Goal: Task Accomplishment & Management: Use online tool/utility

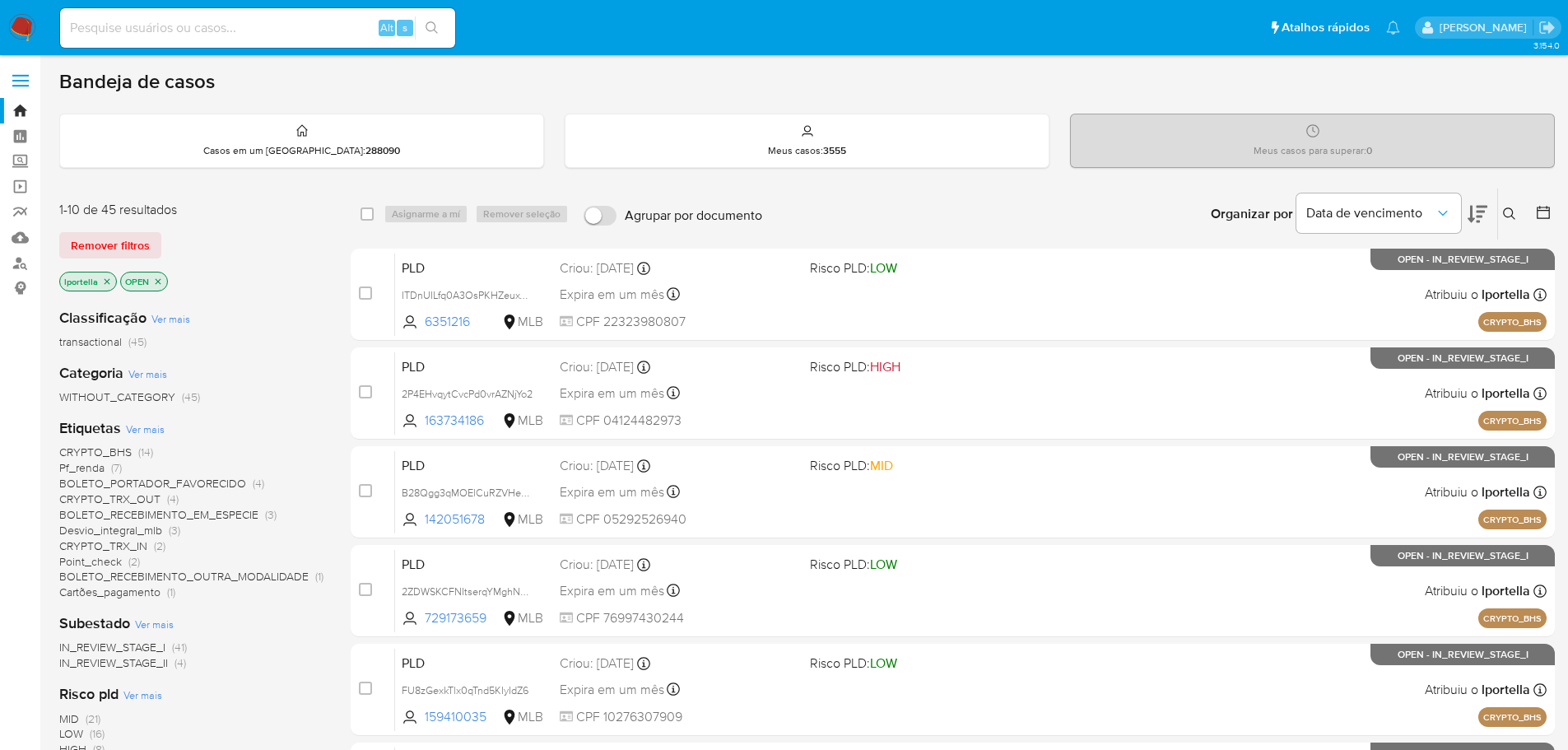
click at [1480, 217] on icon at bounding box center [1477, 215] width 20 height 17
click at [1487, 207] on icon at bounding box center [1477, 215] width 20 height 17
click at [27, 36] on img at bounding box center [22, 27] width 28 height 28
click at [268, 28] on input at bounding box center [257, 27] width 395 height 21
paste input "hI3pLGQPH6kaCCOFGC5iSipw"
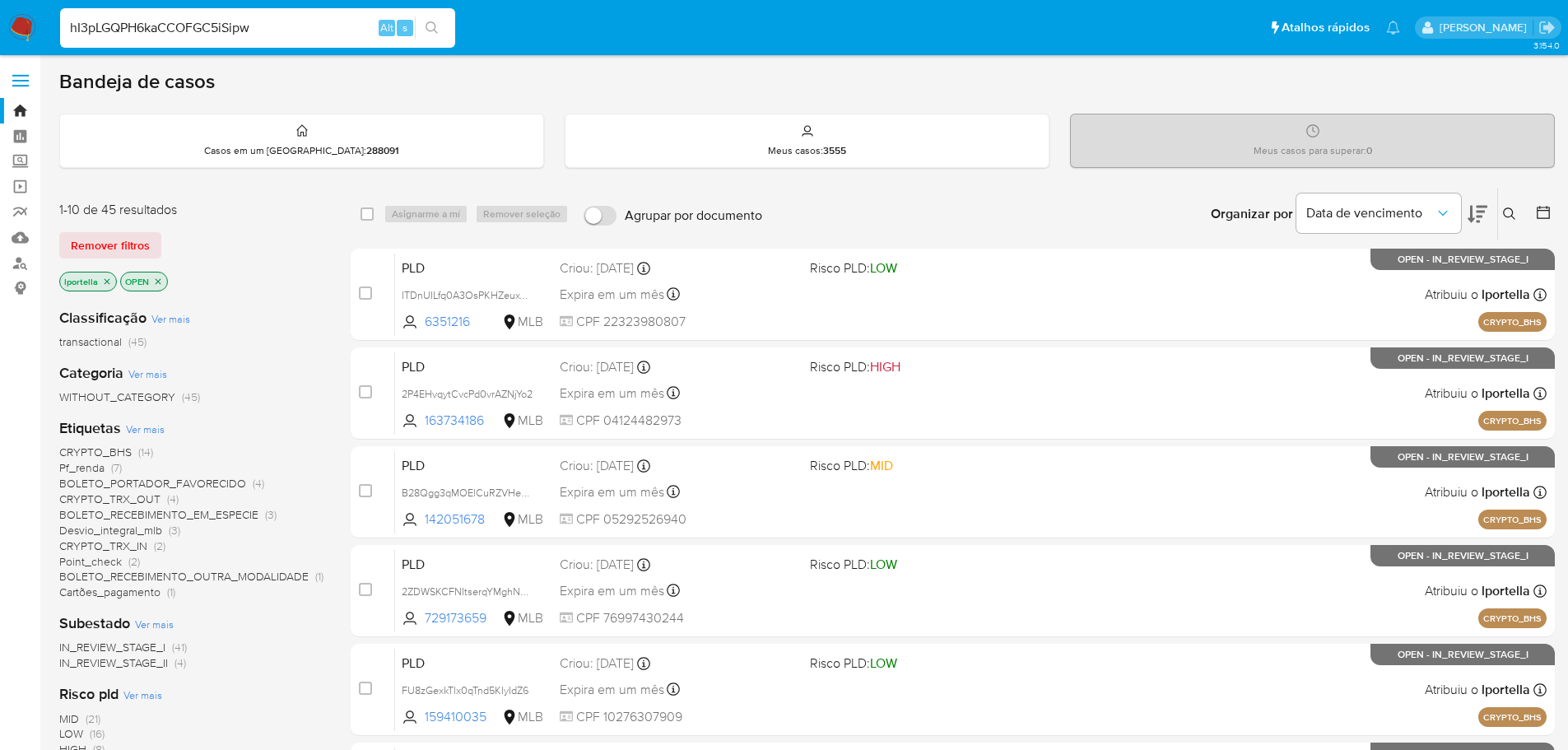
type input "hI3pLGQPH6kaCCOFGC5iSipw"
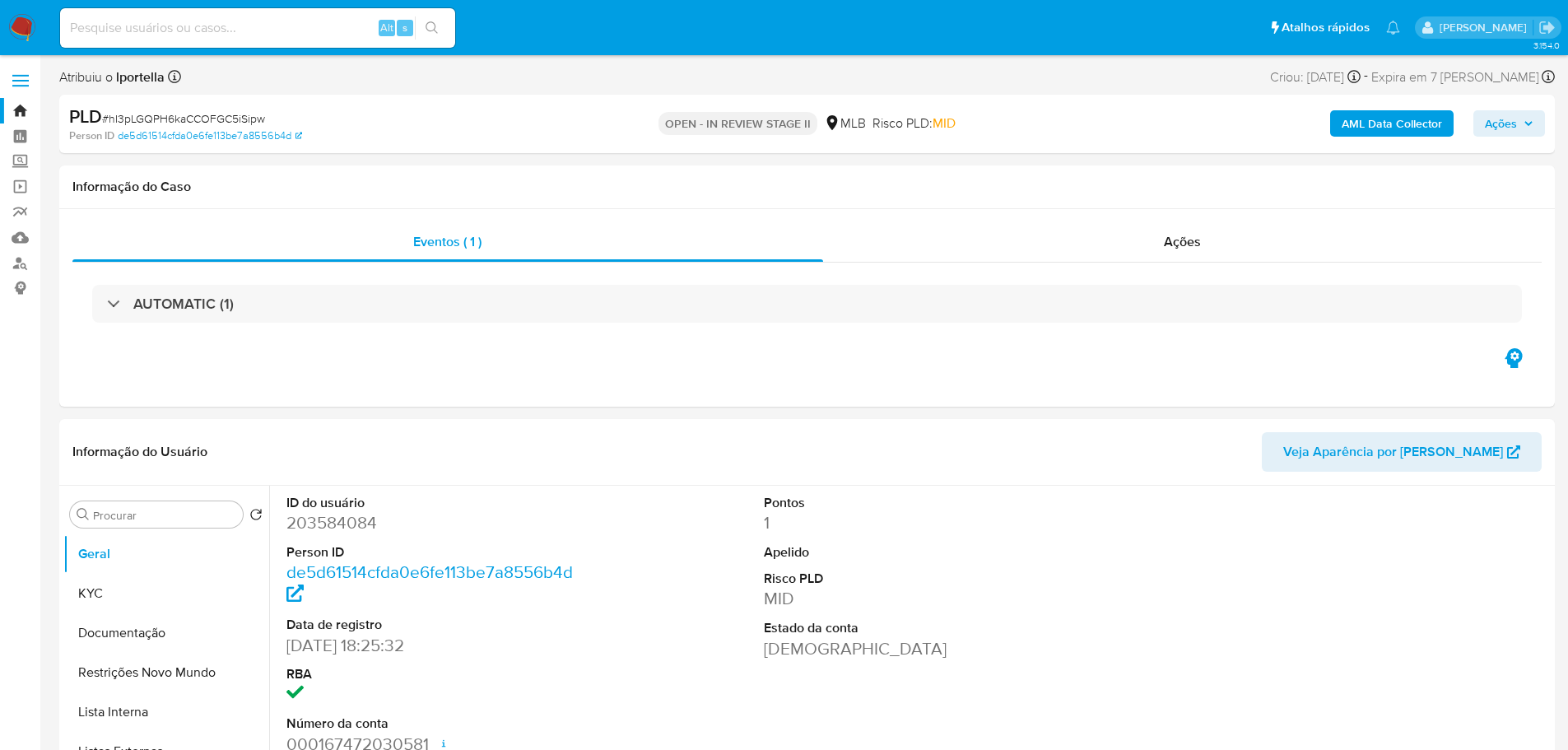
select select "10"
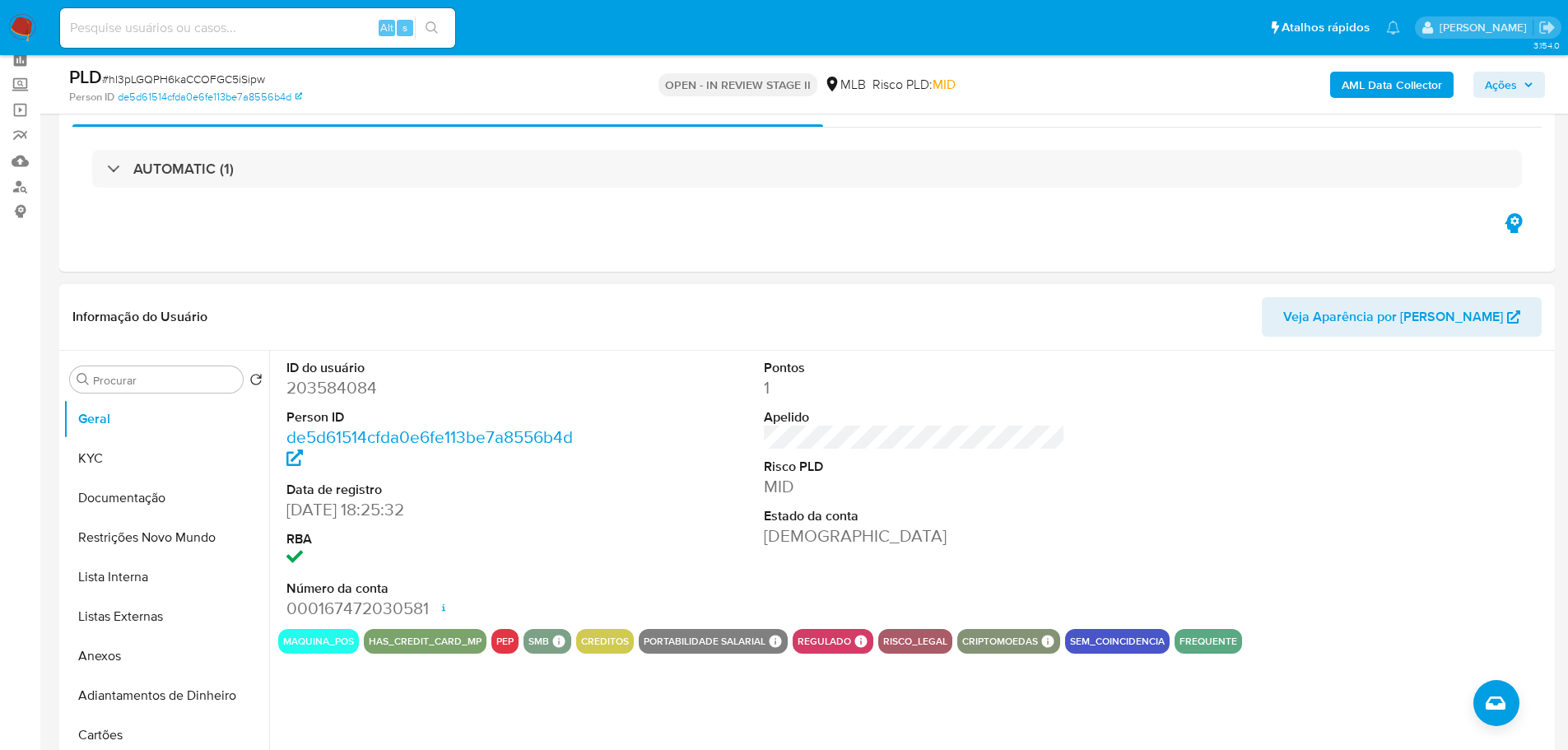
scroll to position [165, 0]
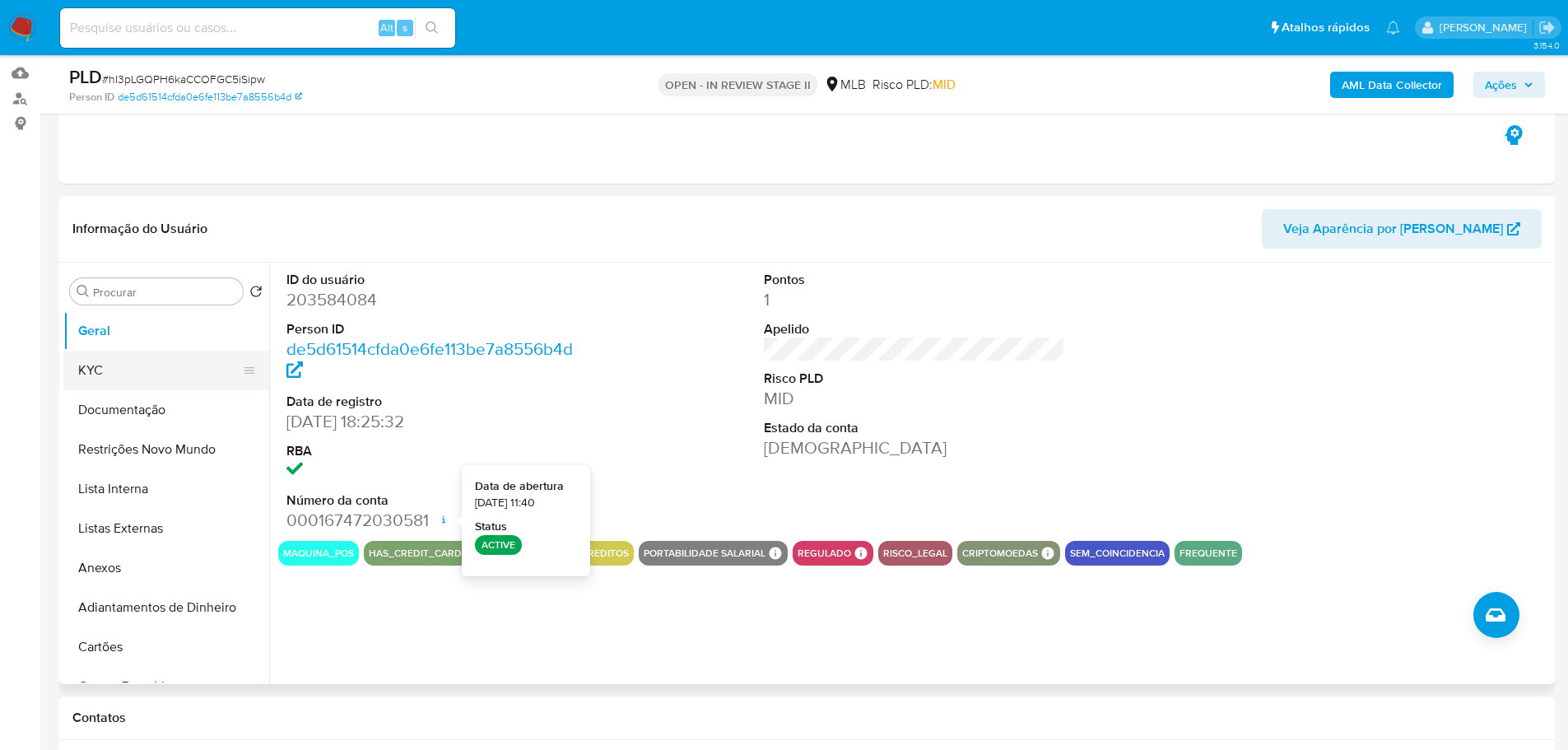
click at [123, 368] on button "KYC" at bounding box center [159, 370] width 192 height 39
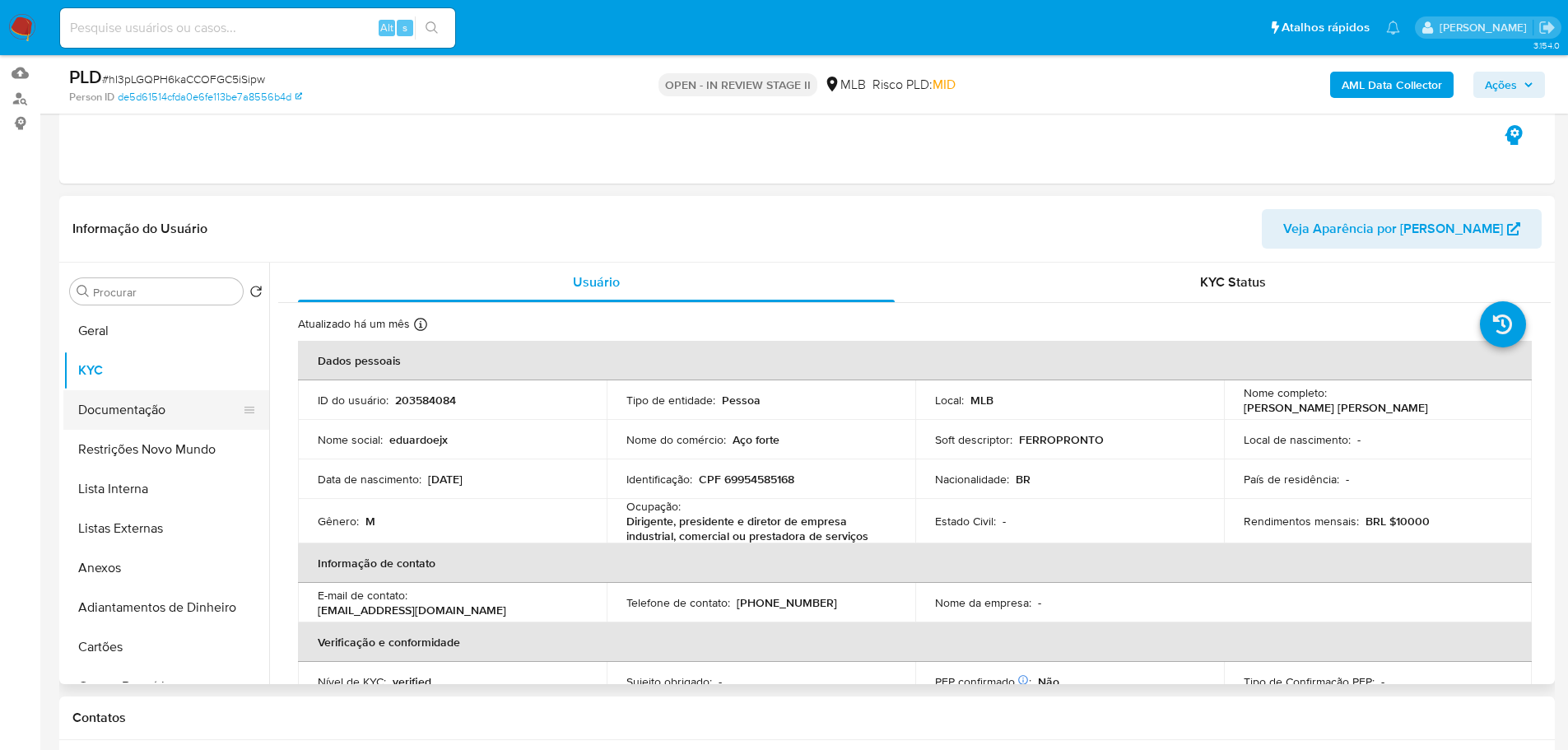
click at [179, 398] on button "Documentação" at bounding box center [159, 410] width 192 height 39
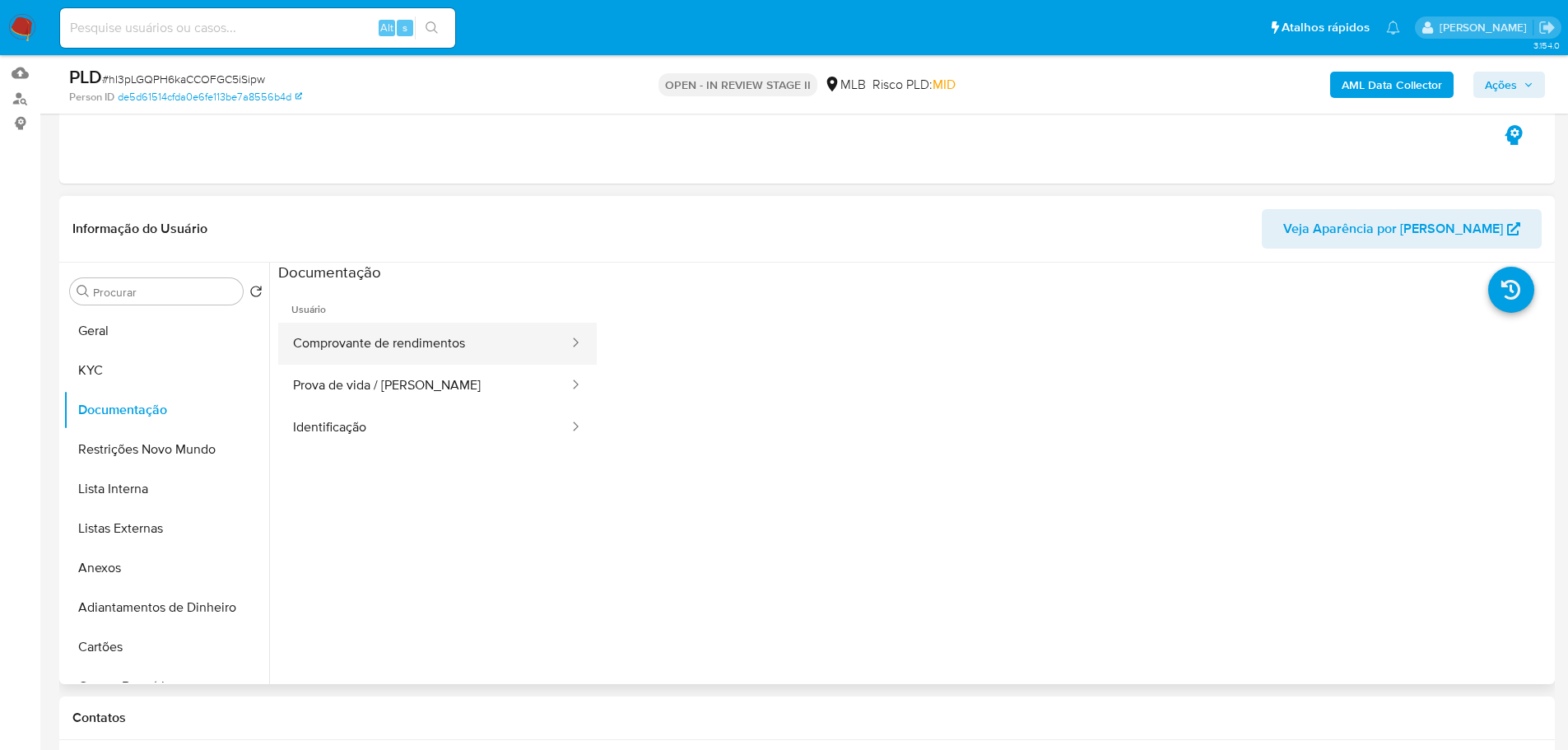
click at [403, 346] on button "Comprovante de rendimentos" at bounding box center [424, 343] width 292 height 42
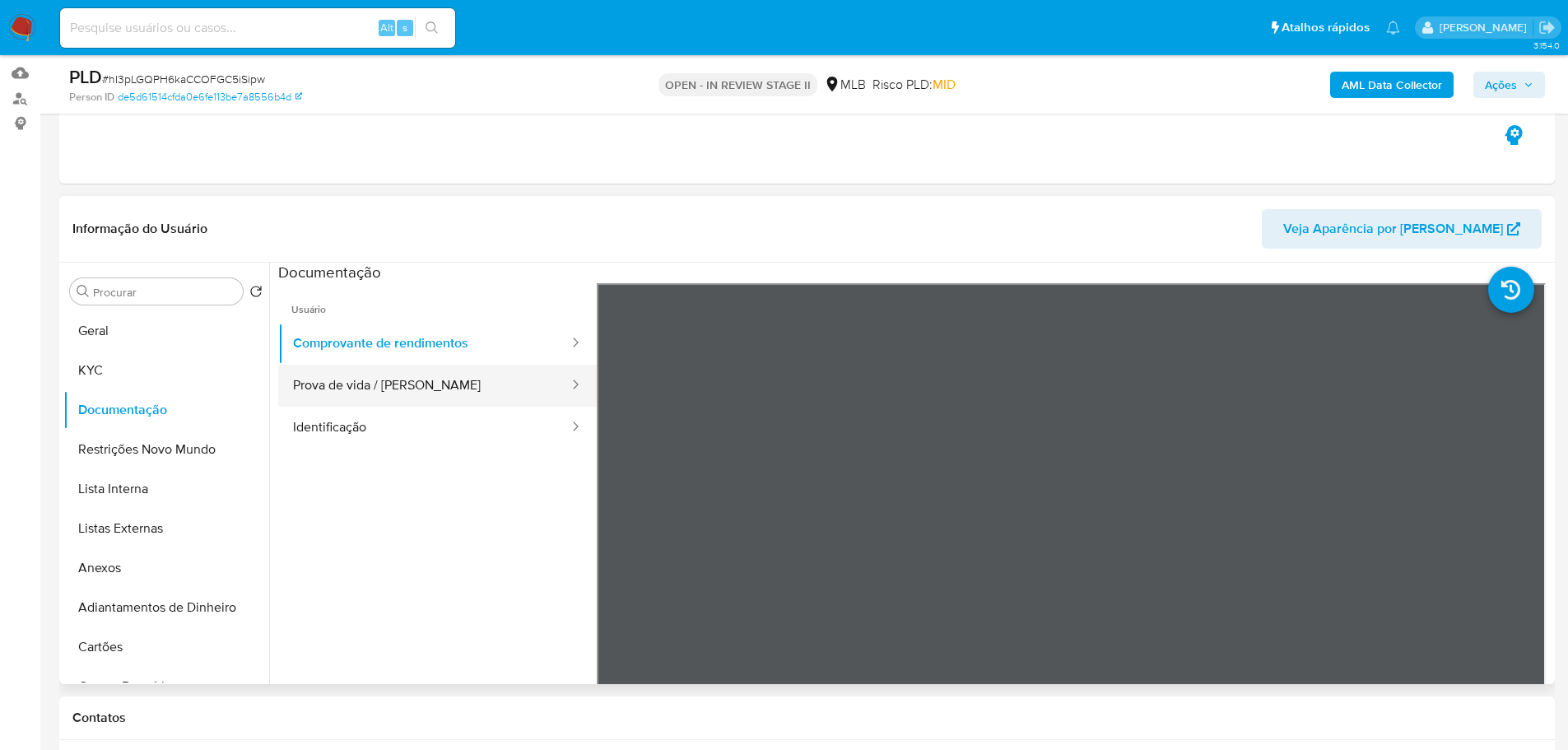
click at [430, 378] on button "Prova de vida / [PERSON_NAME]" at bounding box center [424, 386] width 292 height 42
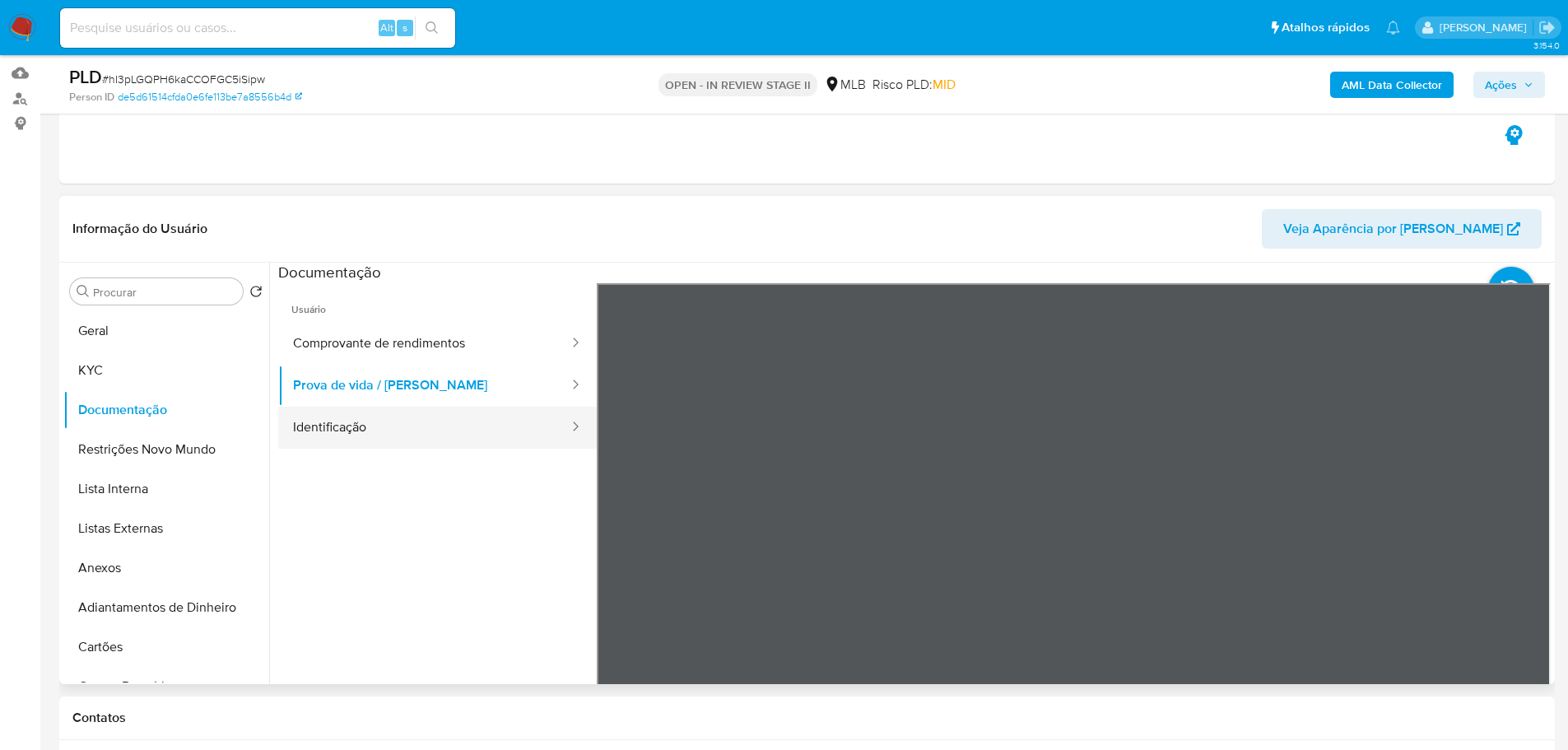
click at [455, 411] on button "Identificação" at bounding box center [424, 428] width 292 height 42
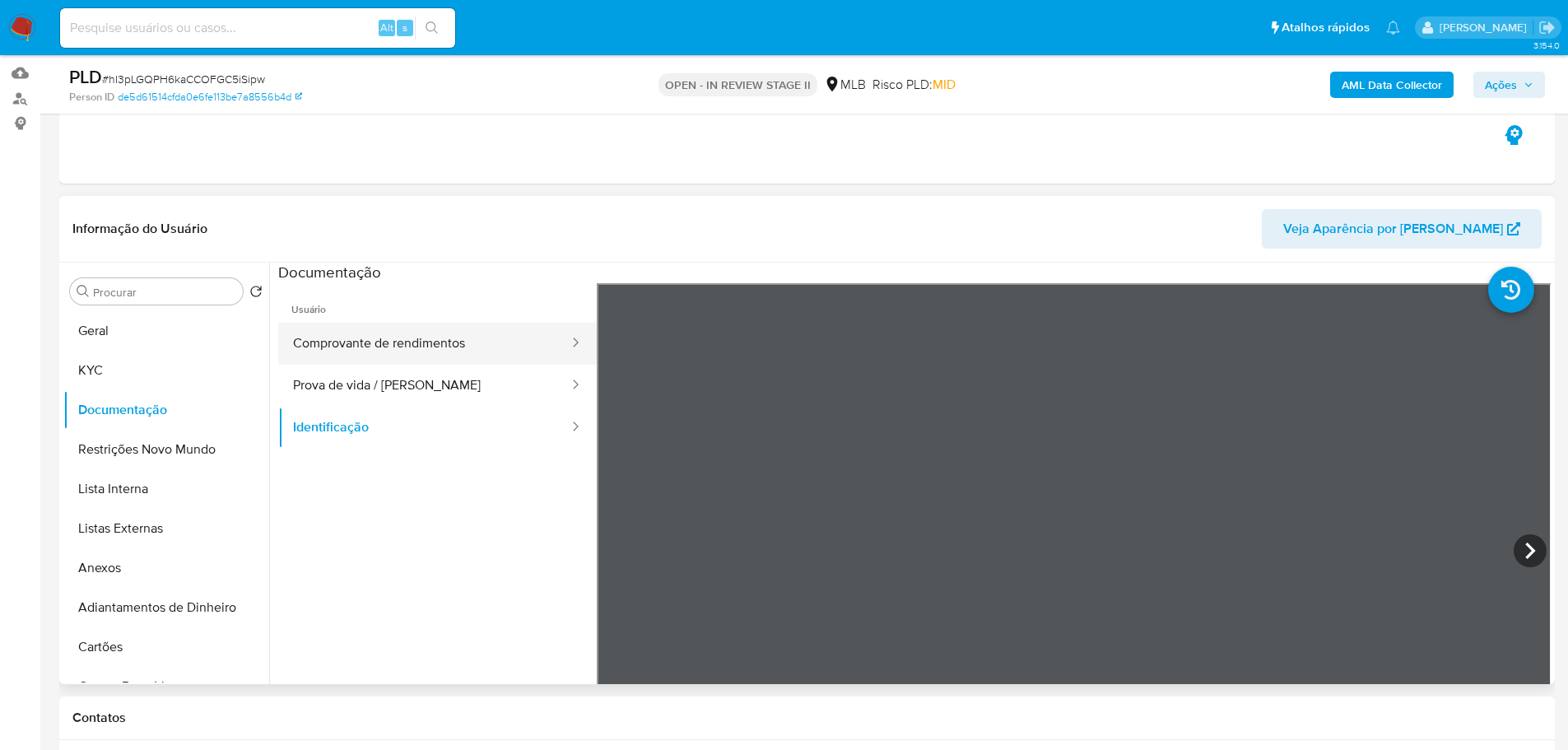
click at [391, 344] on button "Comprovante de rendimentos" at bounding box center [424, 343] width 292 height 42
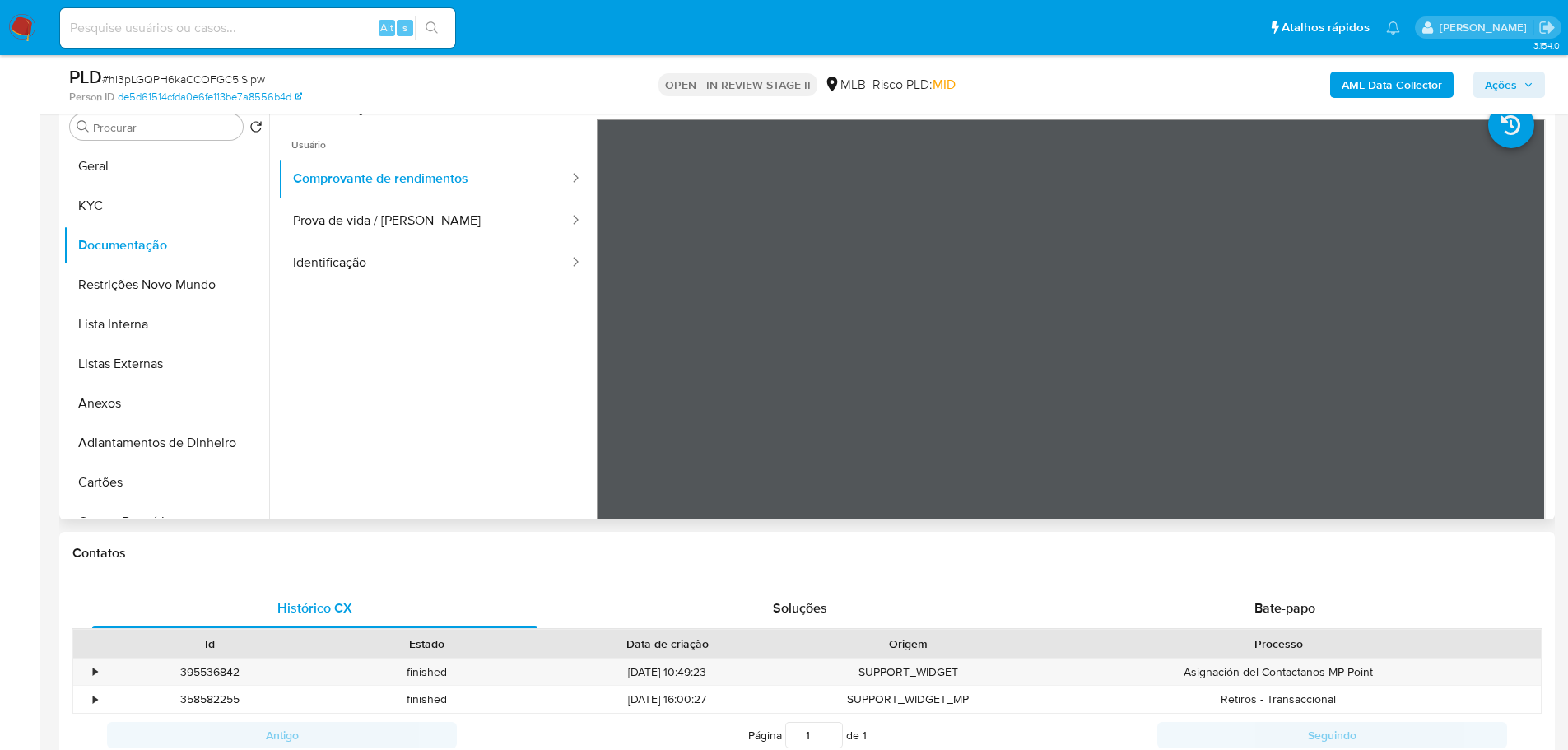
scroll to position [144, 0]
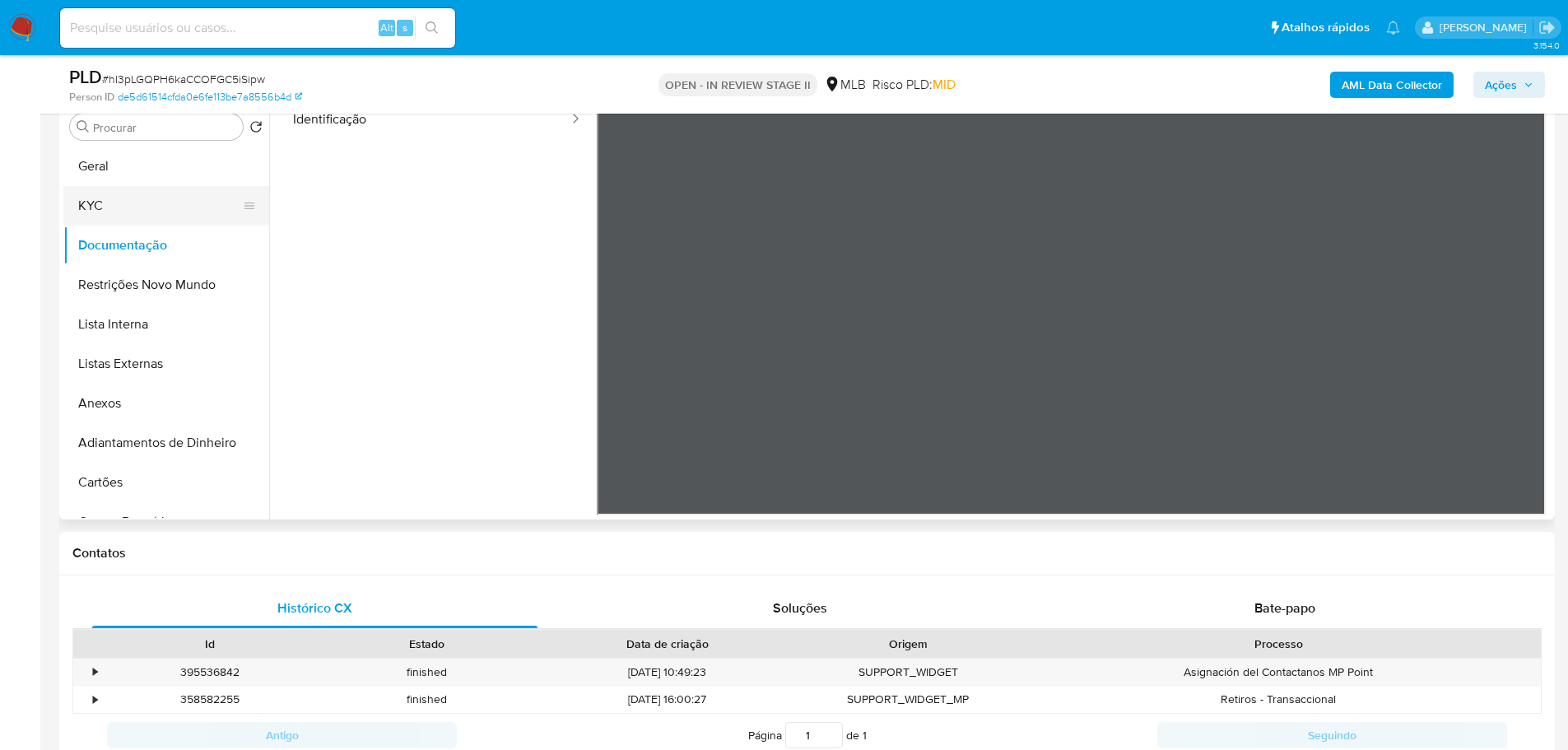
click at [104, 198] on button "KYC" at bounding box center [159, 206] width 192 height 39
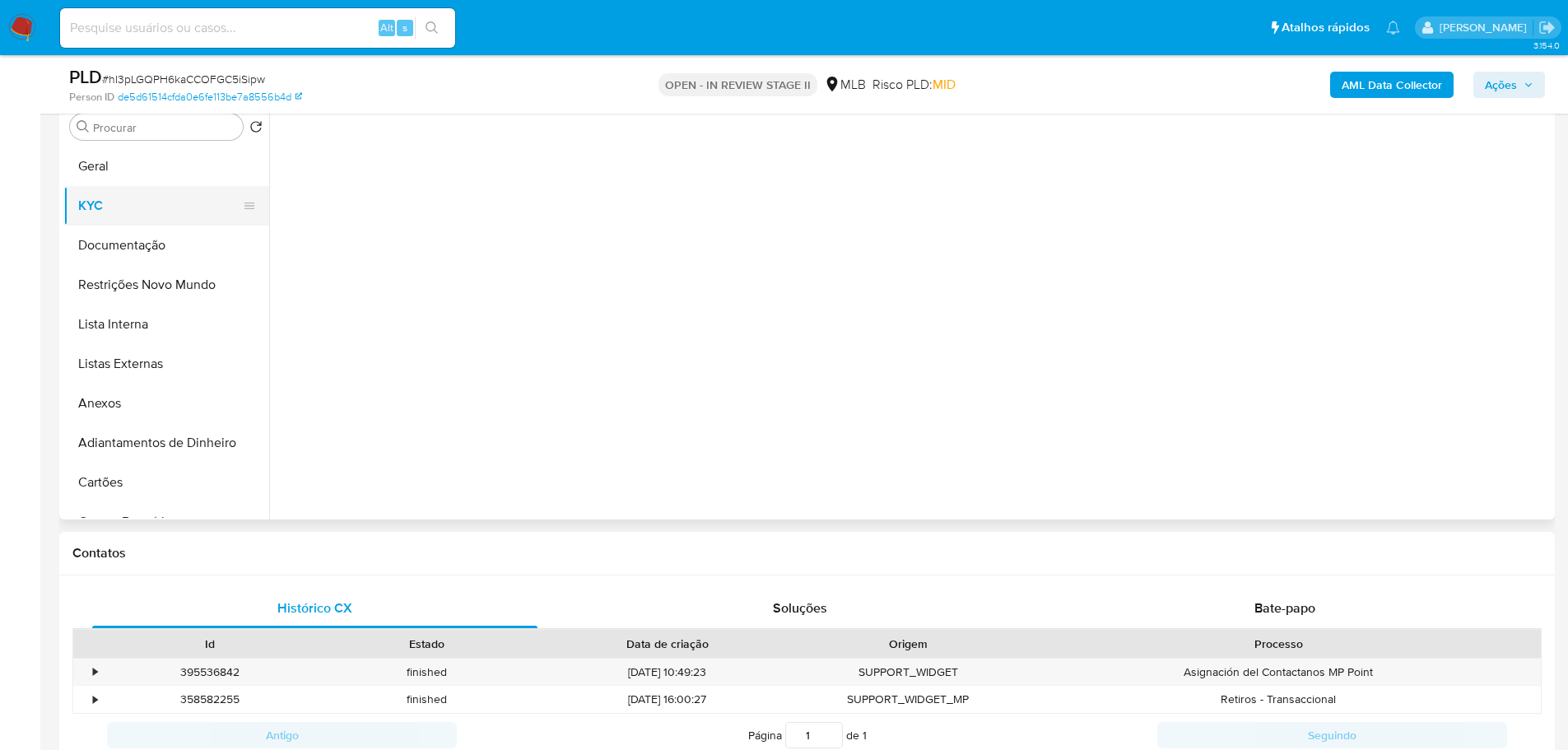
scroll to position [0, 0]
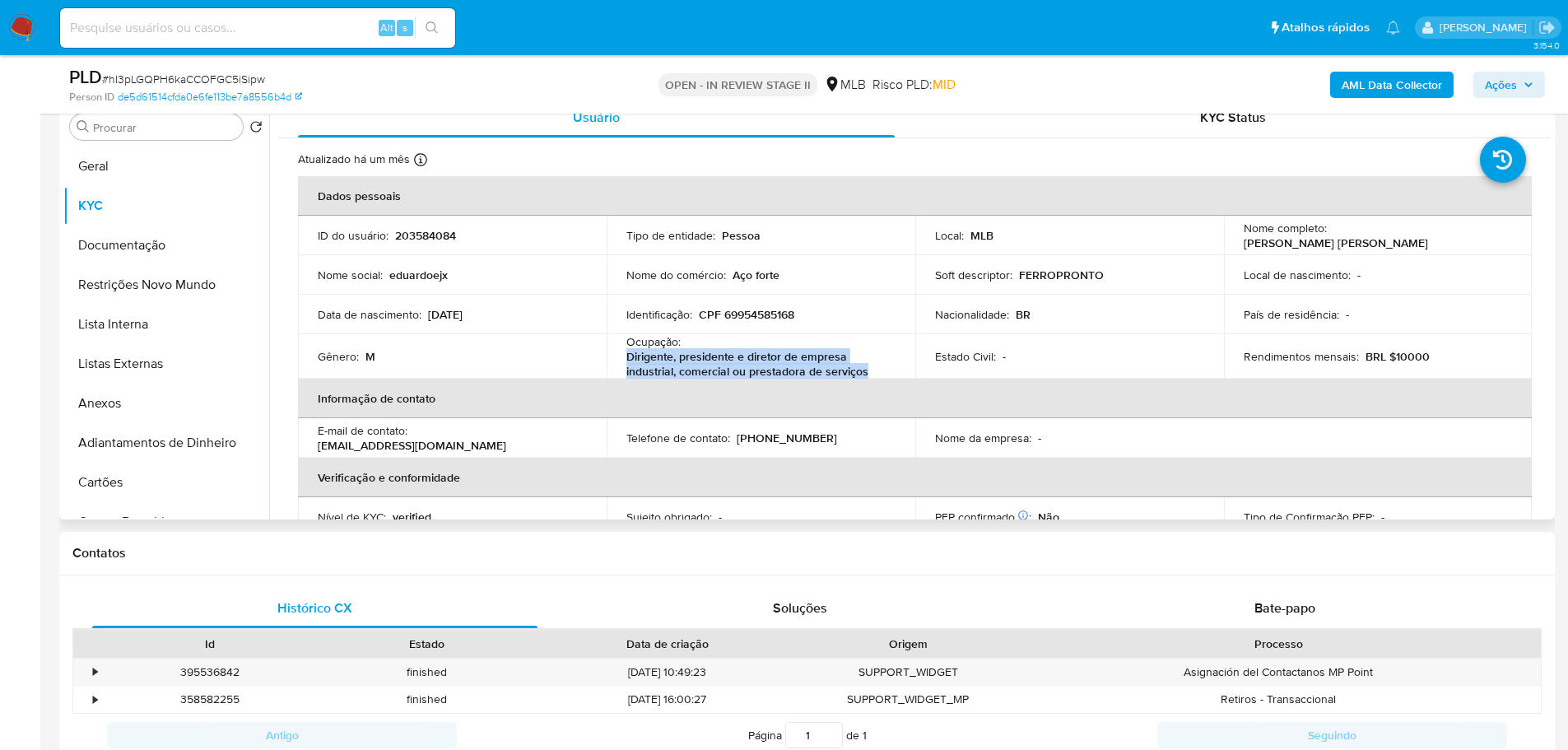
drag, startPoint x: 757, startPoint y: 377, endPoint x: 628, endPoint y: 360, distance: 130.1
click at [628, 360] on p "Dirigente, presidente e diretor de empresa industrial, comercial ou prestadora …" at bounding box center [757, 363] width 262 height 30
copy p "Dirigente, presidente e diretor de empresa industrial, comercial ou prestadora …"
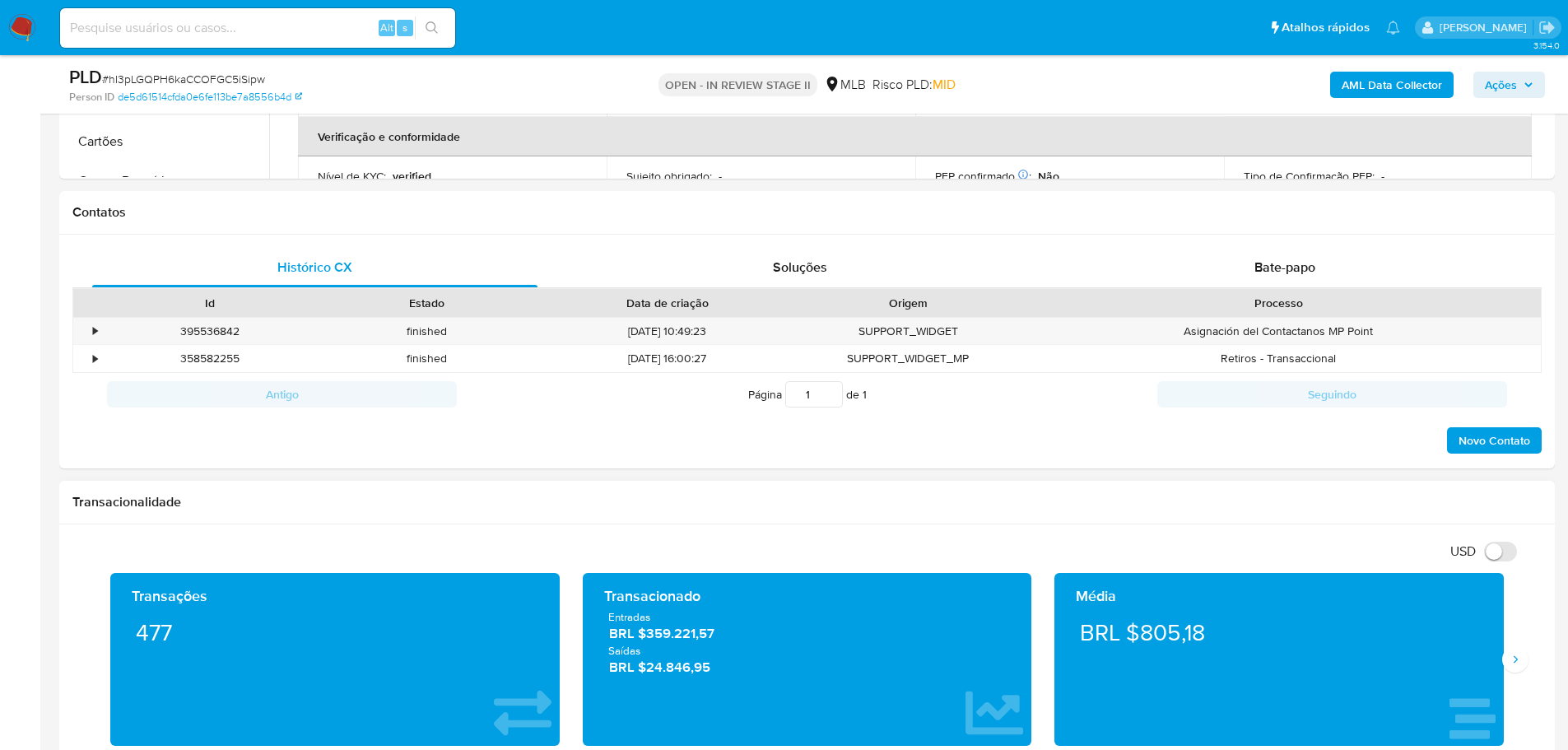
scroll to position [824, 0]
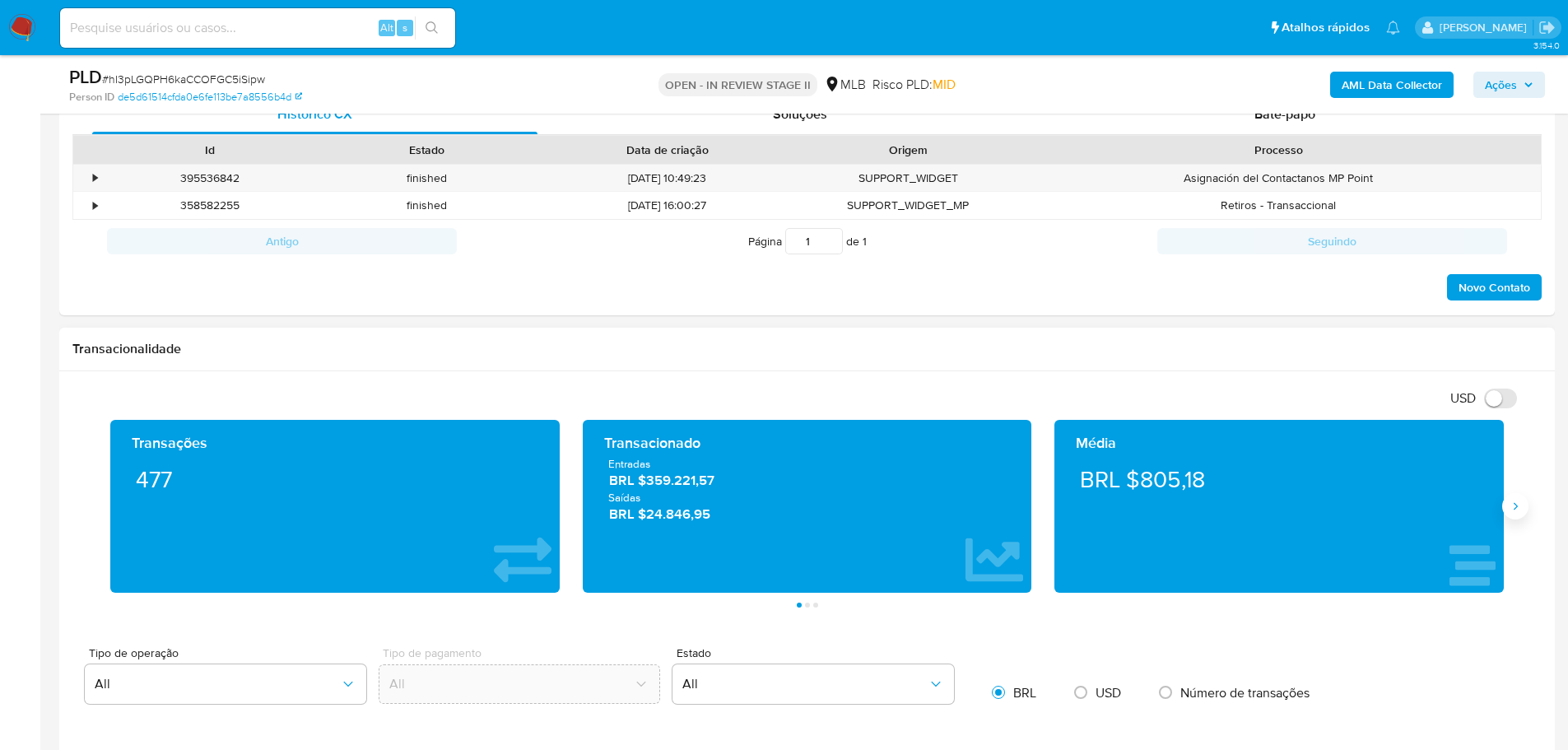
click at [1516, 509] on icon "Siguiente" at bounding box center [1516, 506] width 4 height 8
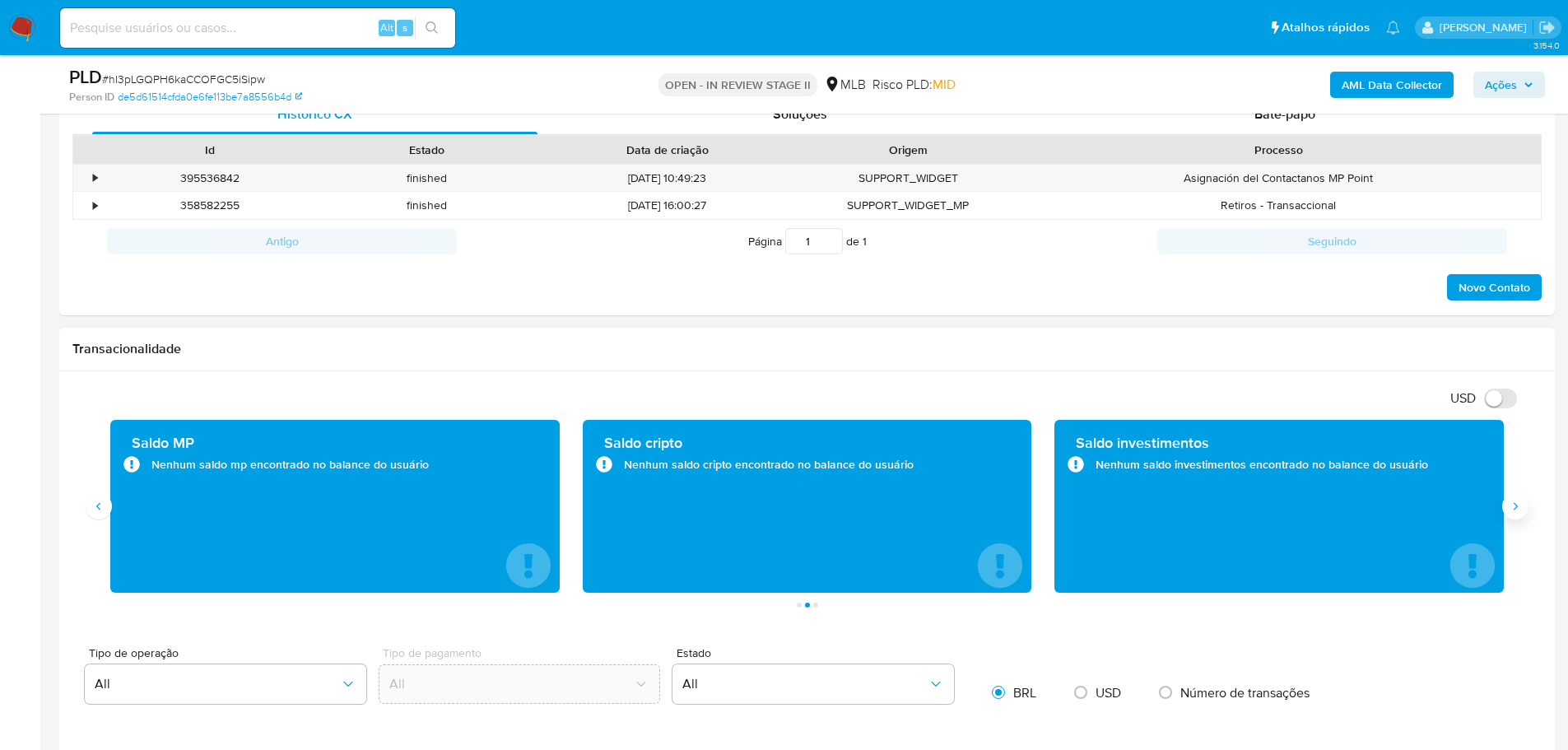
click at [1516, 509] on icon "Siguiente" at bounding box center [1516, 506] width 4 height 8
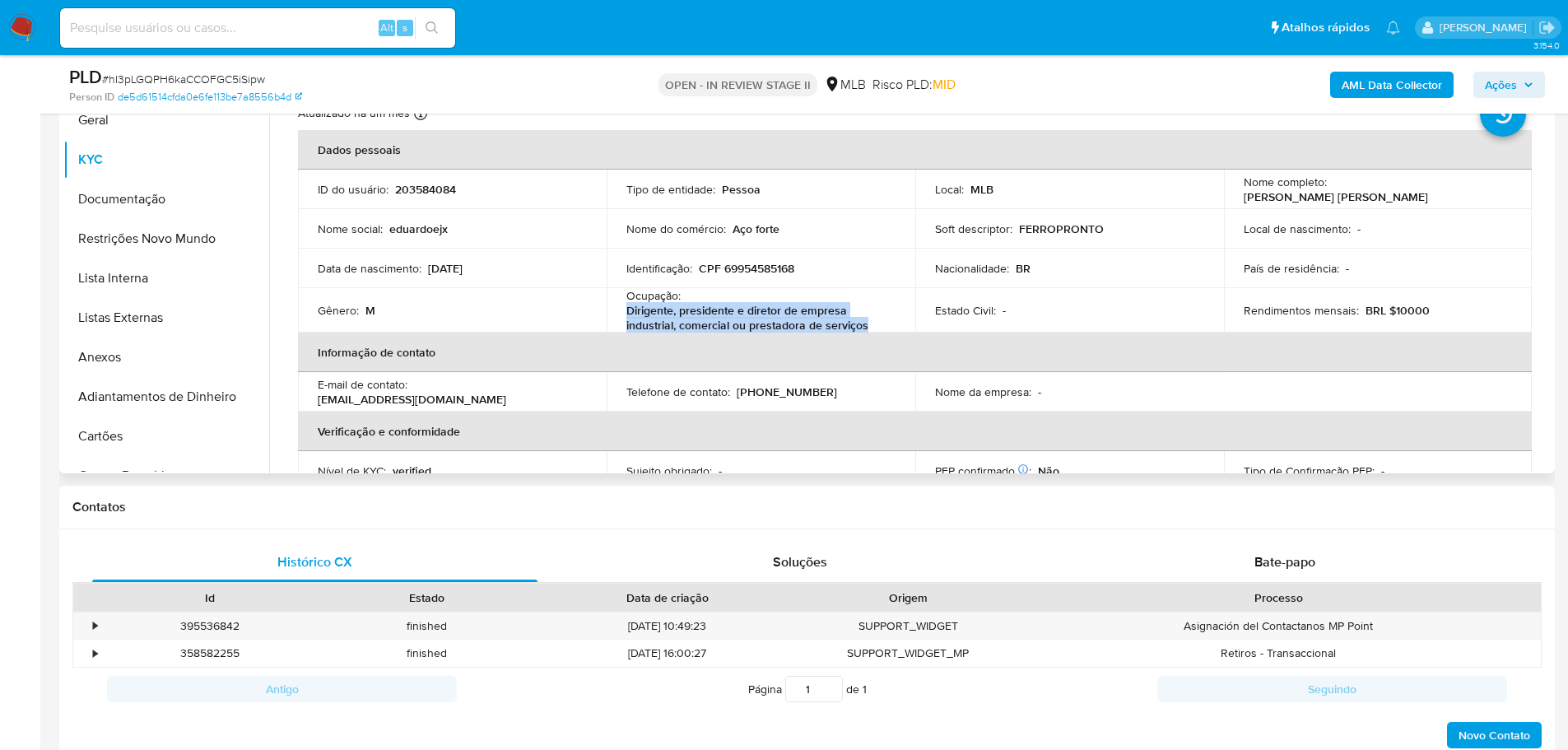
scroll to position [165, 0]
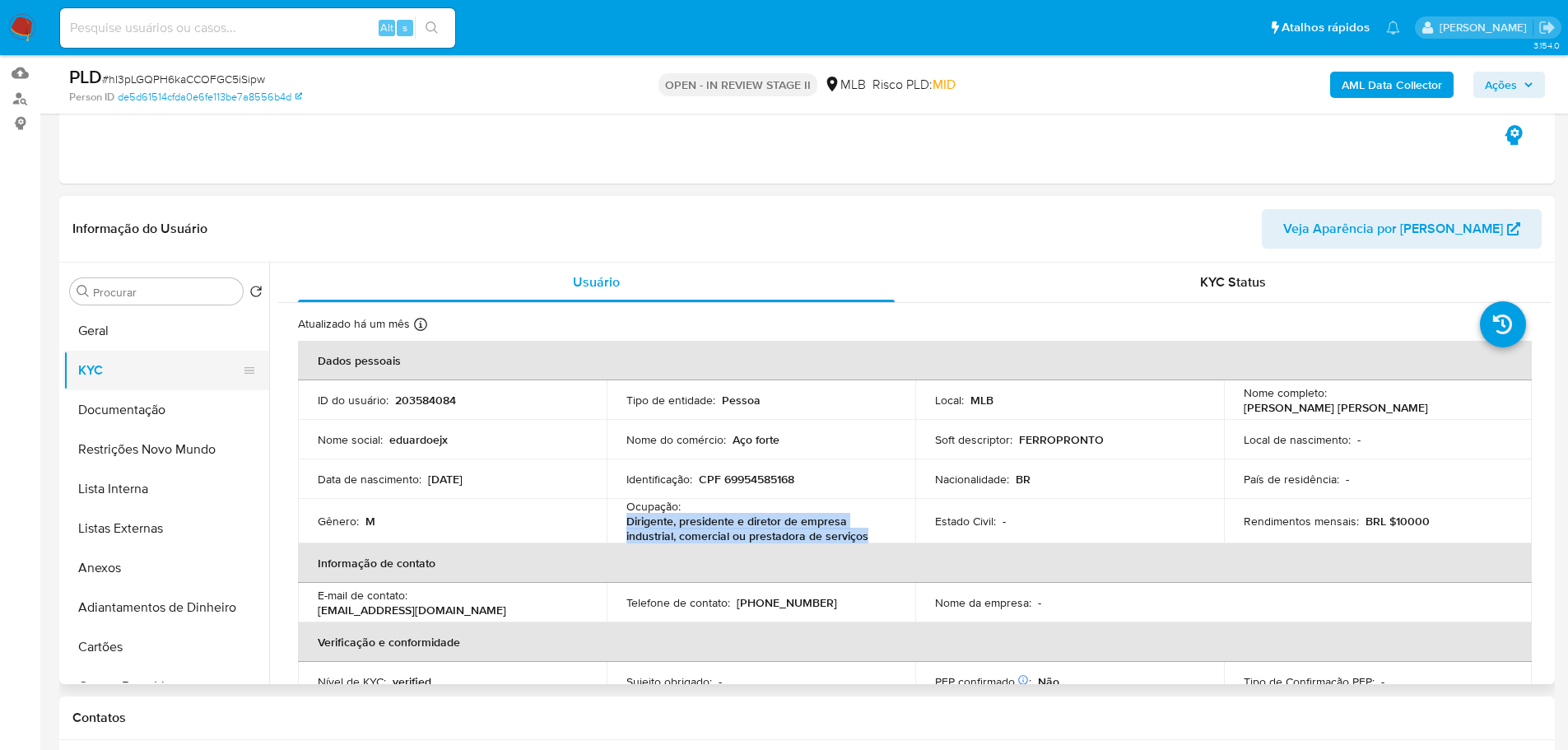
click at [172, 387] on button "KYC" at bounding box center [159, 370] width 192 height 39
click at [169, 408] on button "Documentação" at bounding box center [159, 410] width 192 height 39
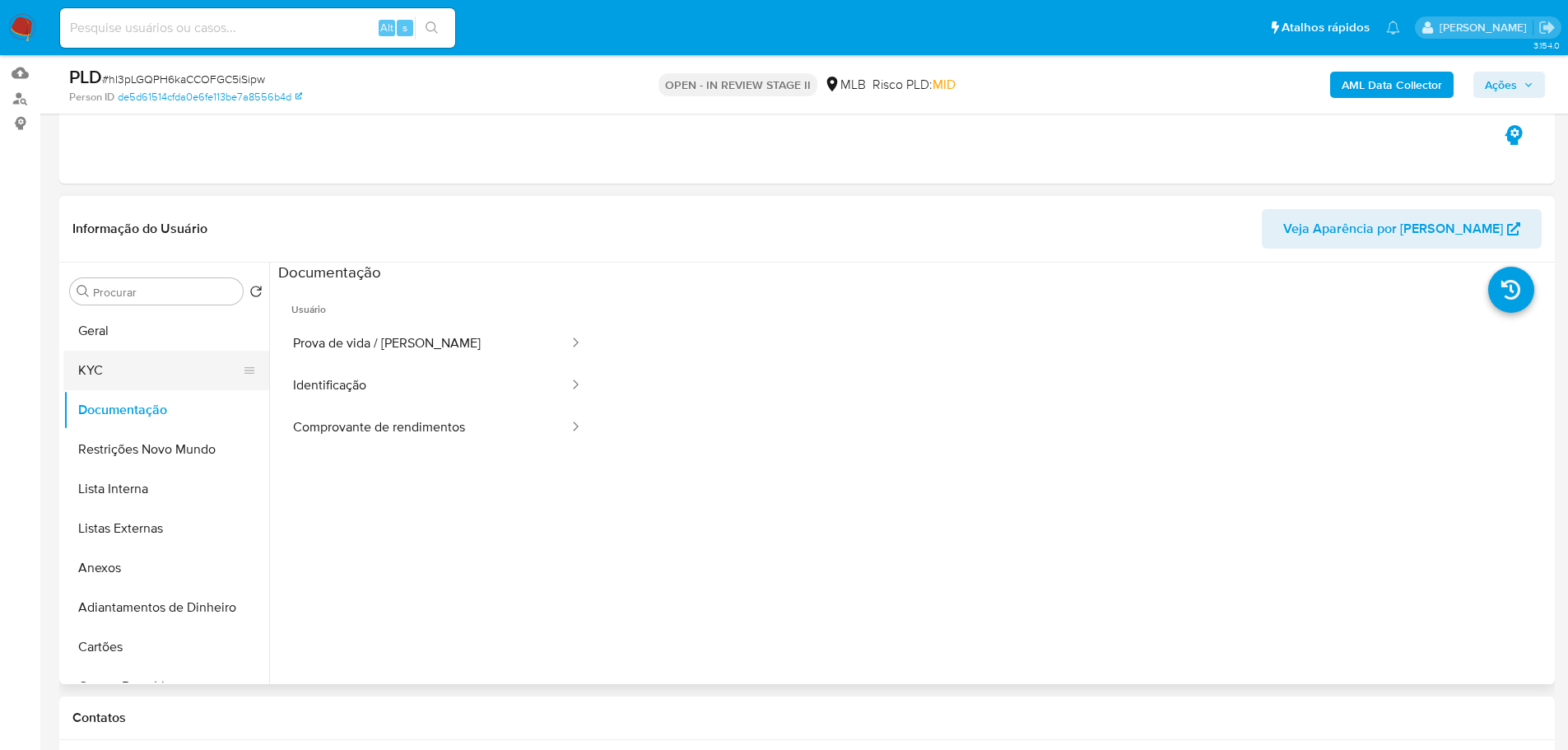
click at [83, 367] on button "KYC" at bounding box center [159, 370] width 192 height 39
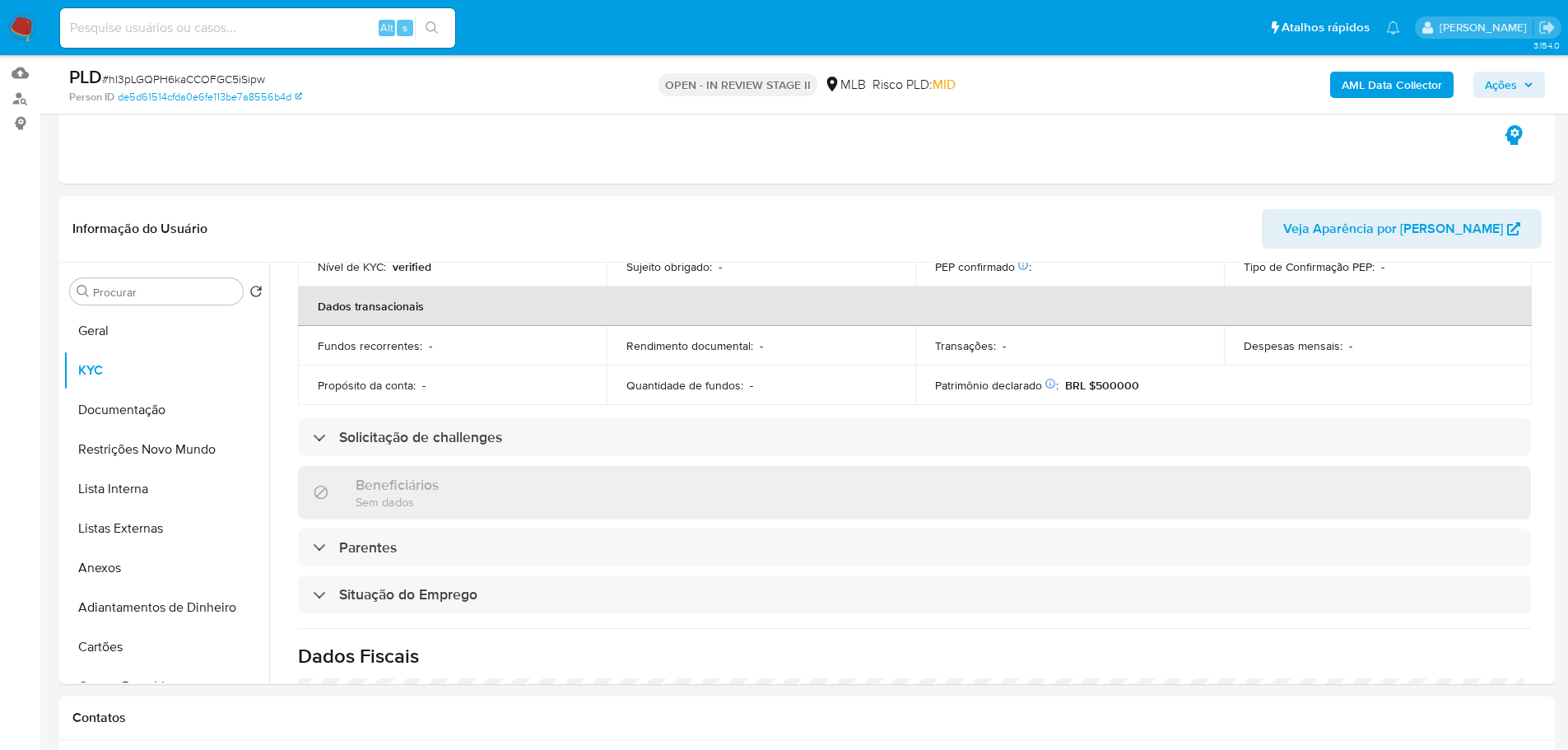
scroll to position [691, 0]
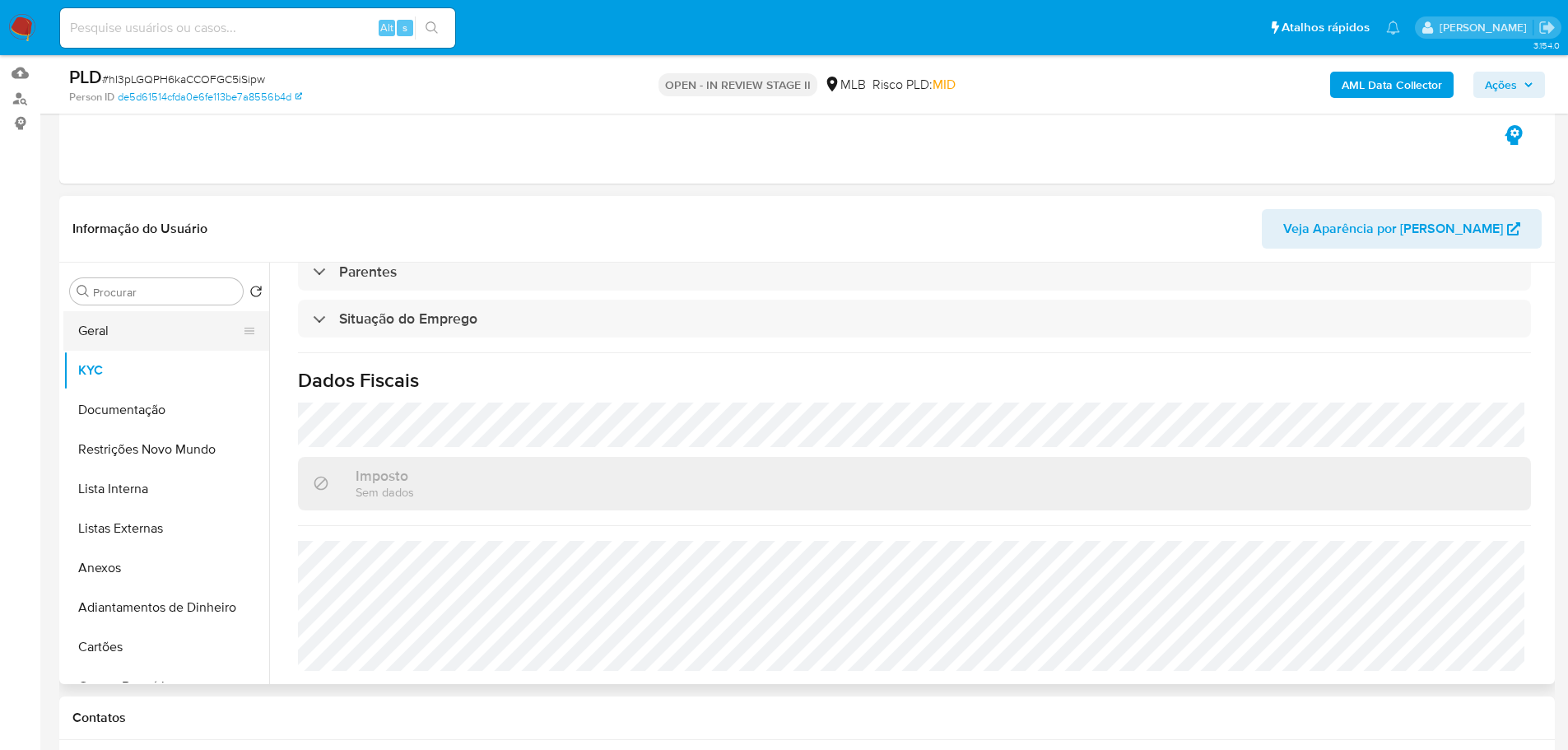
drag, startPoint x: 139, startPoint y: 328, endPoint x: 205, endPoint y: 328, distance: 66.0
click at [139, 328] on button "Geral" at bounding box center [159, 331] width 192 height 39
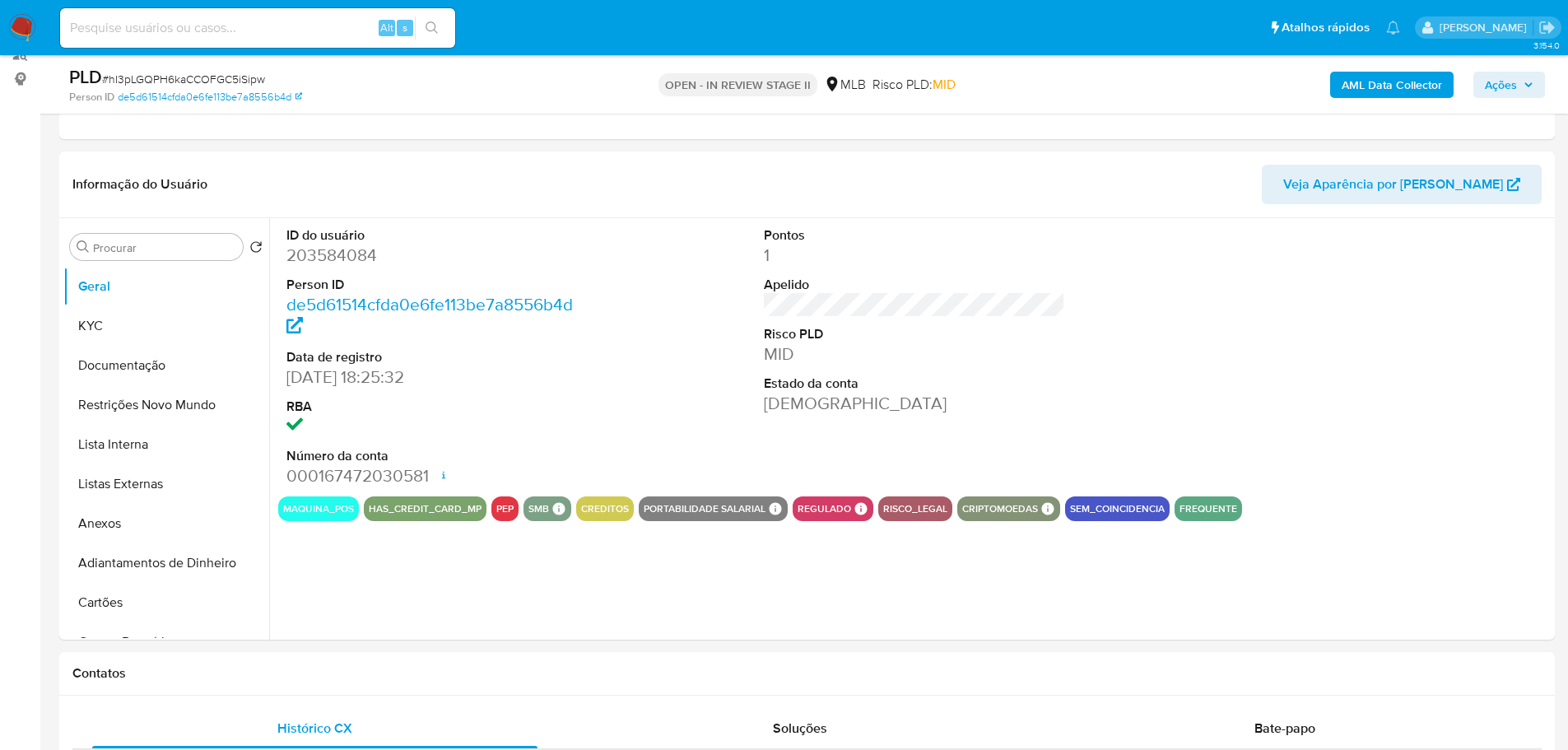
scroll to position [212, 0]
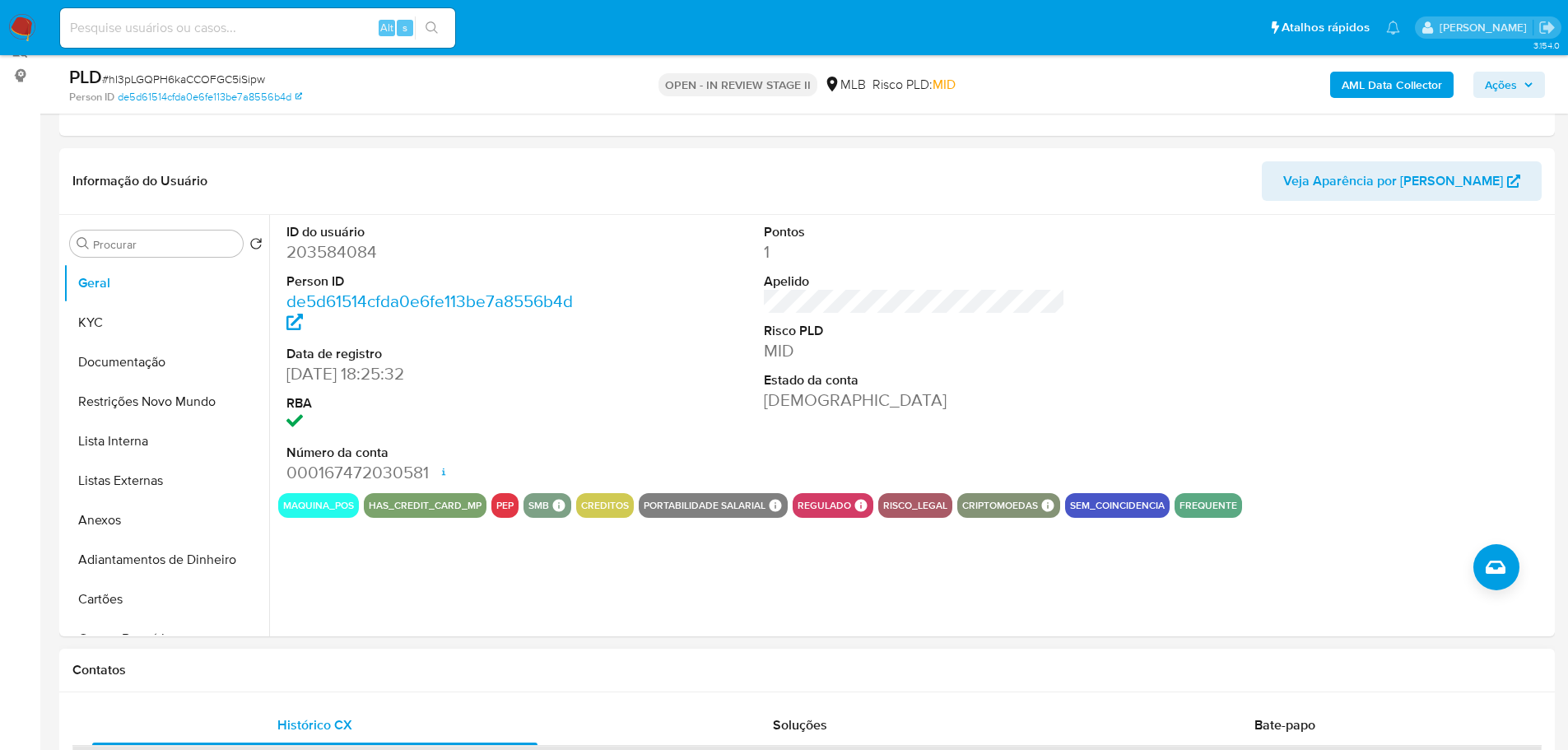
drag, startPoint x: 441, startPoint y: 687, endPoint x: 233, endPoint y: 486, distance: 289.2
click at [438, 688] on div "Contatos" at bounding box center [807, 670] width 1496 height 44
click at [156, 327] on button "KYC" at bounding box center [159, 322] width 192 height 39
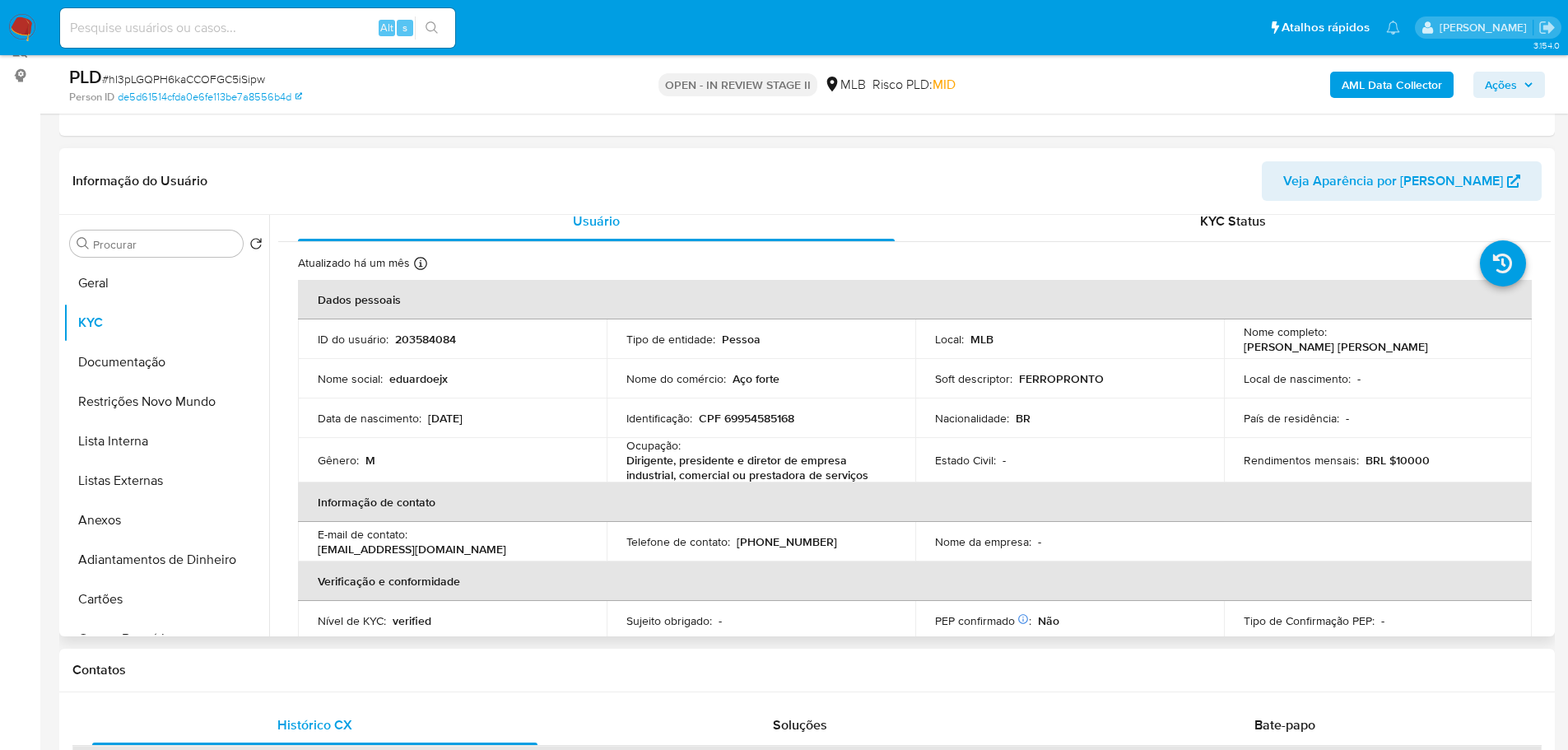
scroll to position [17, 0]
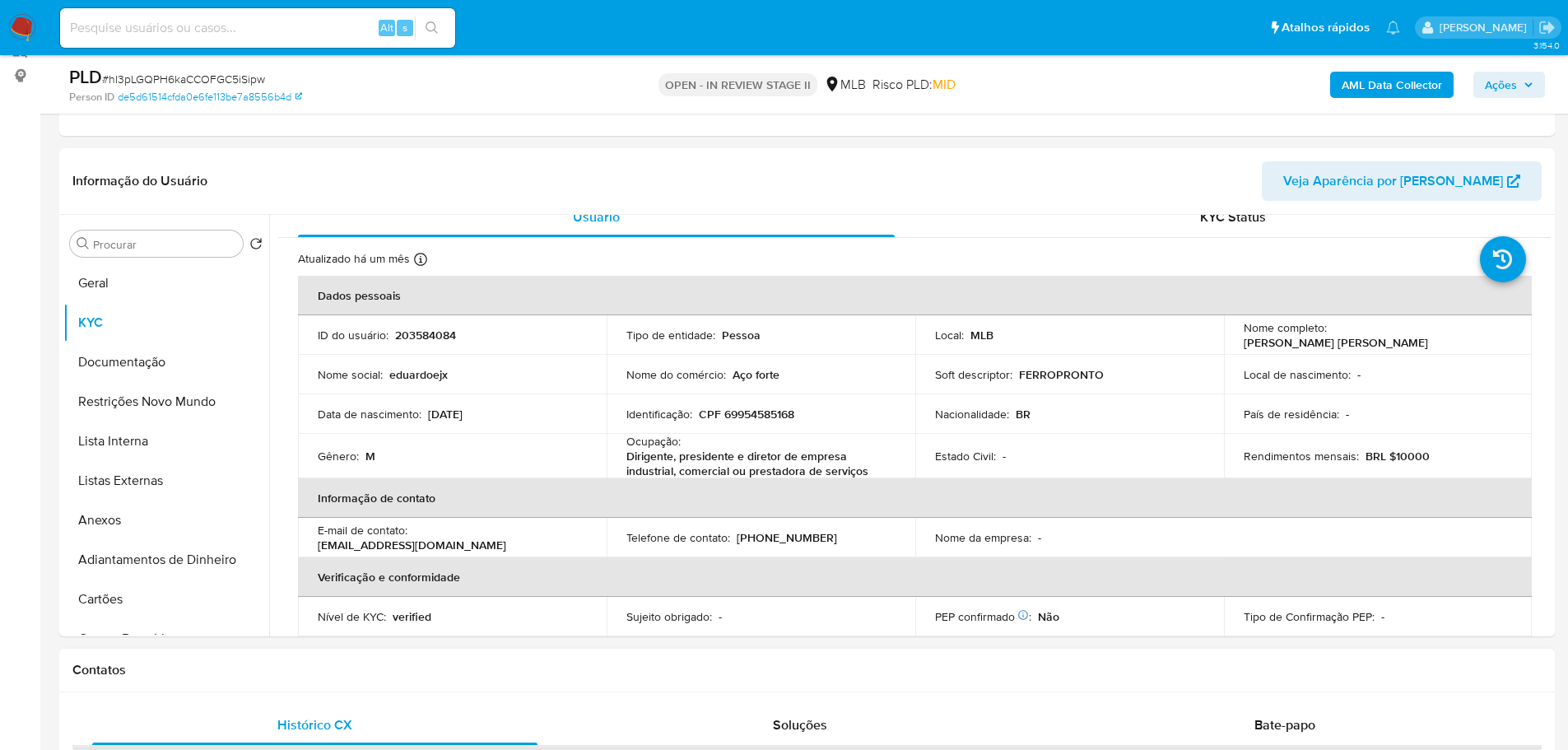
drag, startPoint x: 439, startPoint y: 669, endPoint x: 422, endPoint y: 664, distance: 17.7
click at [437, 669] on h1 "Contatos" at bounding box center [807, 670] width 1470 height 16
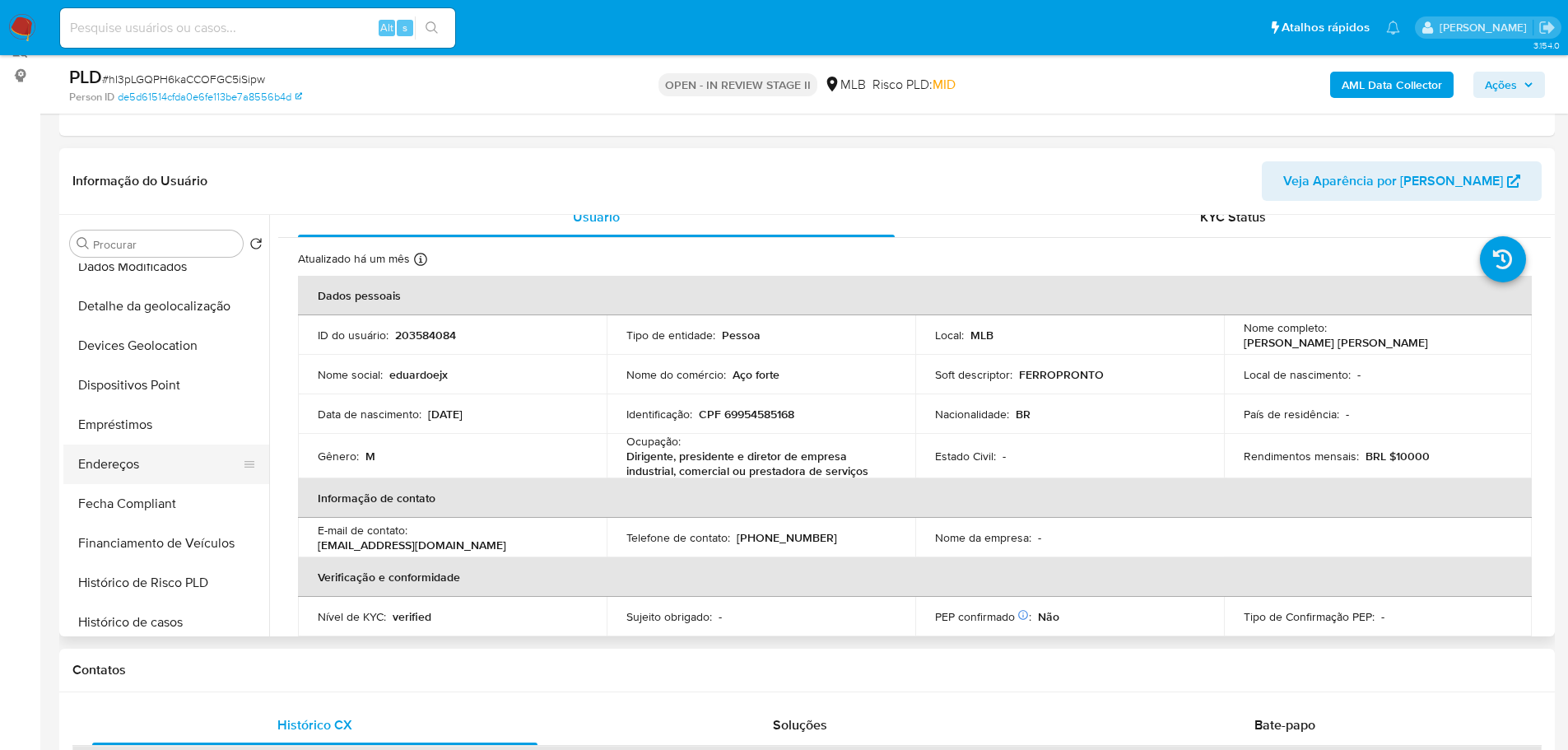
click at [134, 469] on button "Endereços" at bounding box center [159, 464] width 192 height 39
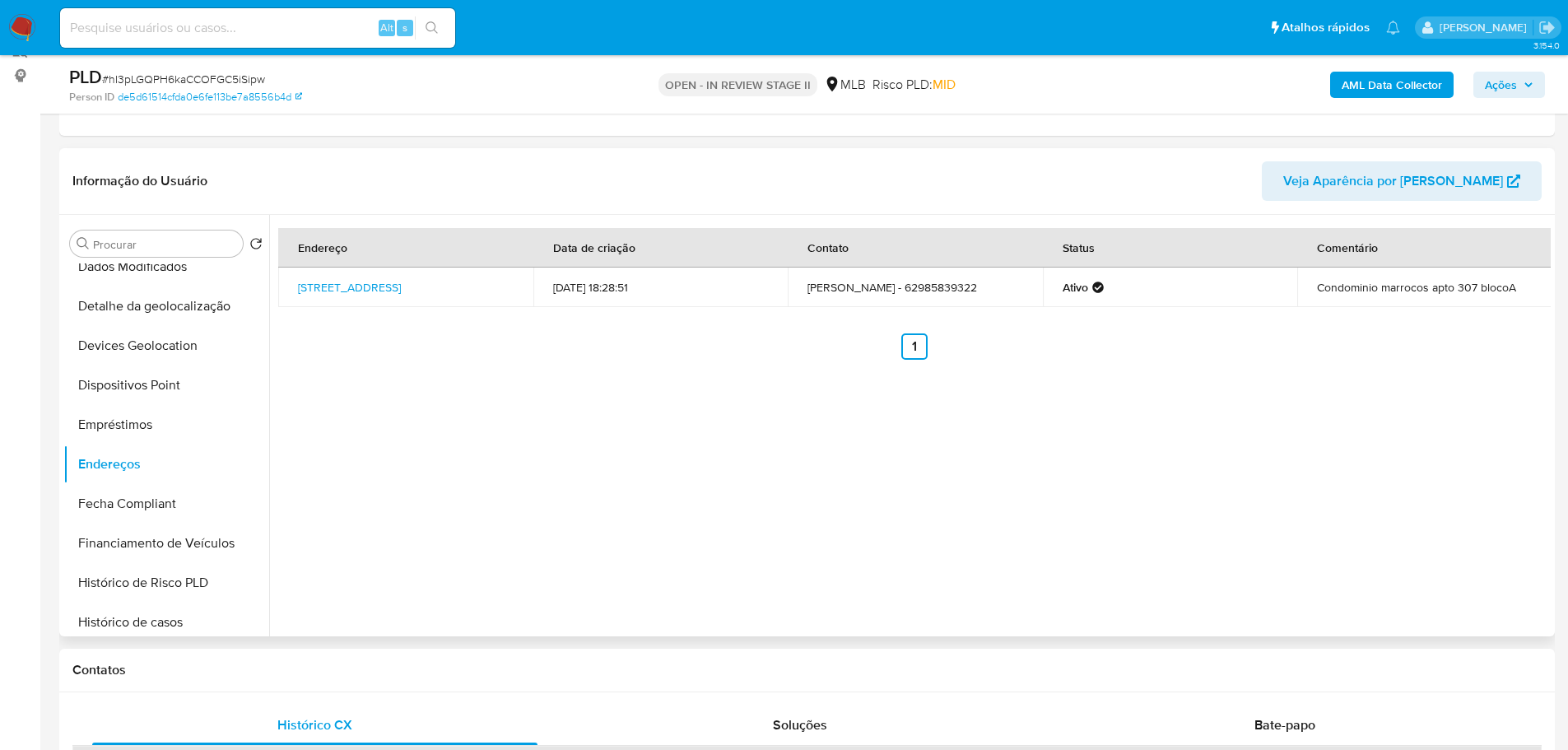
drag, startPoint x: 374, startPoint y: 670, endPoint x: 301, endPoint y: 575, distance: 119.8
click at [372, 669] on h1 "Contatos" at bounding box center [807, 670] width 1470 height 16
click at [182, 315] on button "Detalhe da geolocalização" at bounding box center [159, 306] width 192 height 39
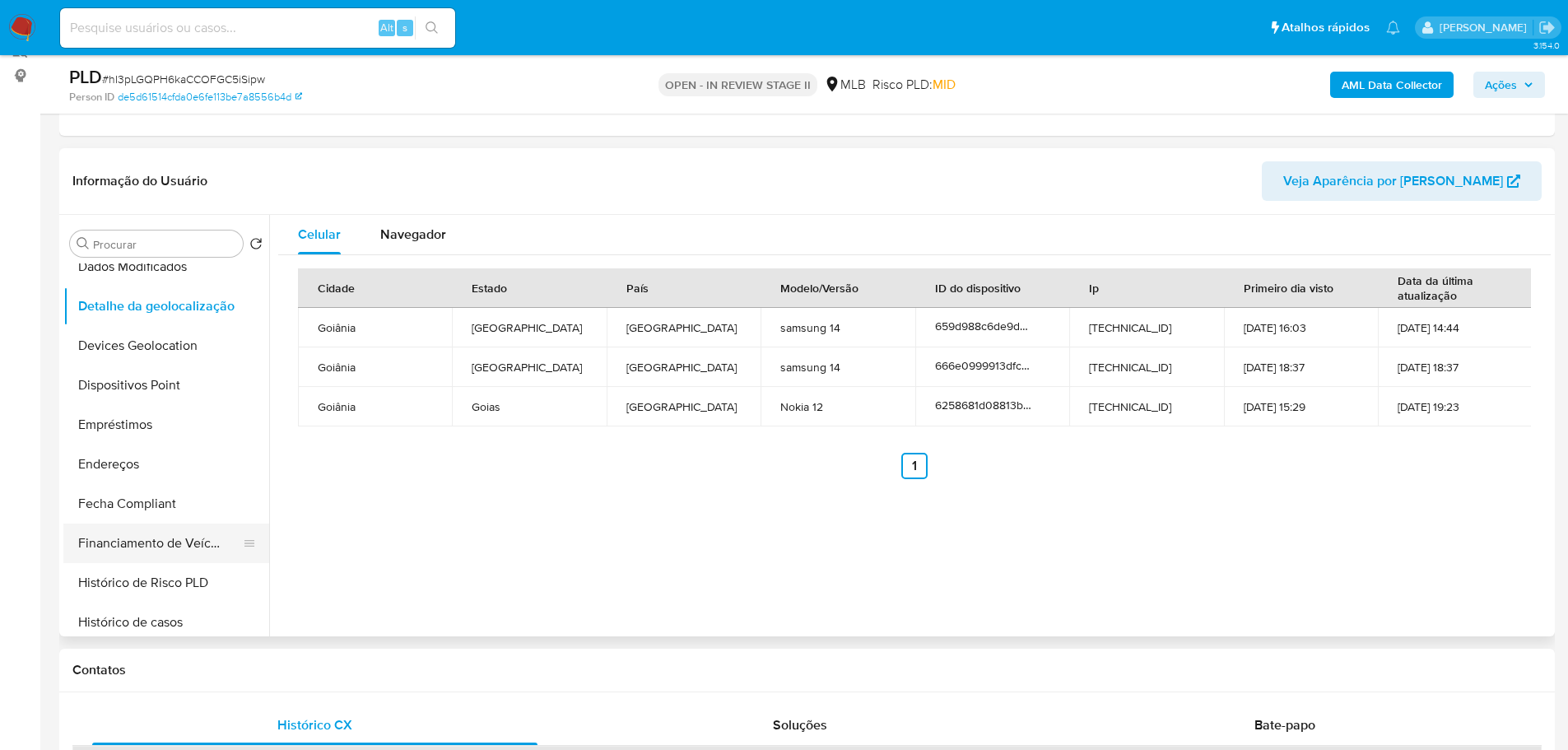
drag, startPoint x: 429, startPoint y: 682, endPoint x: 153, endPoint y: 561, distance: 301.4
click at [429, 682] on div "Contatos" at bounding box center [807, 670] width 1496 height 44
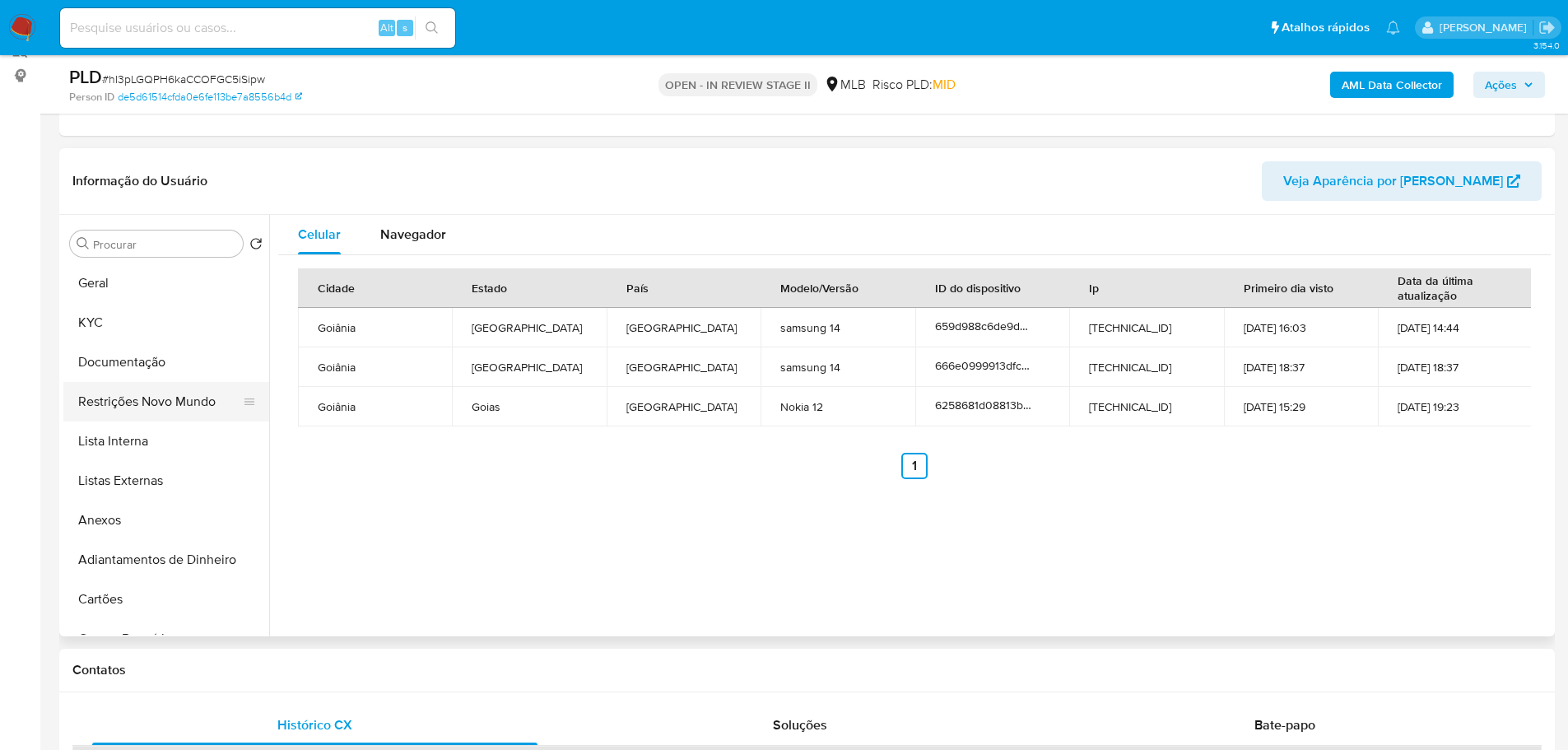
click at [150, 408] on button "Restrições Novo Mundo" at bounding box center [159, 402] width 192 height 39
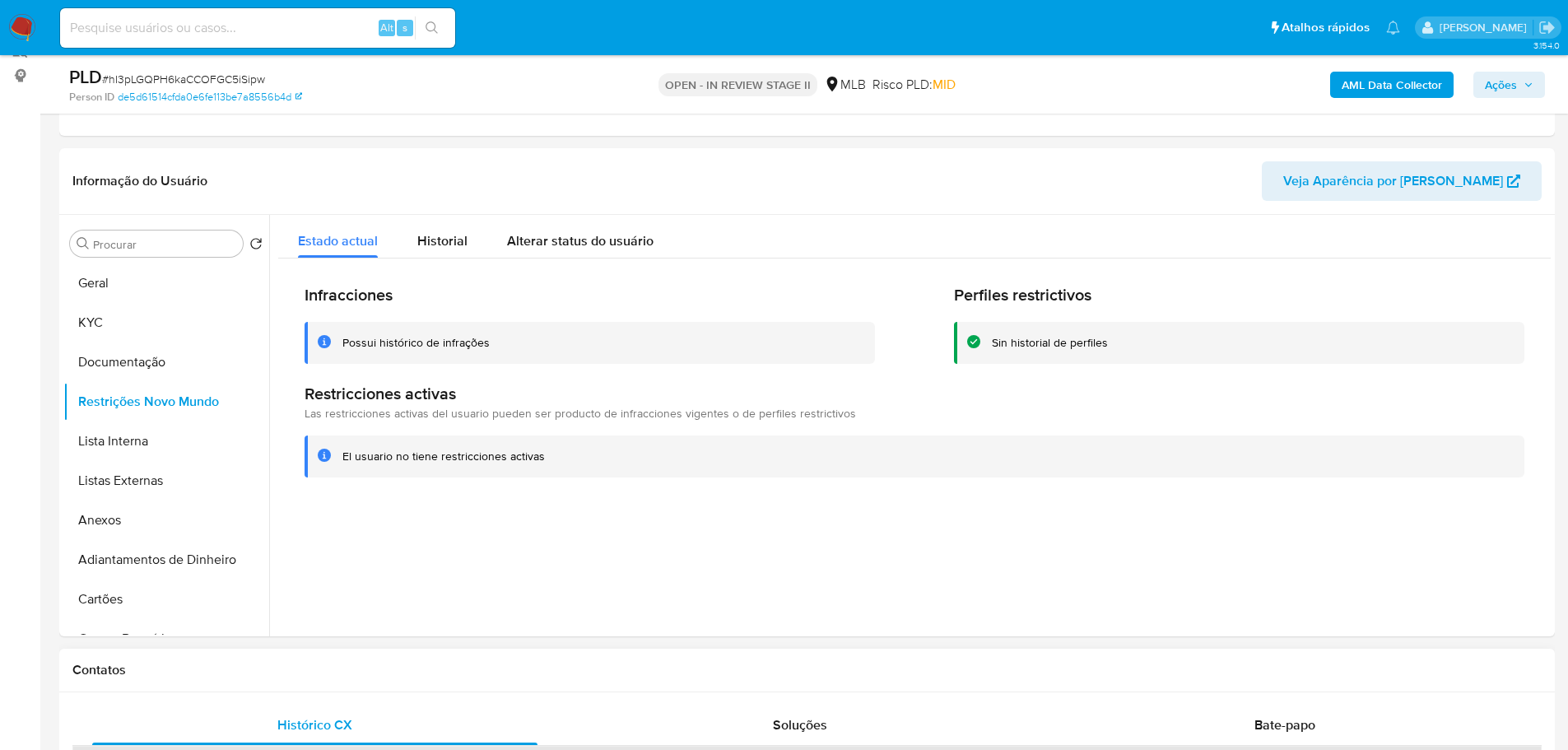
drag, startPoint x: 442, startPoint y: 673, endPoint x: 421, endPoint y: 656, distance: 27.0
click at [442, 673] on h1 "Contatos" at bounding box center [807, 670] width 1470 height 16
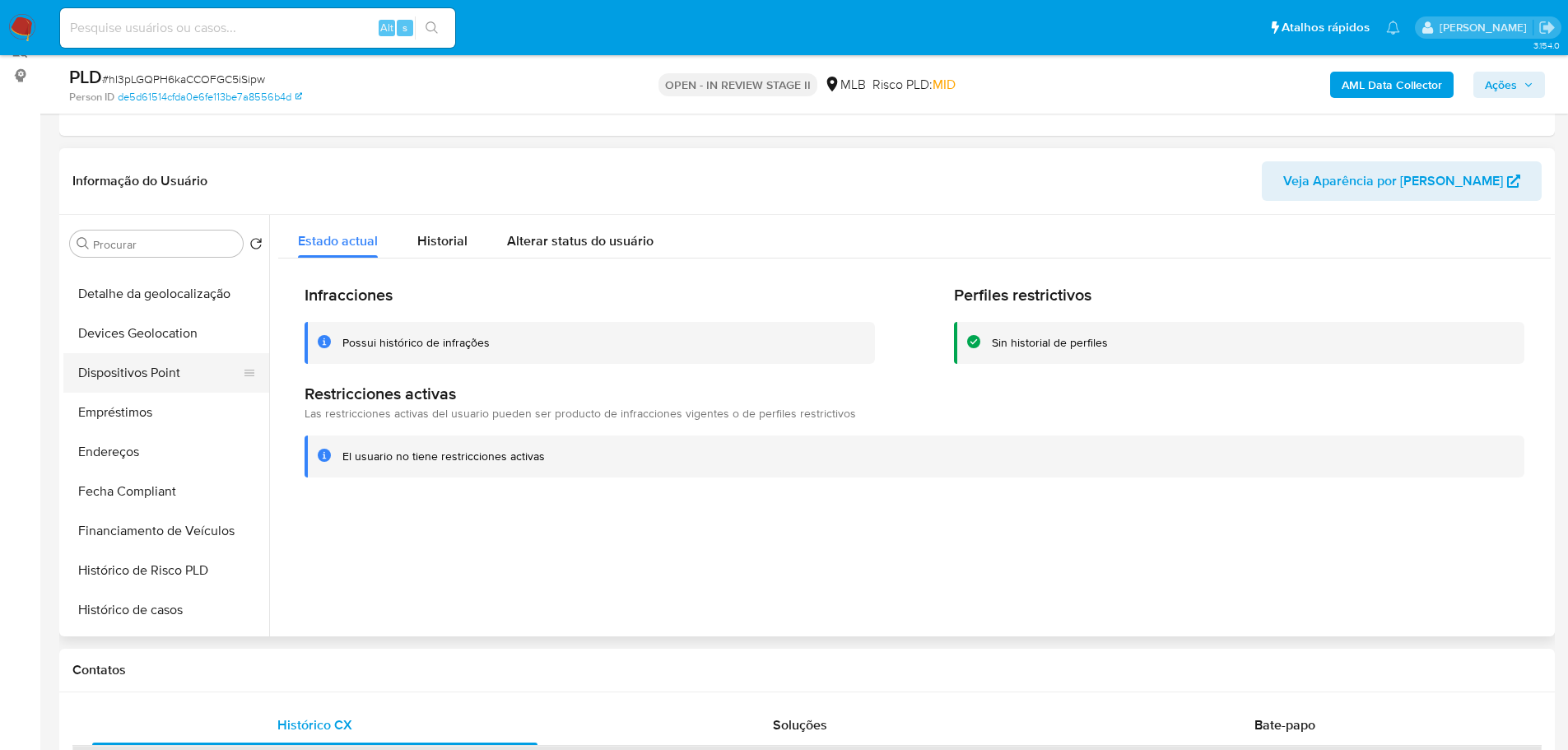
scroll to position [411, 0]
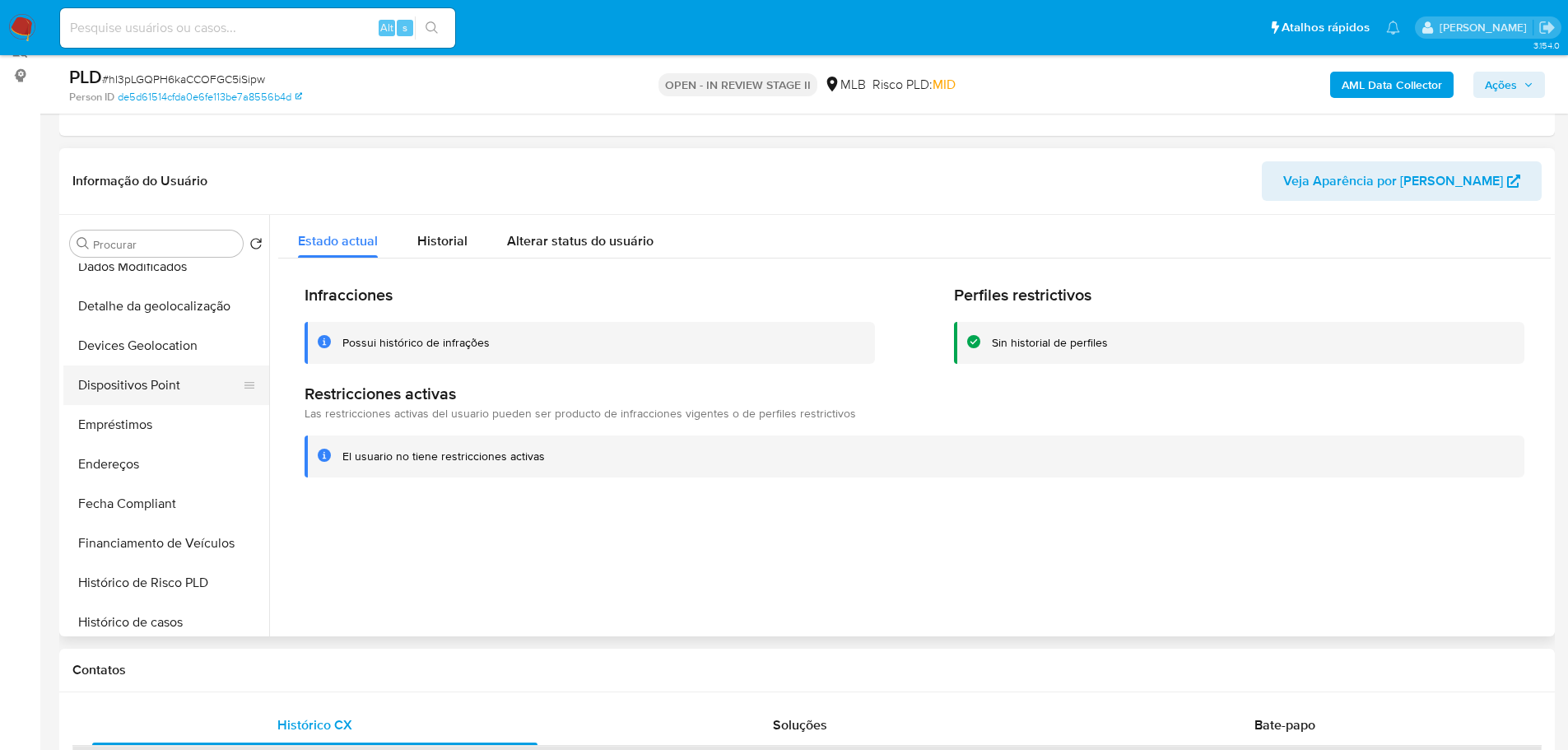
drag, startPoint x: 175, startPoint y: 383, endPoint x: 164, endPoint y: 387, distance: 11.7
click at [173, 382] on button "Dispositivos Point" at bounding box center [159, 386] width 192 height 39
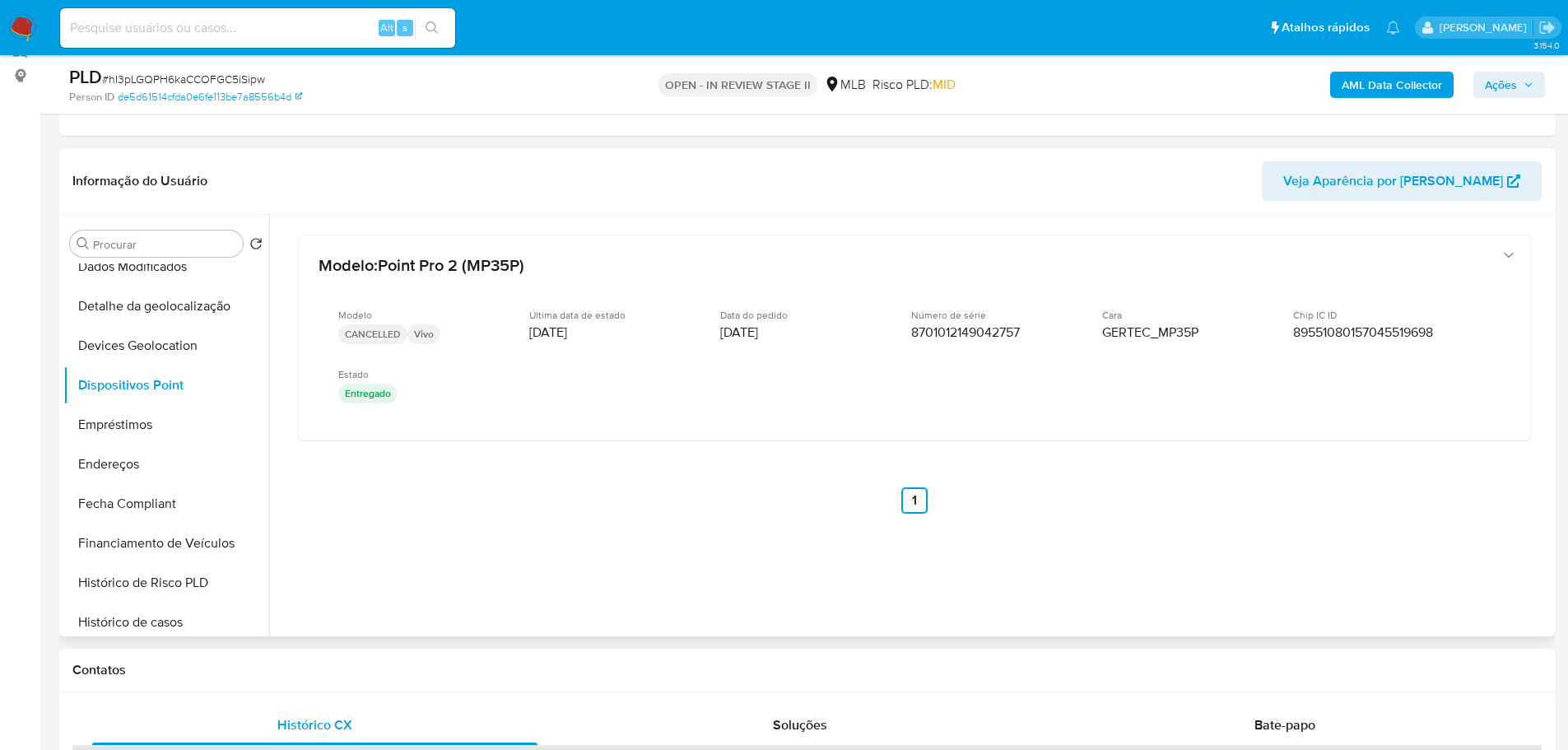
click at [1028, 634] on div at bounding box center [910, 425] width 1282 height 422
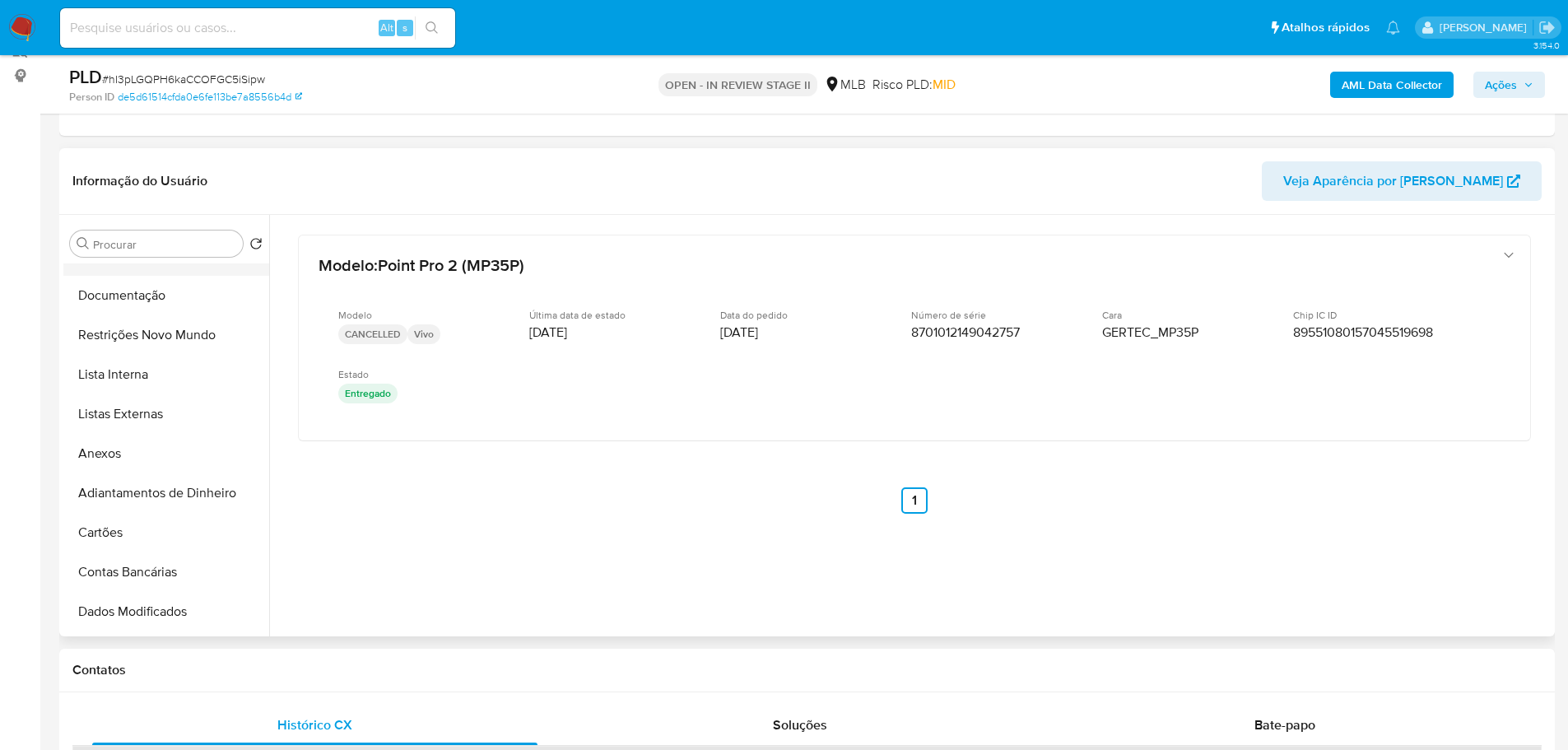
scroll to position [0, 0]
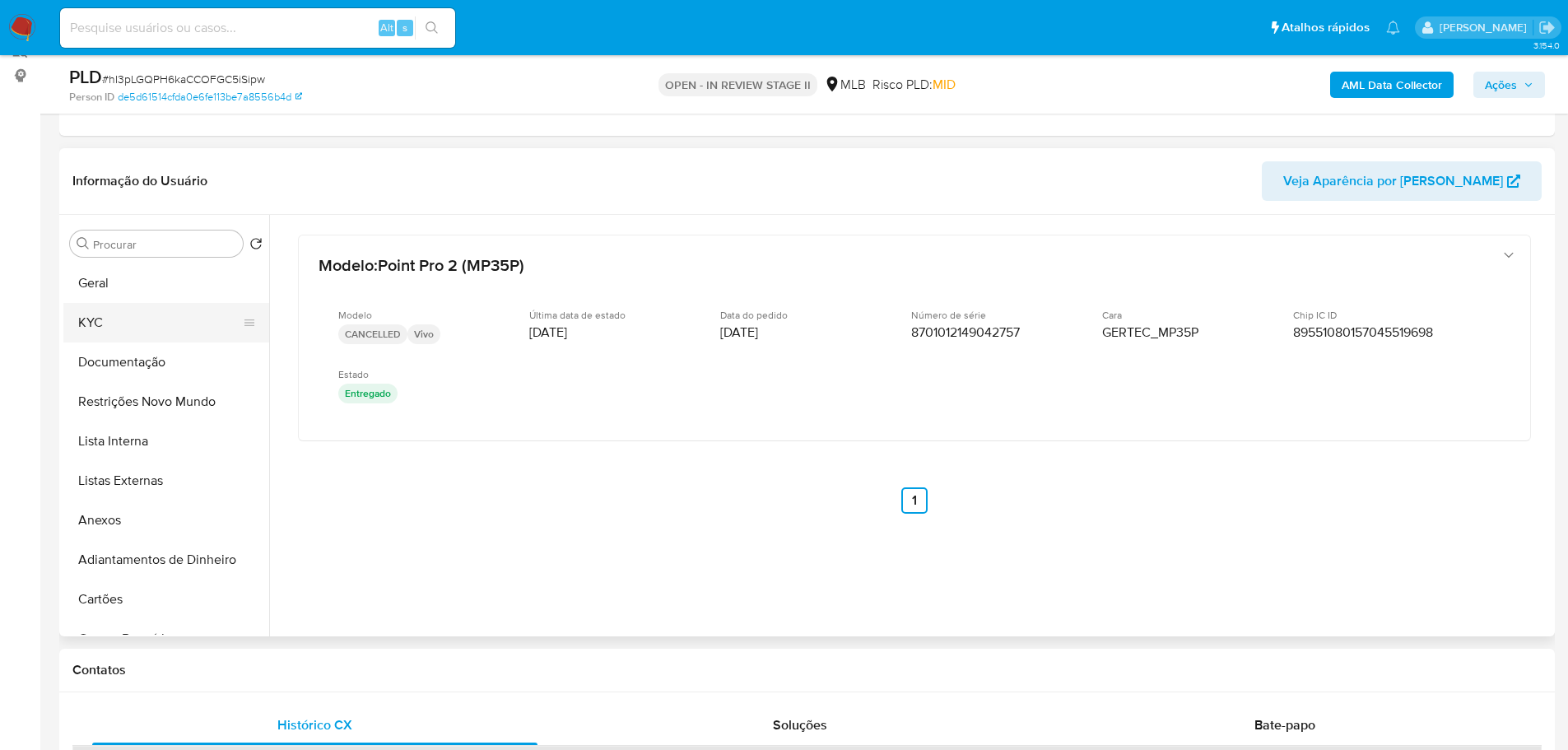
click at [116, 329] on button "KYC" at bounding box center [159, 322] width 192 height 39
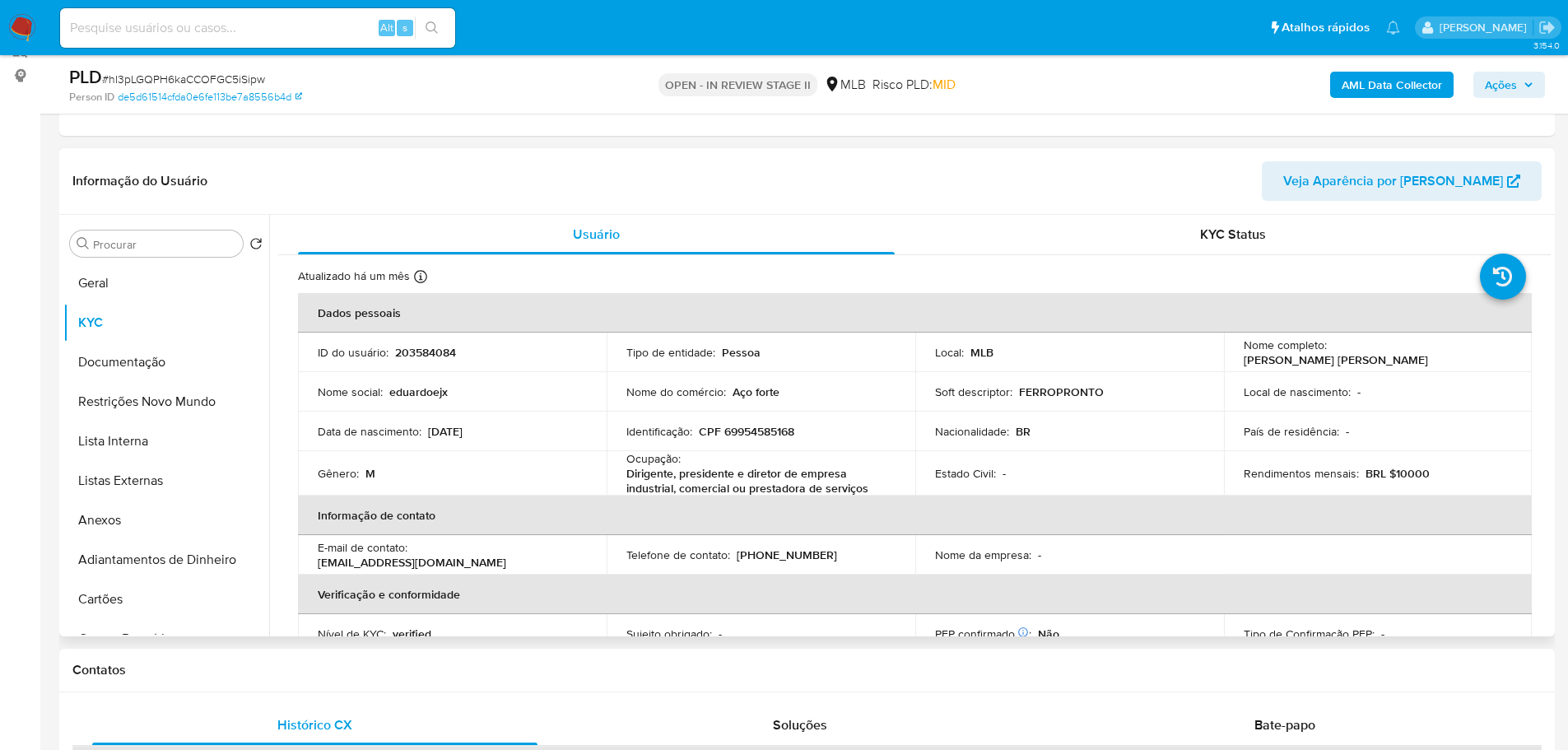
click at [771, 437] on p "CPF 69954585168" at bounding box center [747, 431] width 96 height 15
copy p "69954585168"
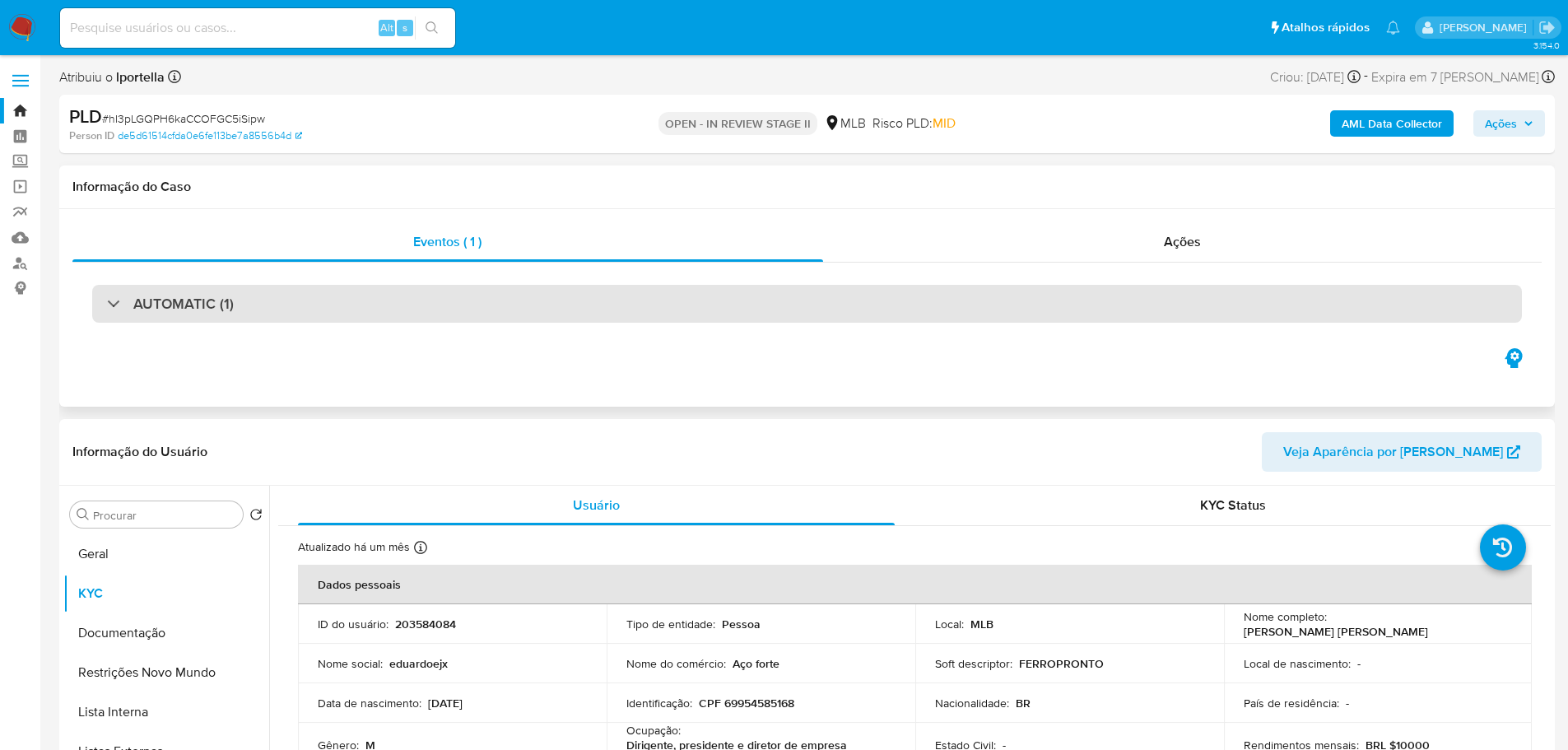
click at [1032, 293] on div "AUTOMATIC (1)" at bounding box center [807, 304] width 1430 height 38
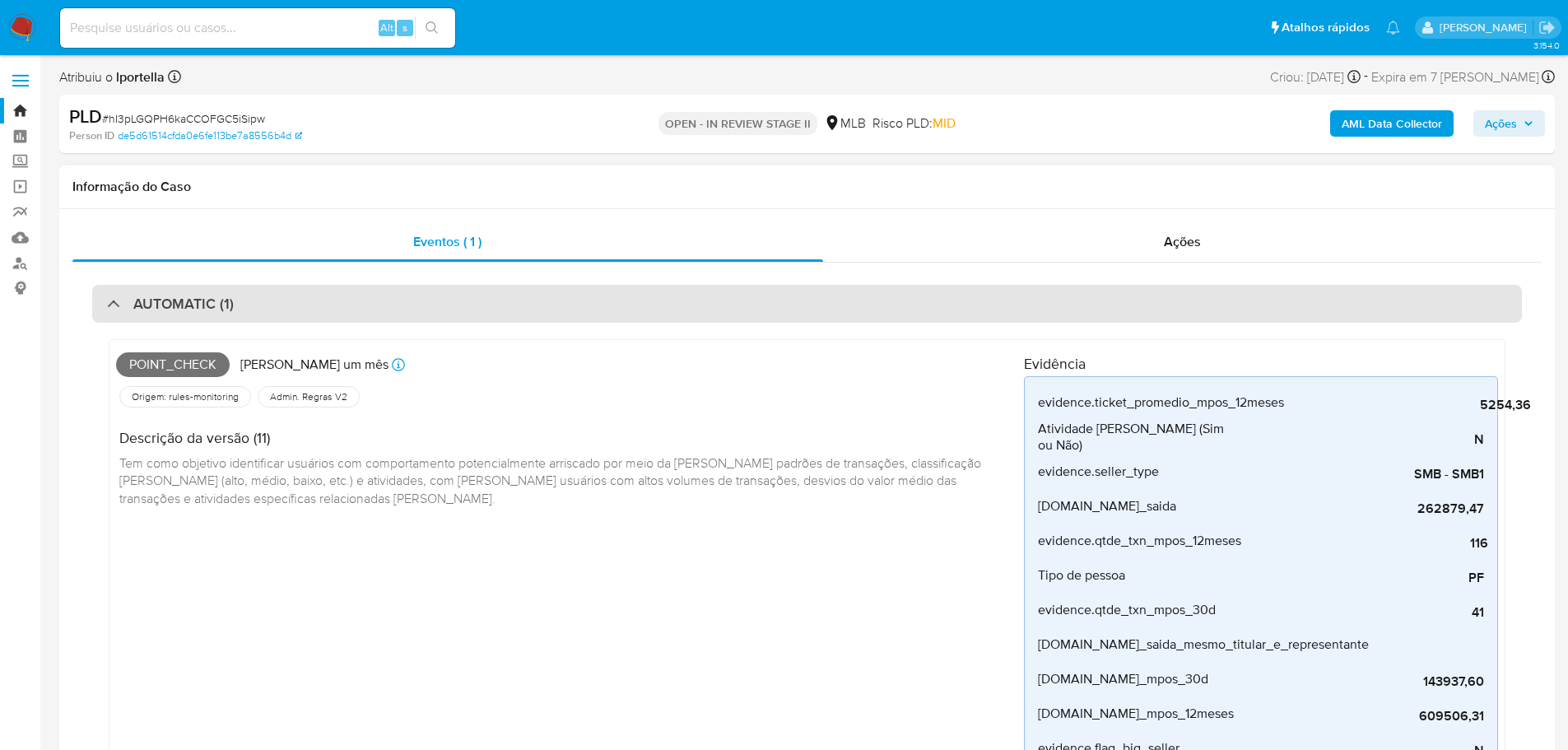
drag, startPoint x: 1077, startPoint y: 299, endPoint x: 1210, endPoint y: 238, distance: 146.3
click at [1080, 300] on div "AUTOMATIC (1)" at bounding box center [807, 304] width 1430 height 38
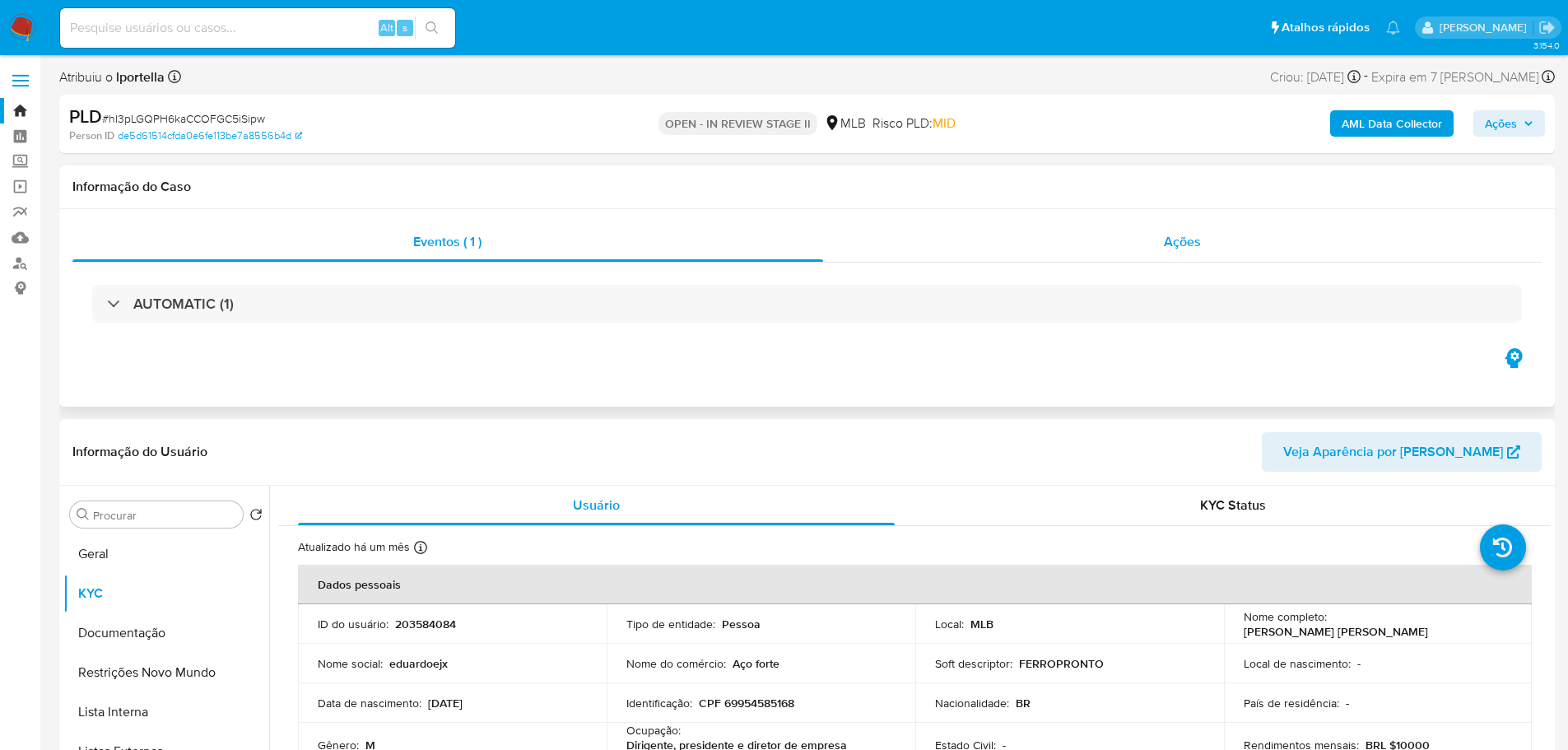
click at [1210, 236] on div "Ações" at bounding box center [1183, 242] width 720 height 39
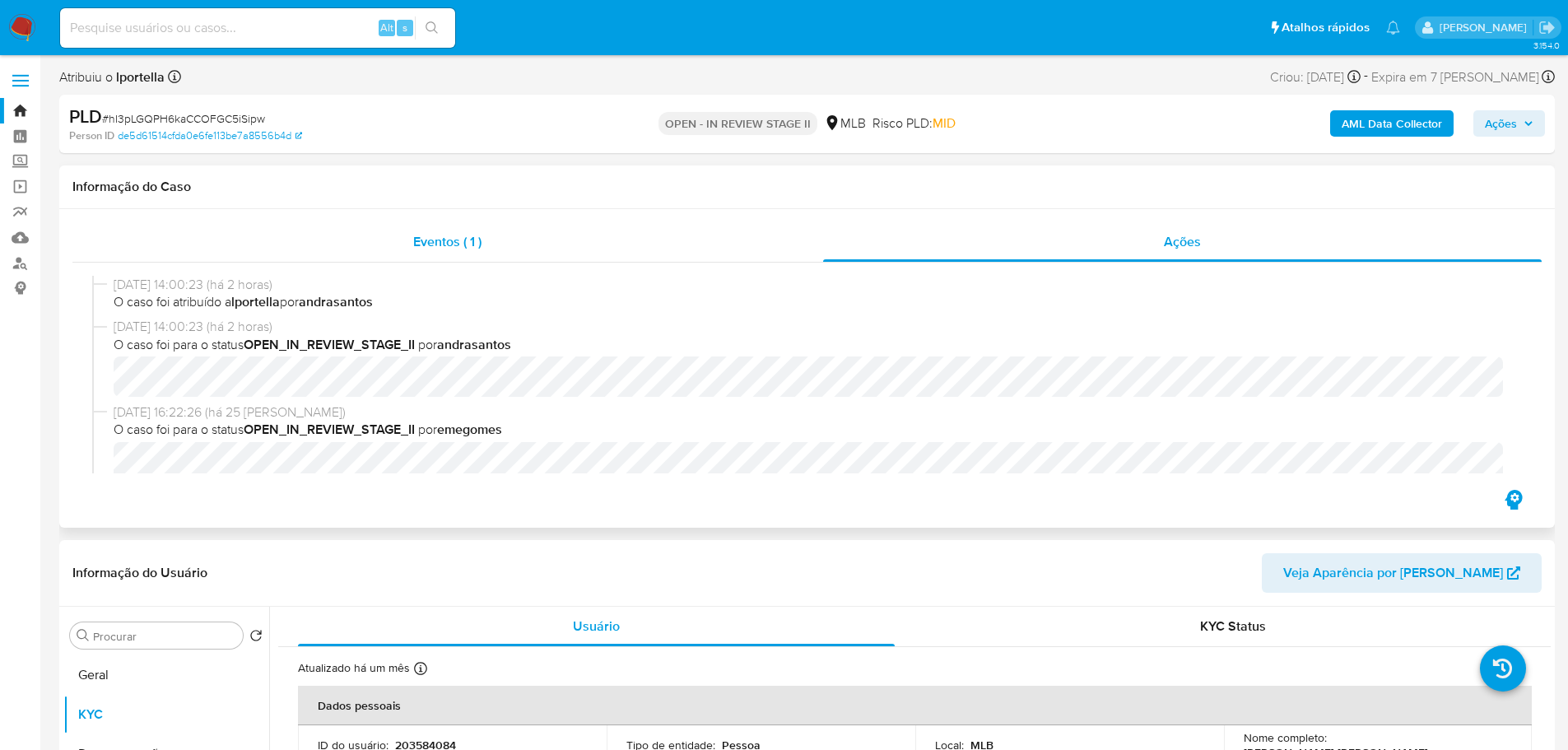
click at [456, 253] on div "Eventos ( 1 )" at bounding box center [448, 242] width 751 height 39
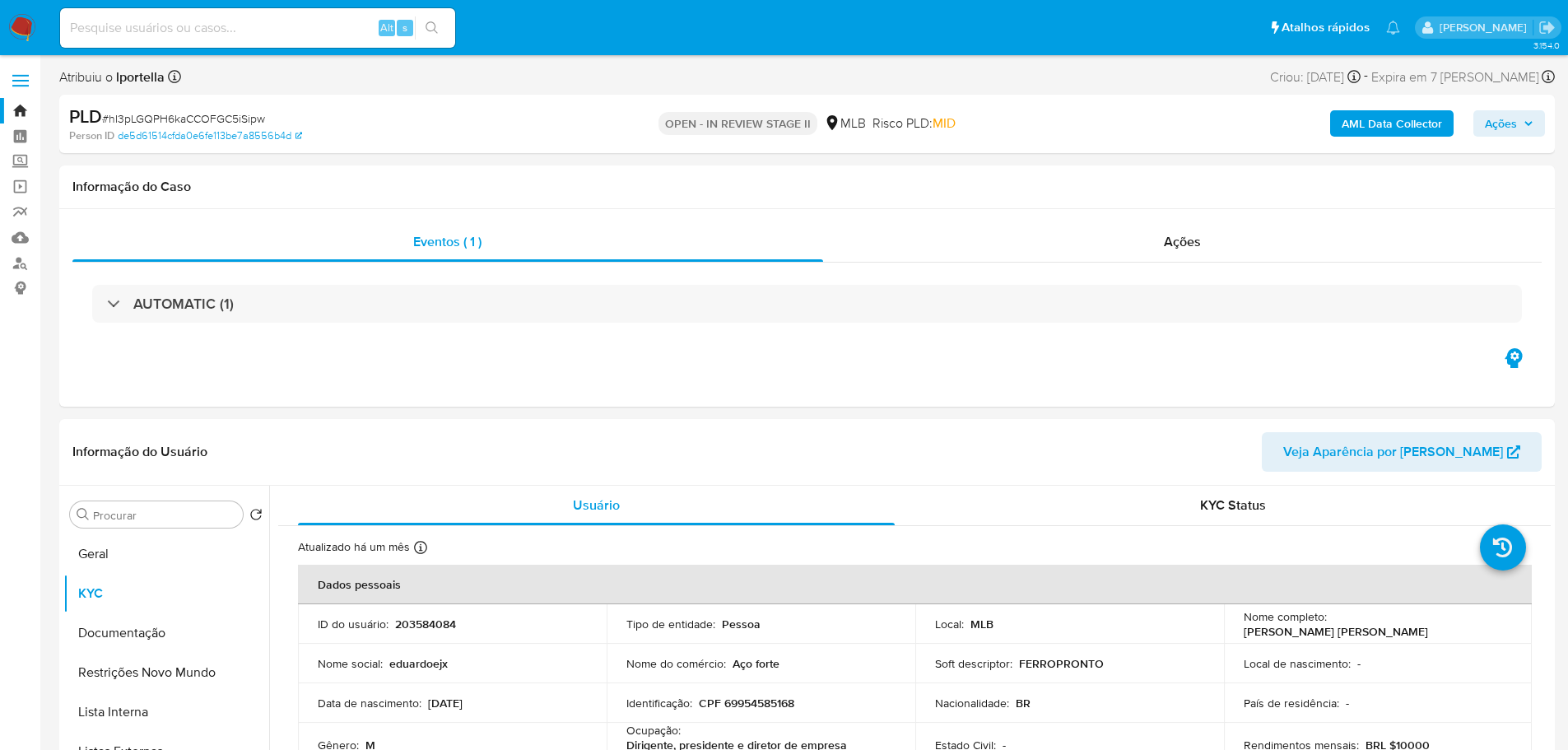
click at [1515, 121] on span "Ações" at bounding box center [1501, 123] width 32 height 27
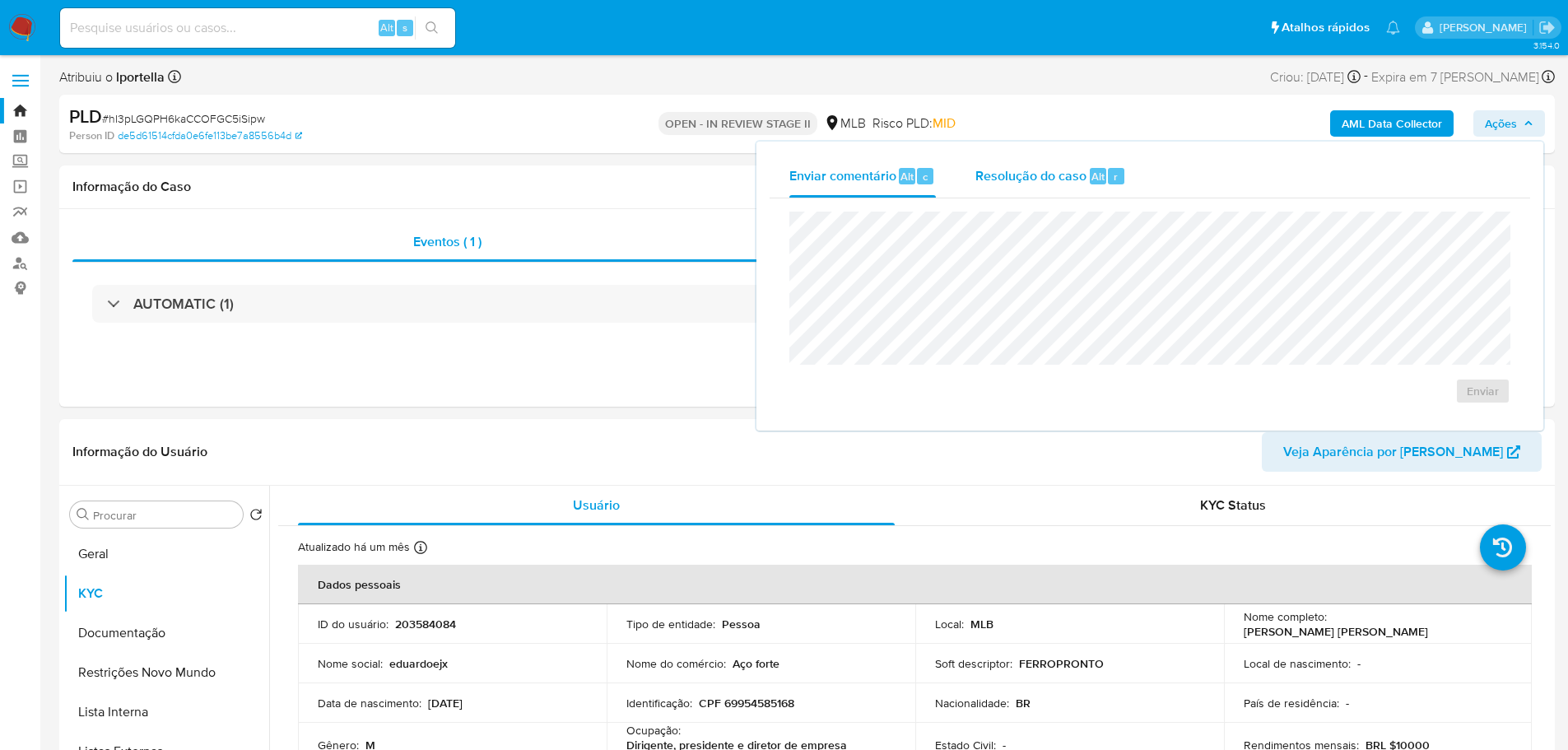
click at [1035, 177] on span "Resolução do caso" at bounding box center [1031, 176] width 111 height 19
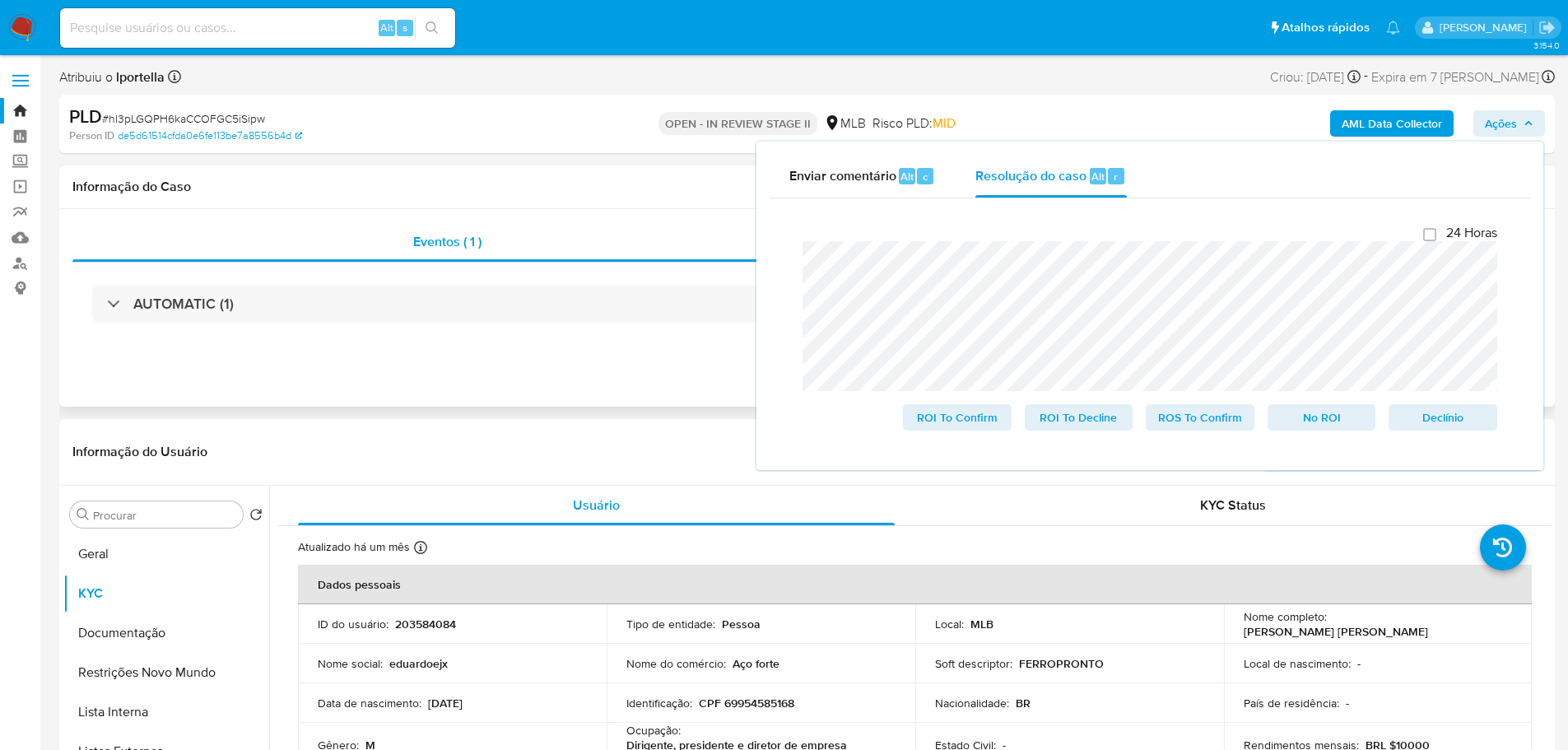
click at [570, 399] on div "Eventos ( 1 ) Ações AUTOMATIC (1)" at bounding box center [807, 308] width 1496 height 198
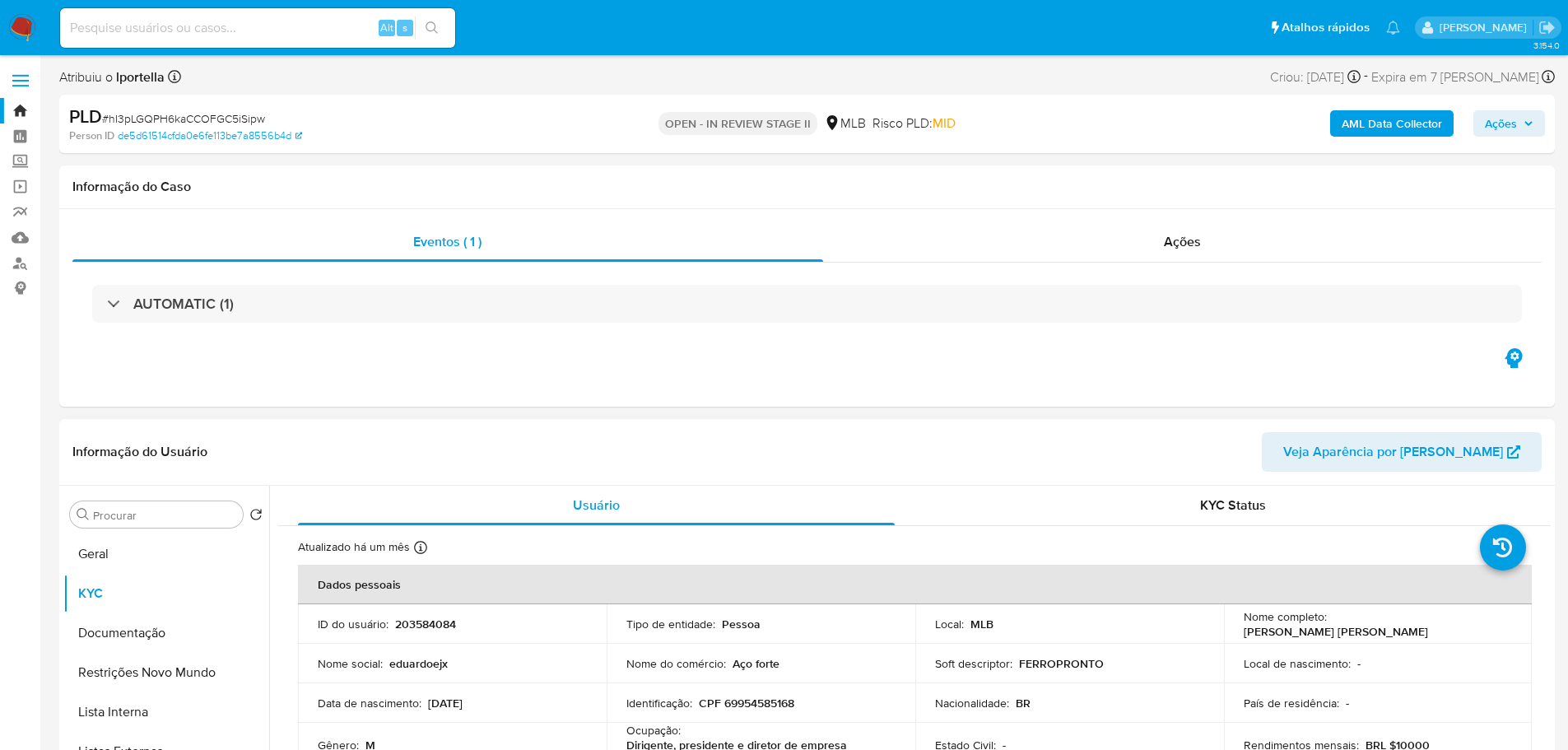
scroll to position [82, 0]
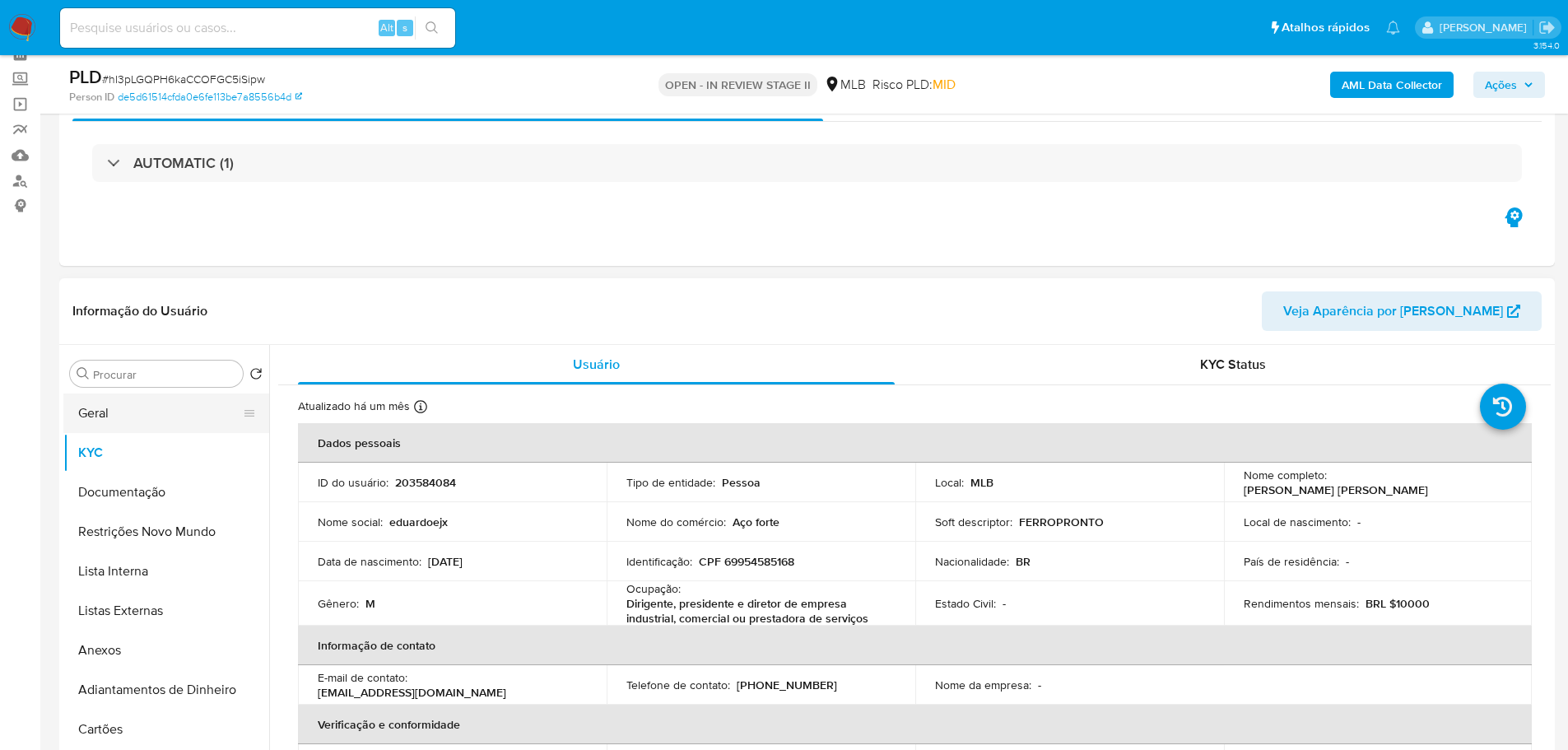
drag, startPoint x: 149, startPoint y: 424, endPoint x: 152, endPoint y: 413, distance: 11.4
click at [149, 424] on button "Geral" at bounding box center [159, 413] width 192 height 39
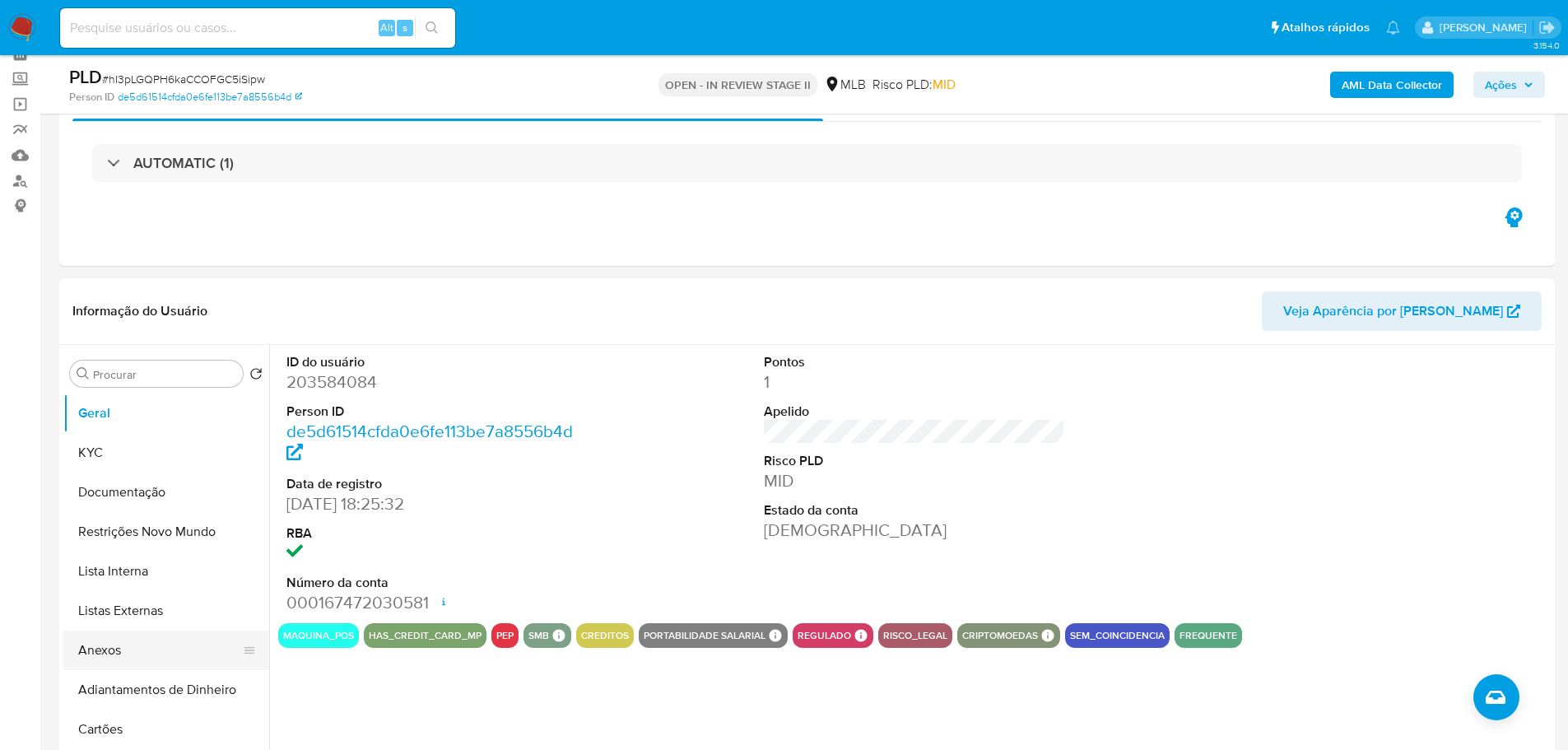
click at [144, 641] on button "Anexos" at bounding box center [159, 651] width 192 height 39
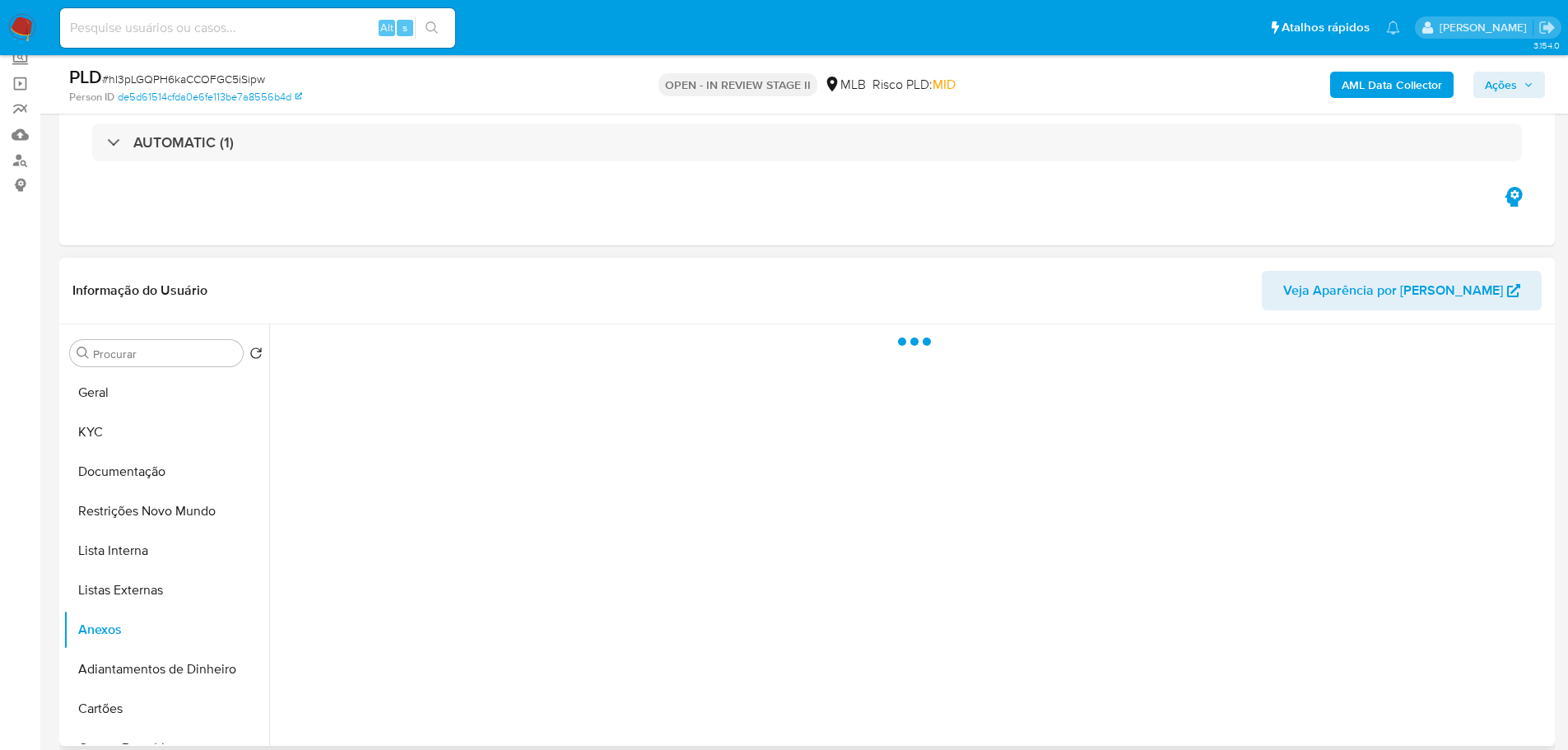
scroll to position [247, 0]
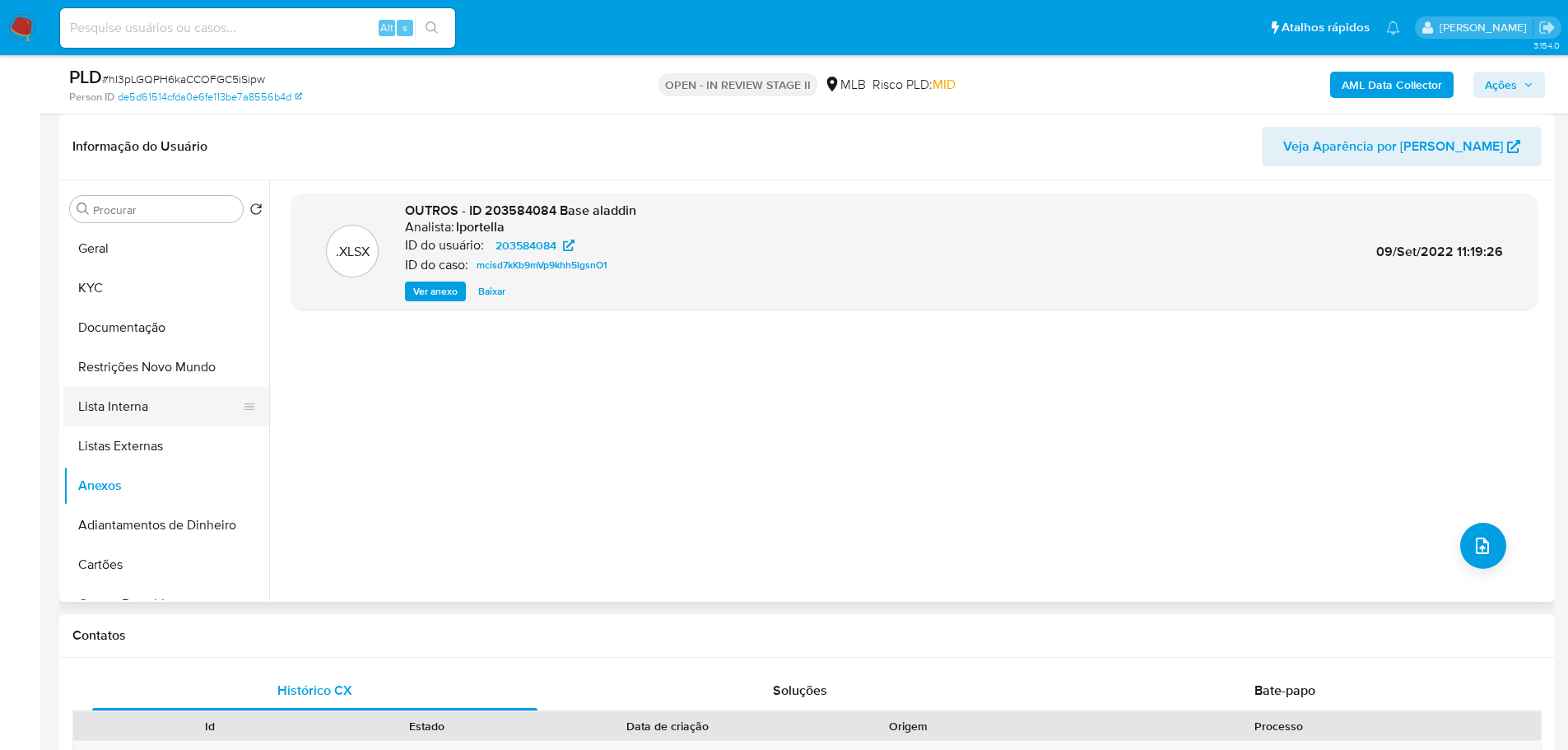
click at [168, 410] on button "Lista Interna" at bounding box center [159, 407] width 192 height 39
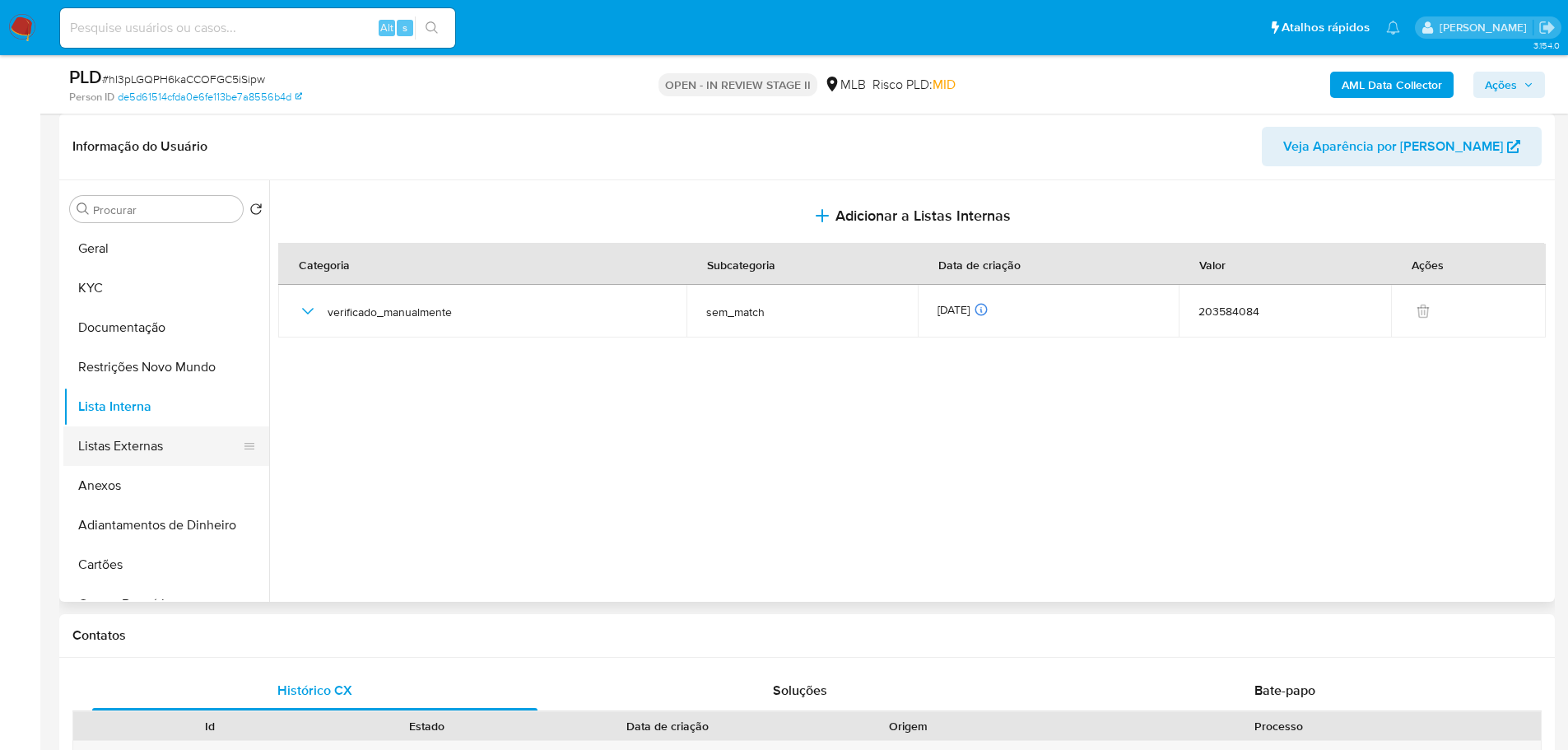
click at [192, 443] on button "Listas Externas" at bounding box center [159, 446] width 192 height 39
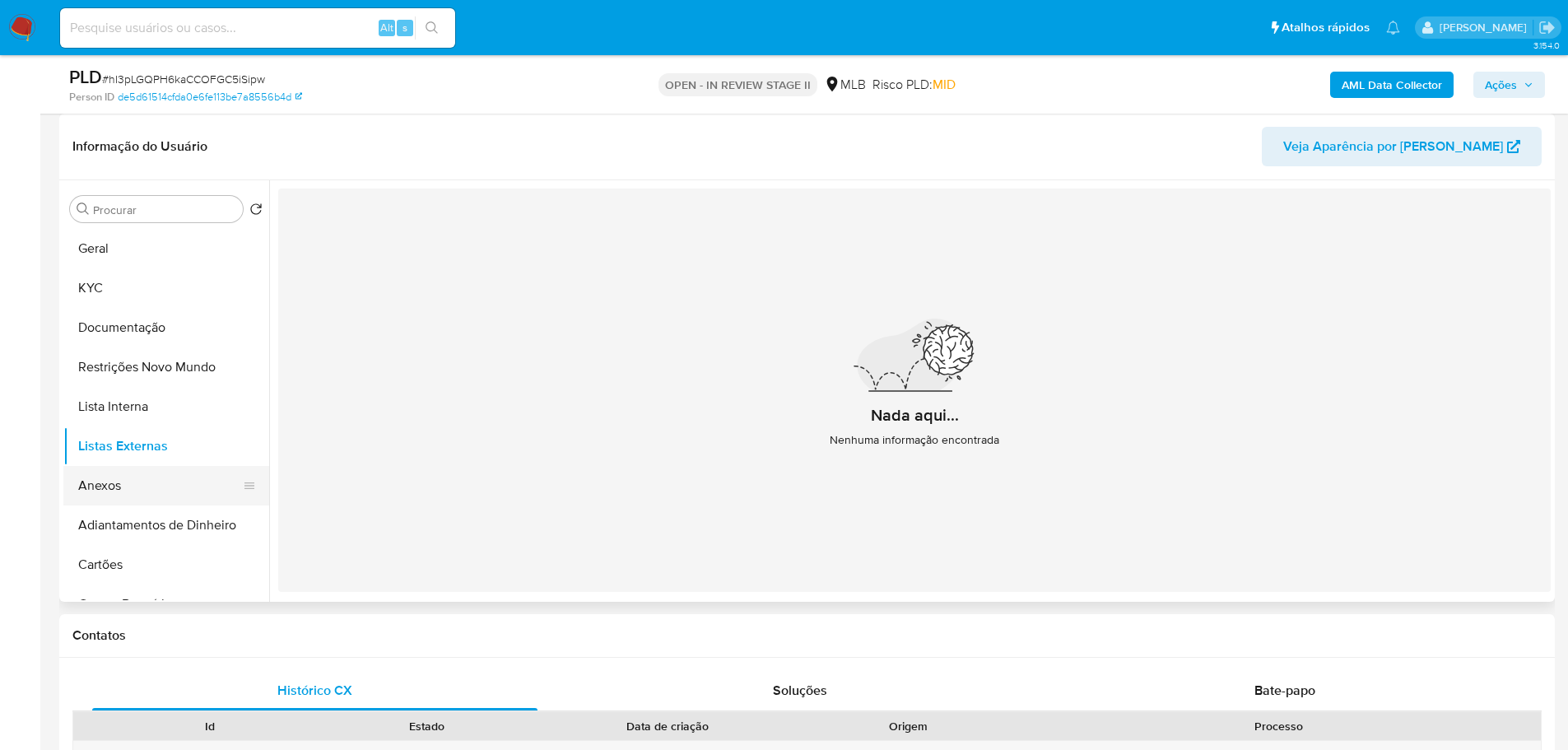
click at [183, 493] on button "Anexos" at bounding box center [159, 486] width 192 height 39
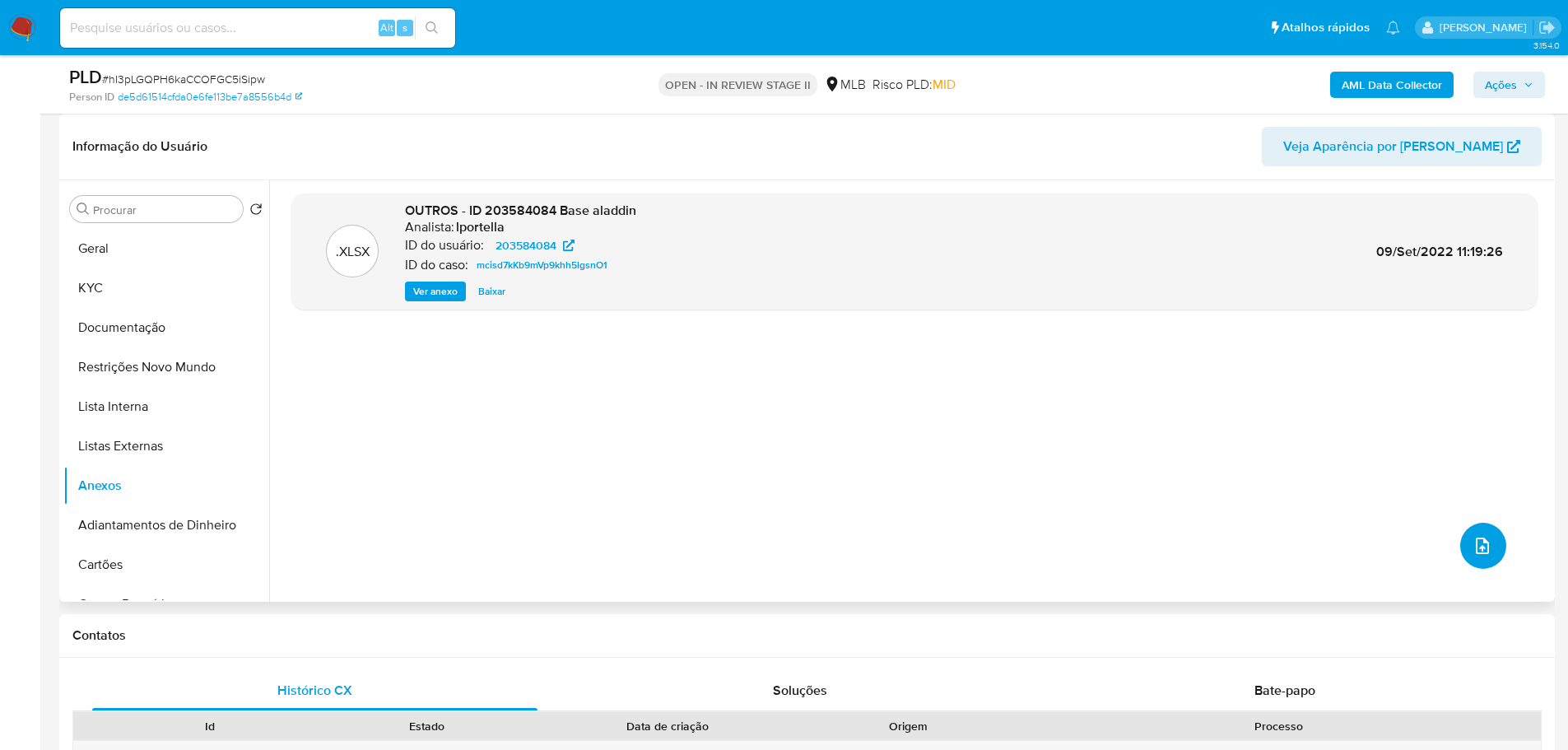
click at [1488, 539] on button "upload-file" at bounding box center [1483, 546] width 46 height 46
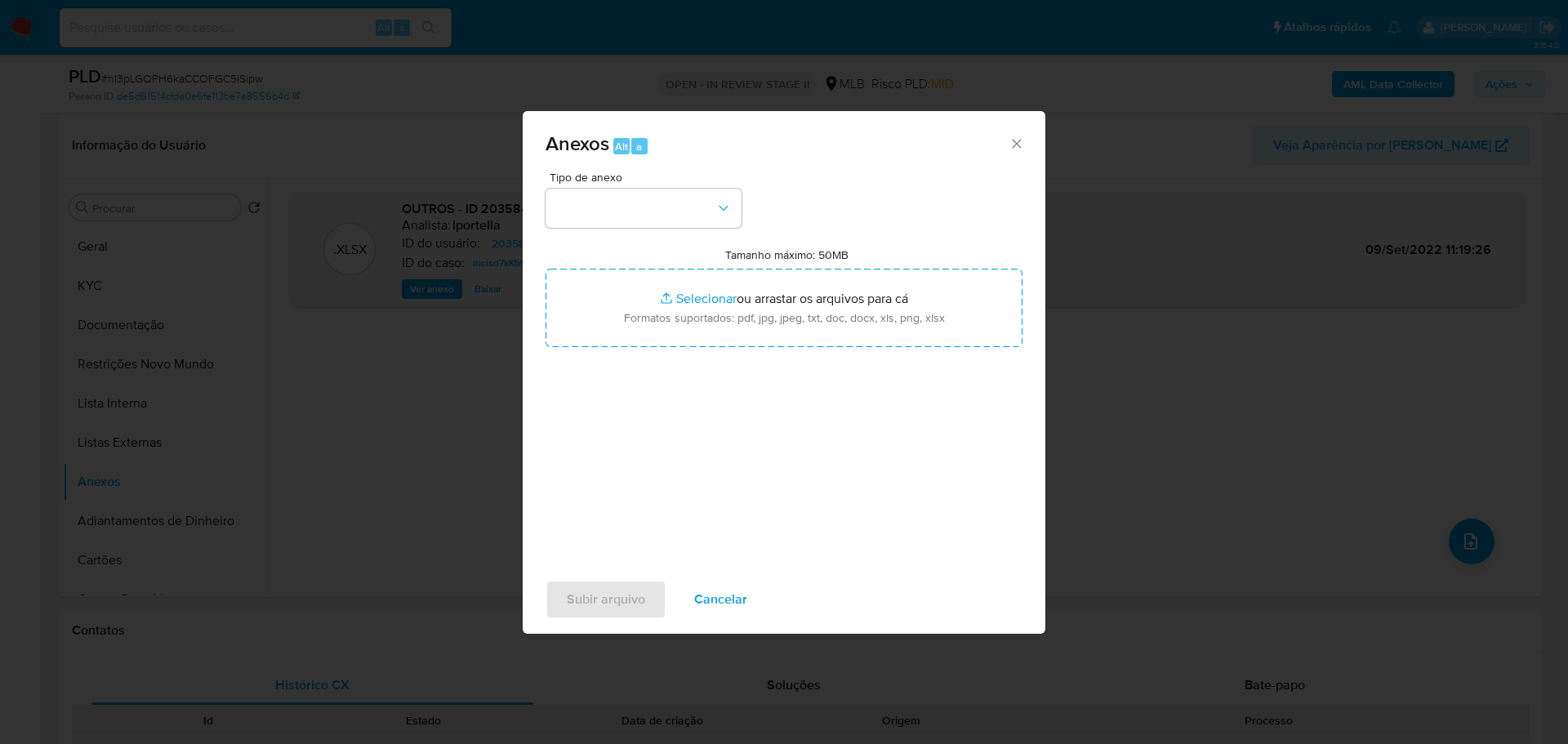
click at [448, 409] on div "Anexos Alt a Tipo de anexo Tamanho máximo: 50MB Selecionar arquivos Selecionar …" at bounding box center [784, 372] width 1568 height 744
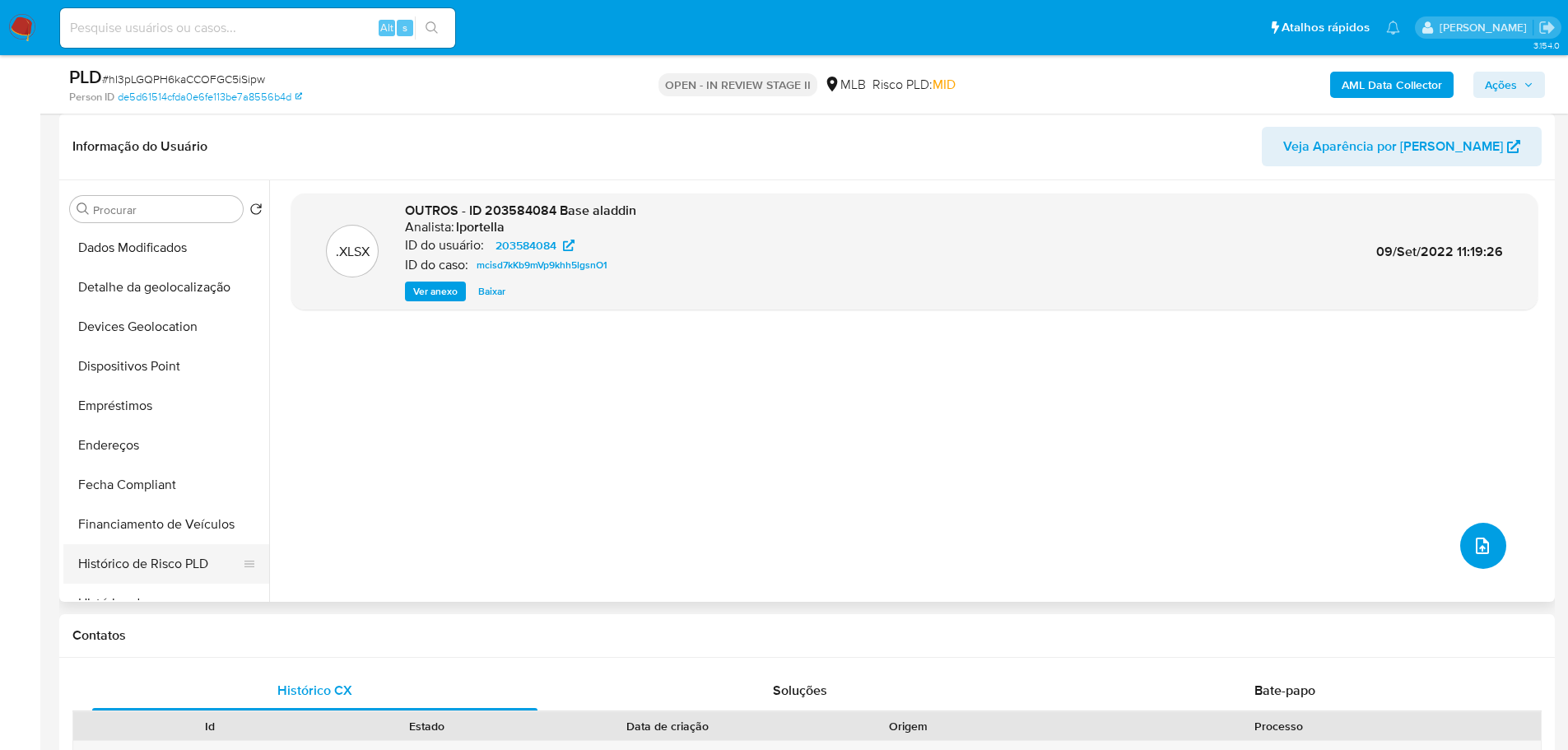
scroll to position [494, 0]
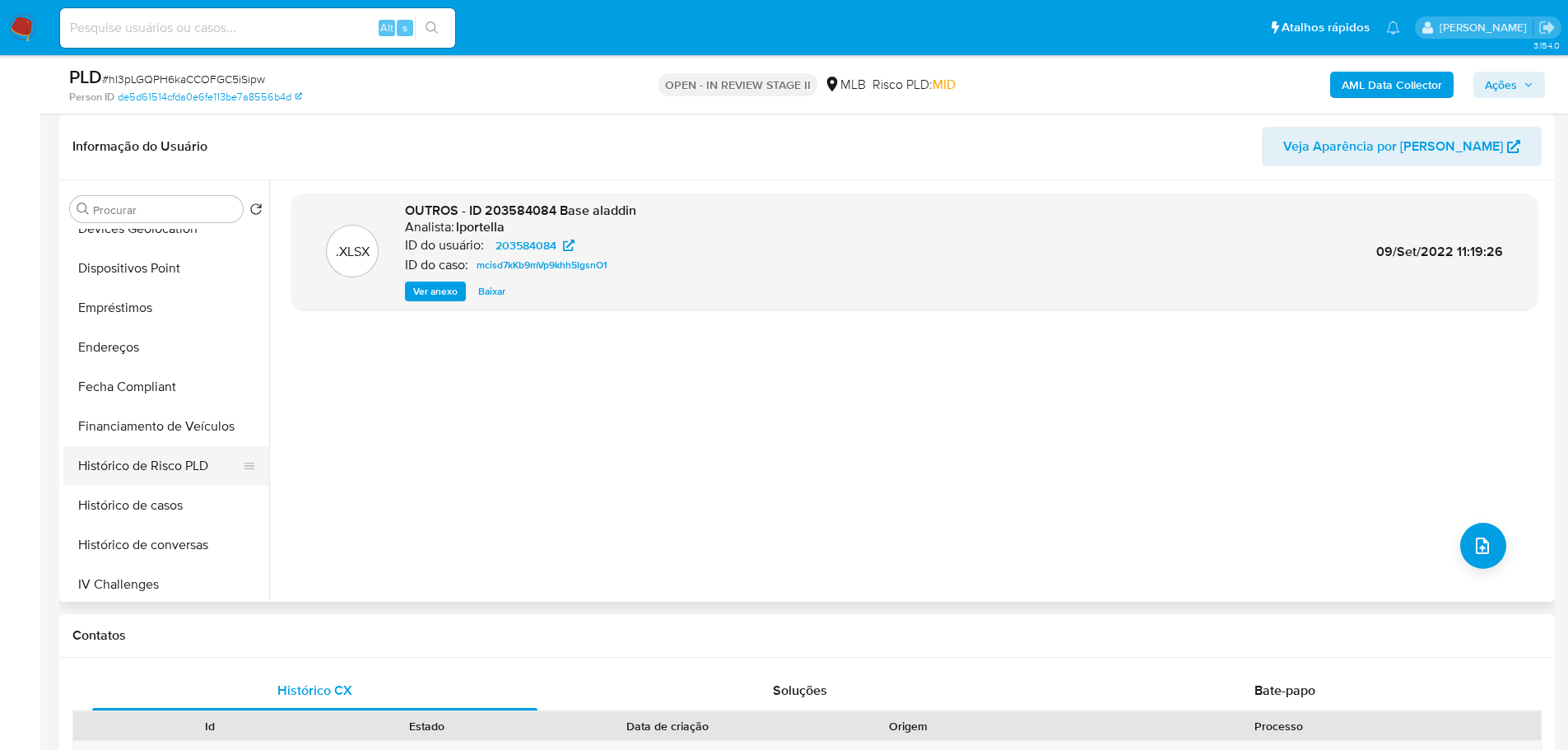
click at [174, 482] on button "Histórico de Risco PLD" at bounding box center [159, 466] width 192 height 39
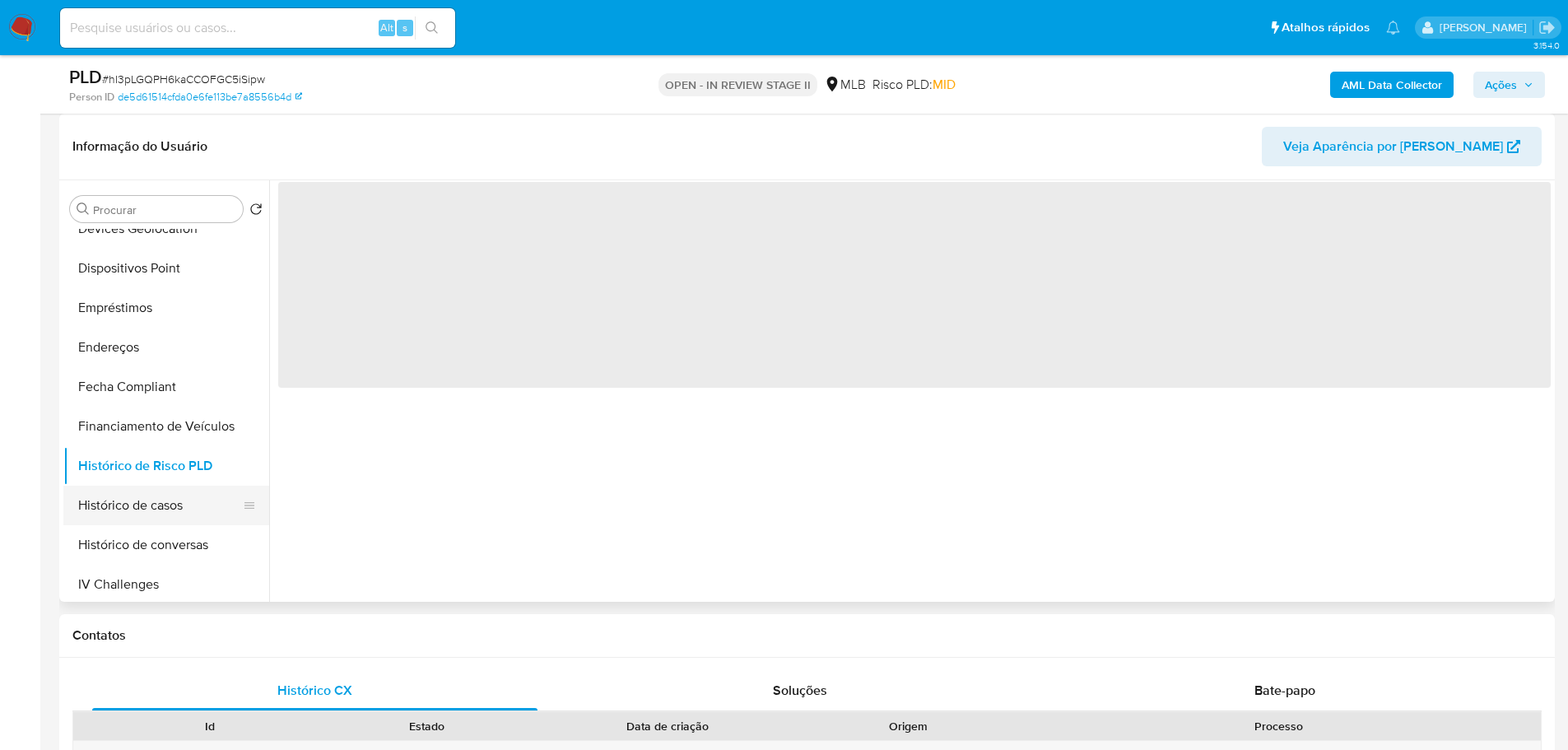
click at [181, 501] on button "Histórico de casos" at bounding box center [159, 505] width 192 height 39
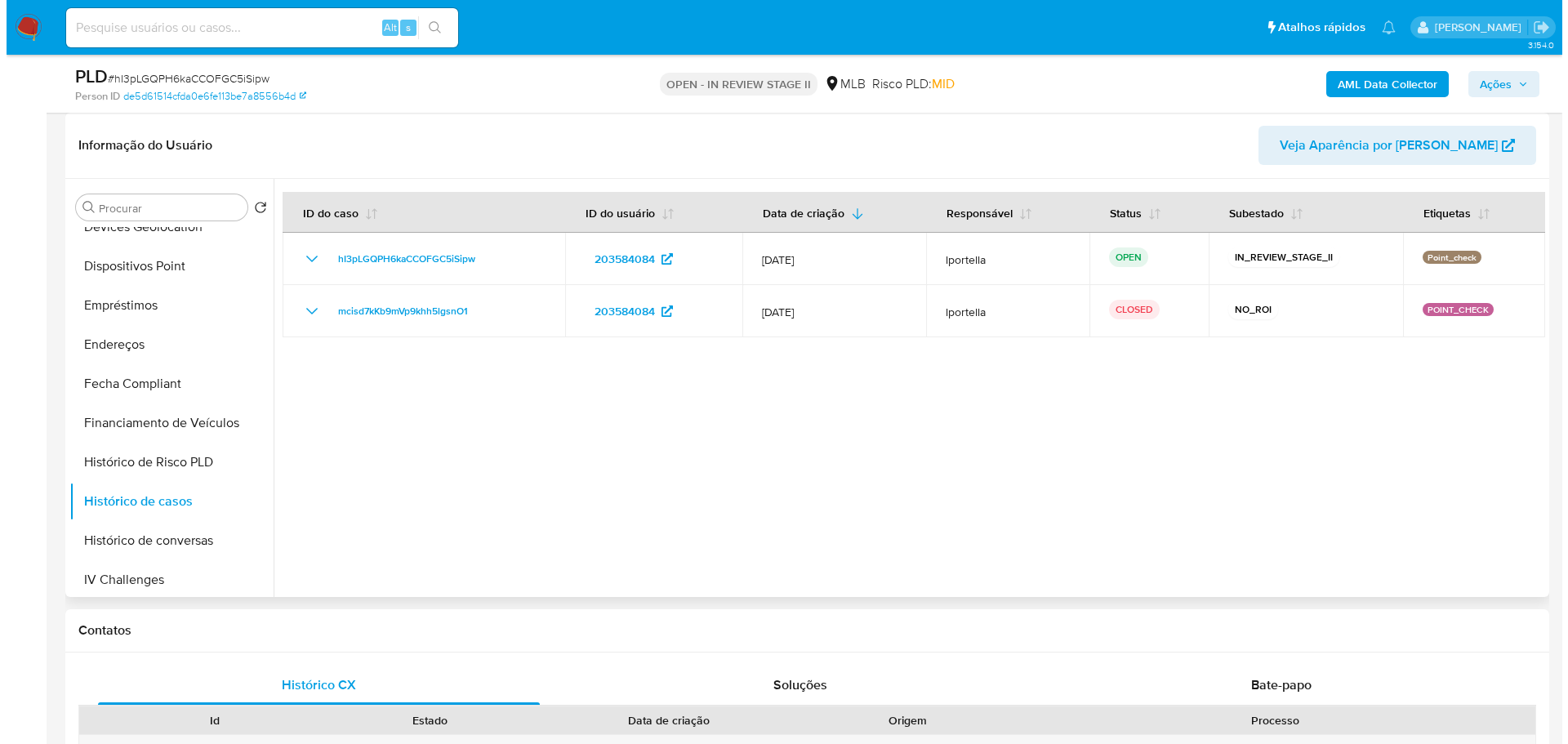
scroll to position [0, 0]
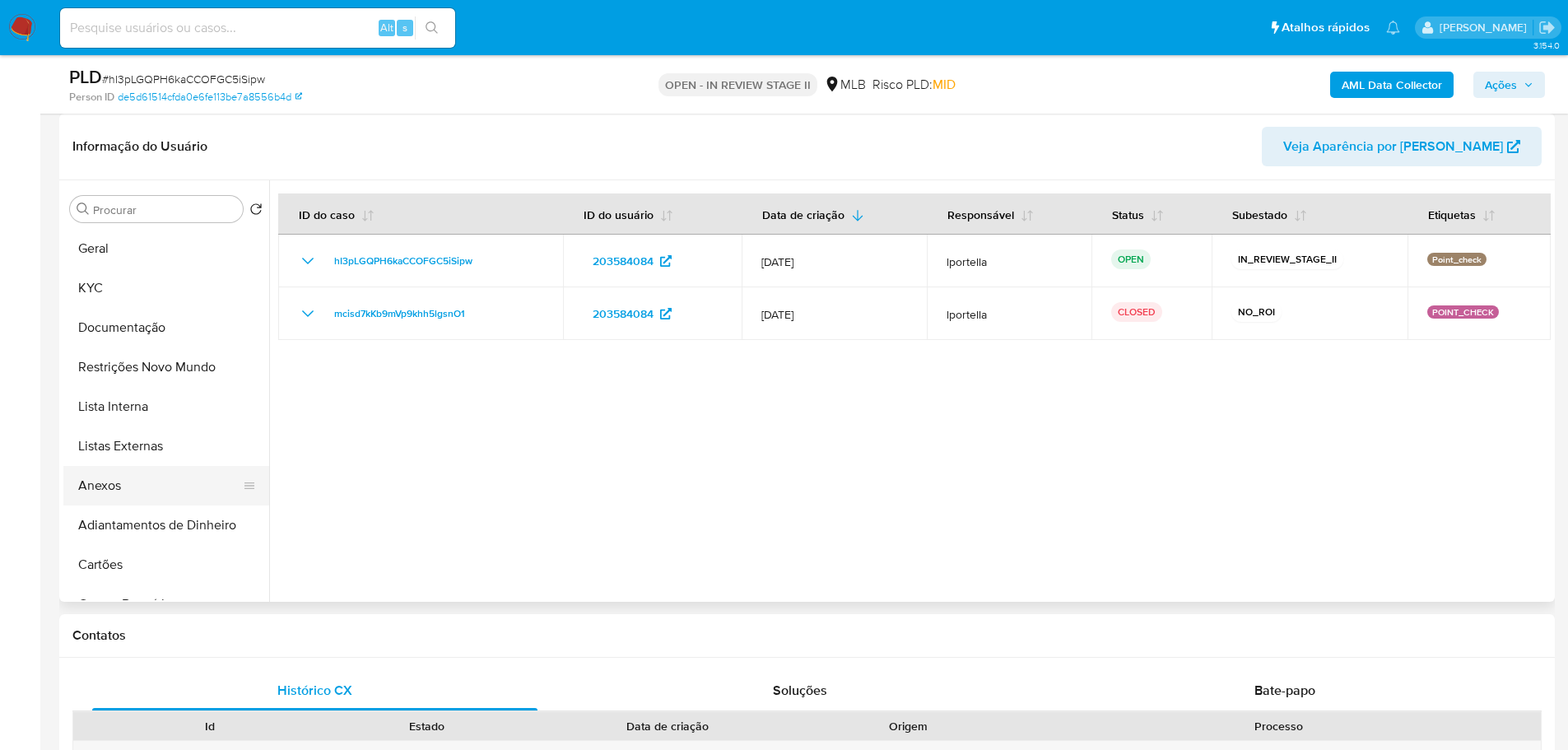
click at [110, 477] on button "Anexos" at bounding box center [159, 486] width 192 height 39
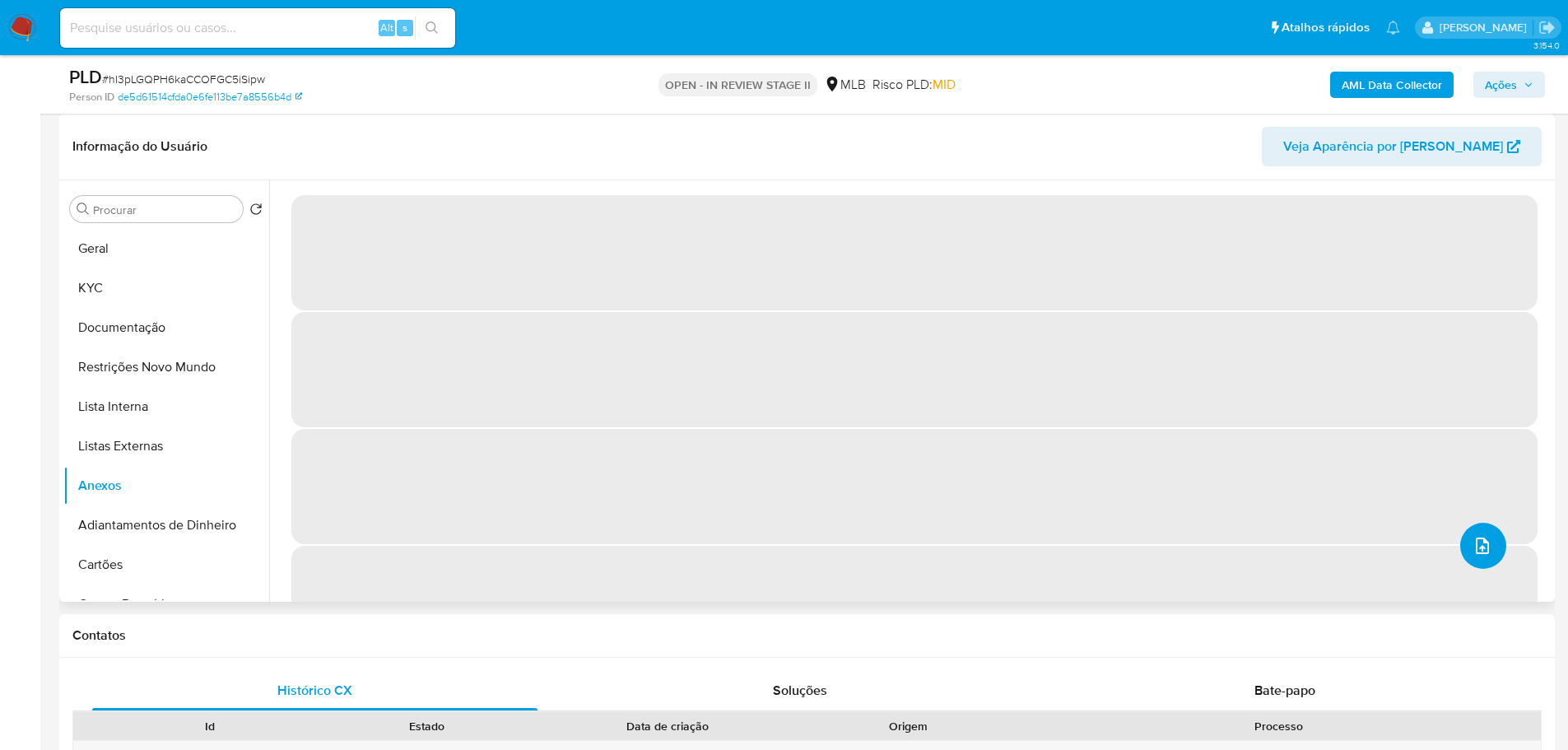
click at [1473, 538] on icon "upload-file" at bounding box center [1483, 546] width 20 height 20
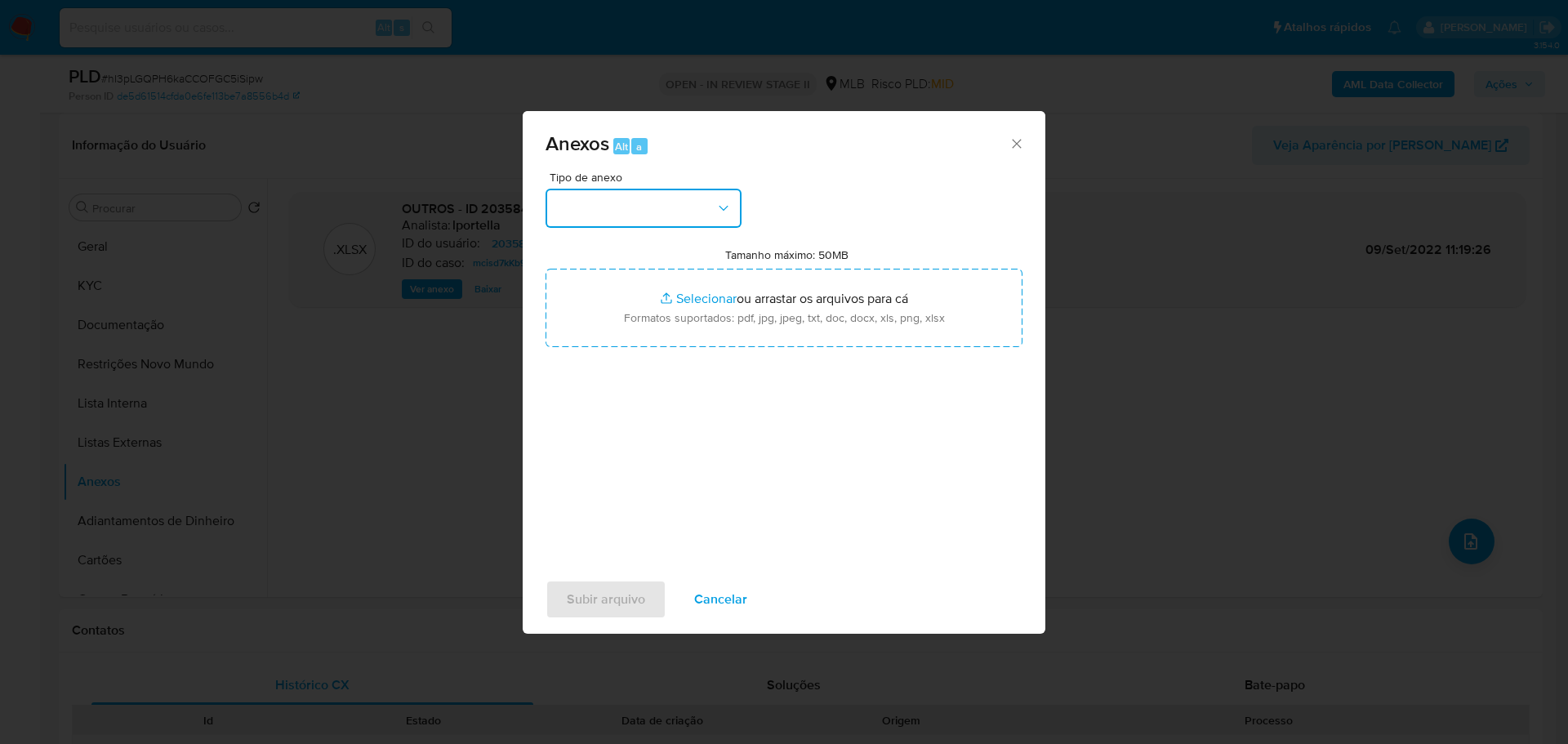
click at [583, 219] on button "button" at bounding box center [643, 208] width 196 height 39
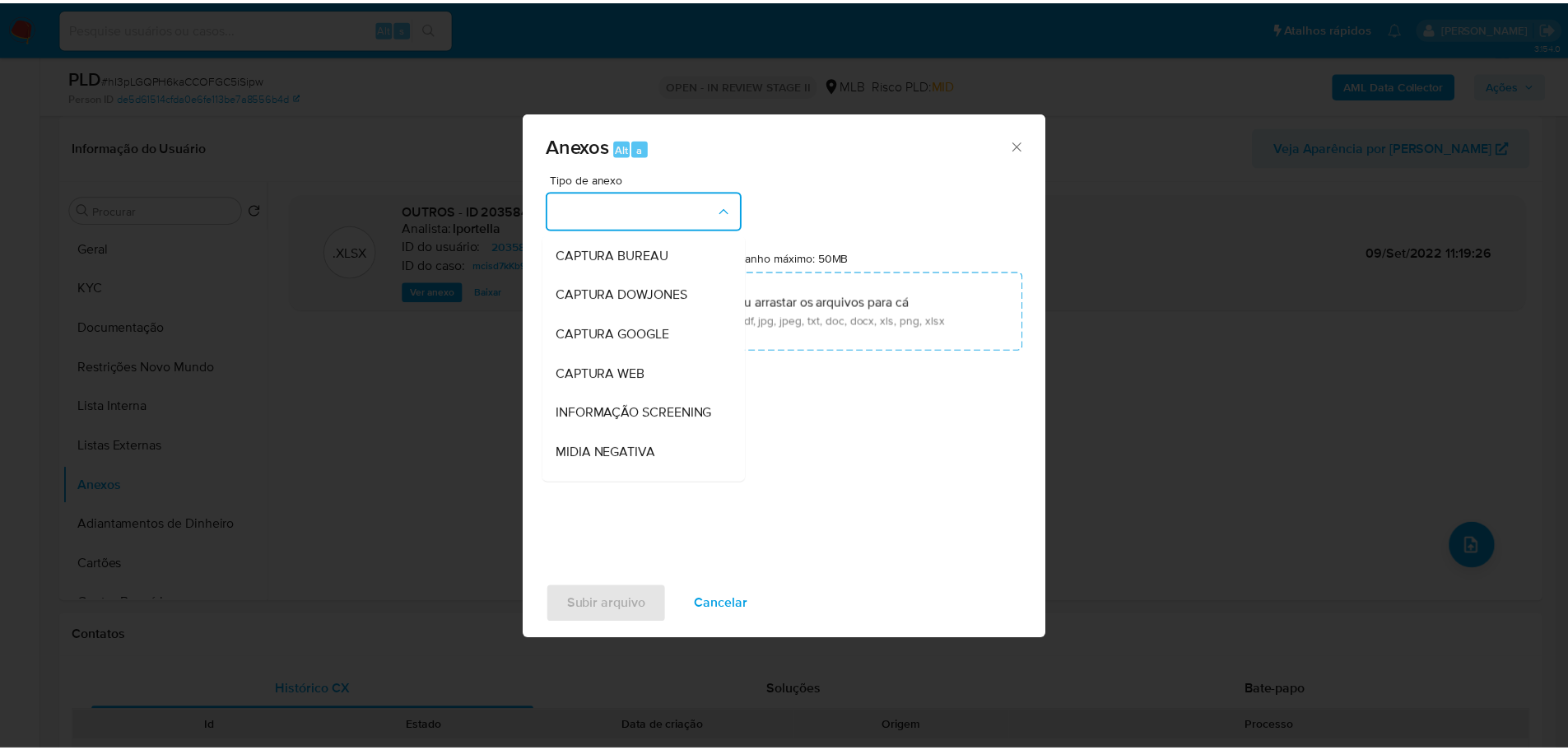
scroll to position [254, 0]
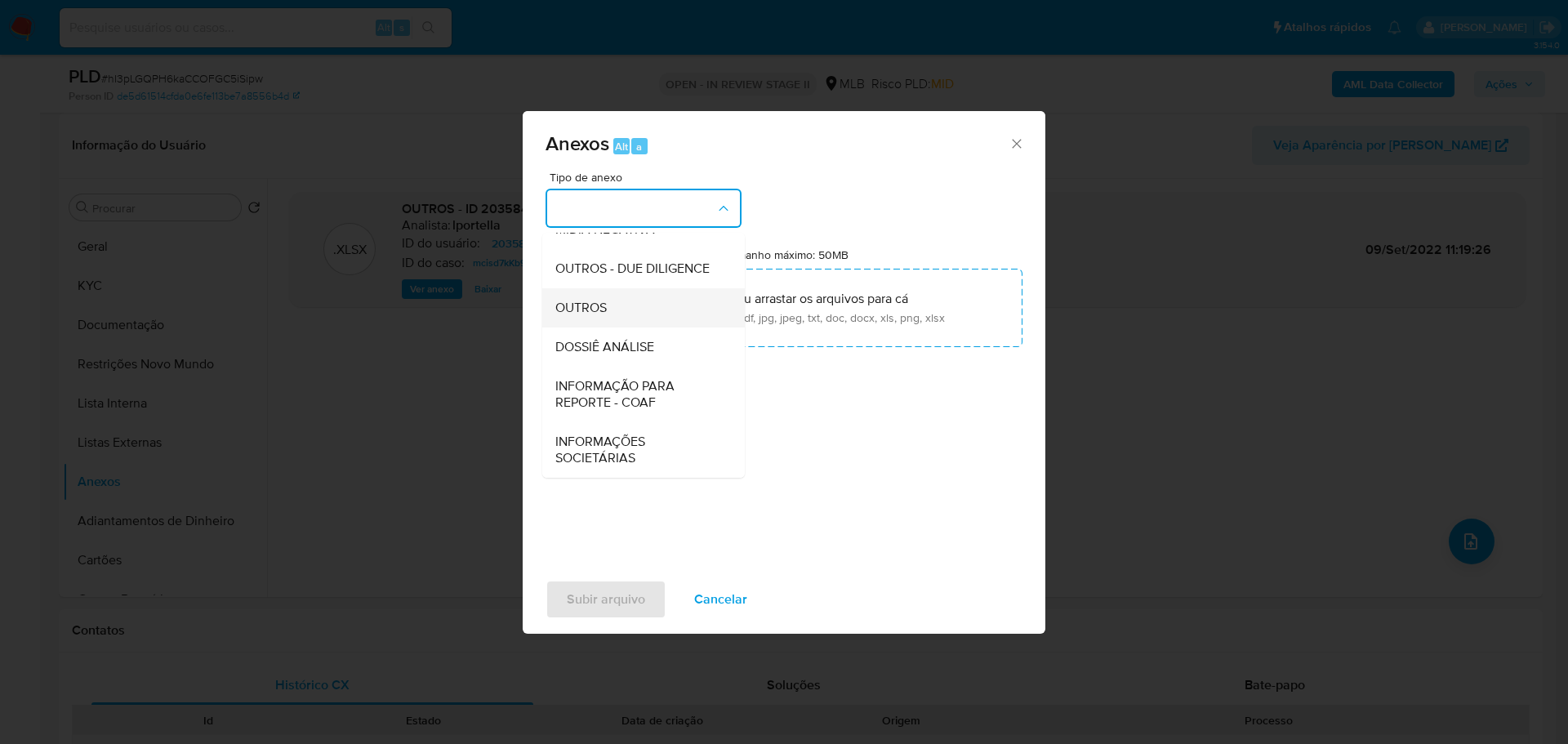
click at [577, 299] on span "OUTROS" at bounding box center [581, 307] width 52 height 16
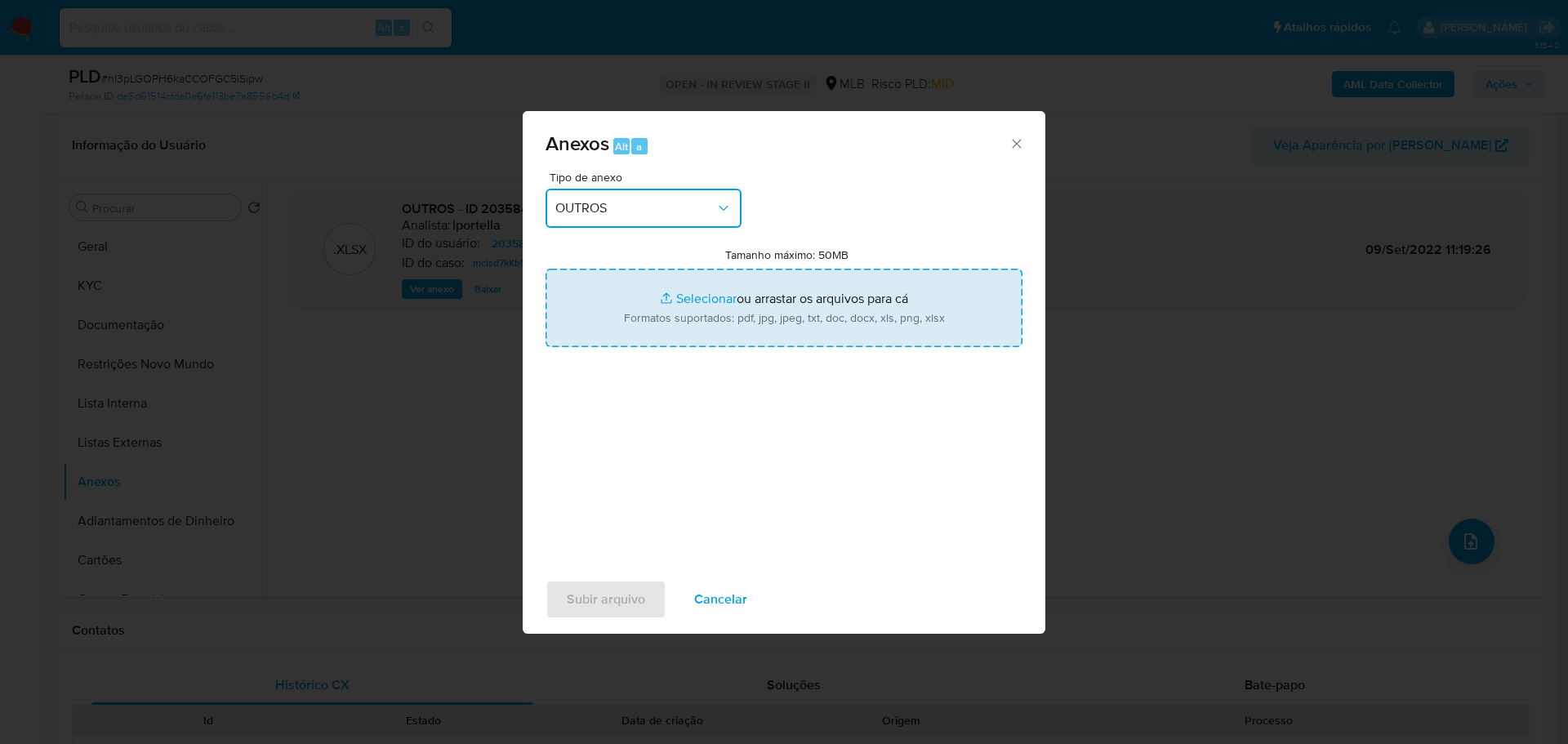
type input "C:\fakepath\SAR - XXX - CPF 69954585168 - [PERSON_NAME] [PERSON_NAME].pdf"
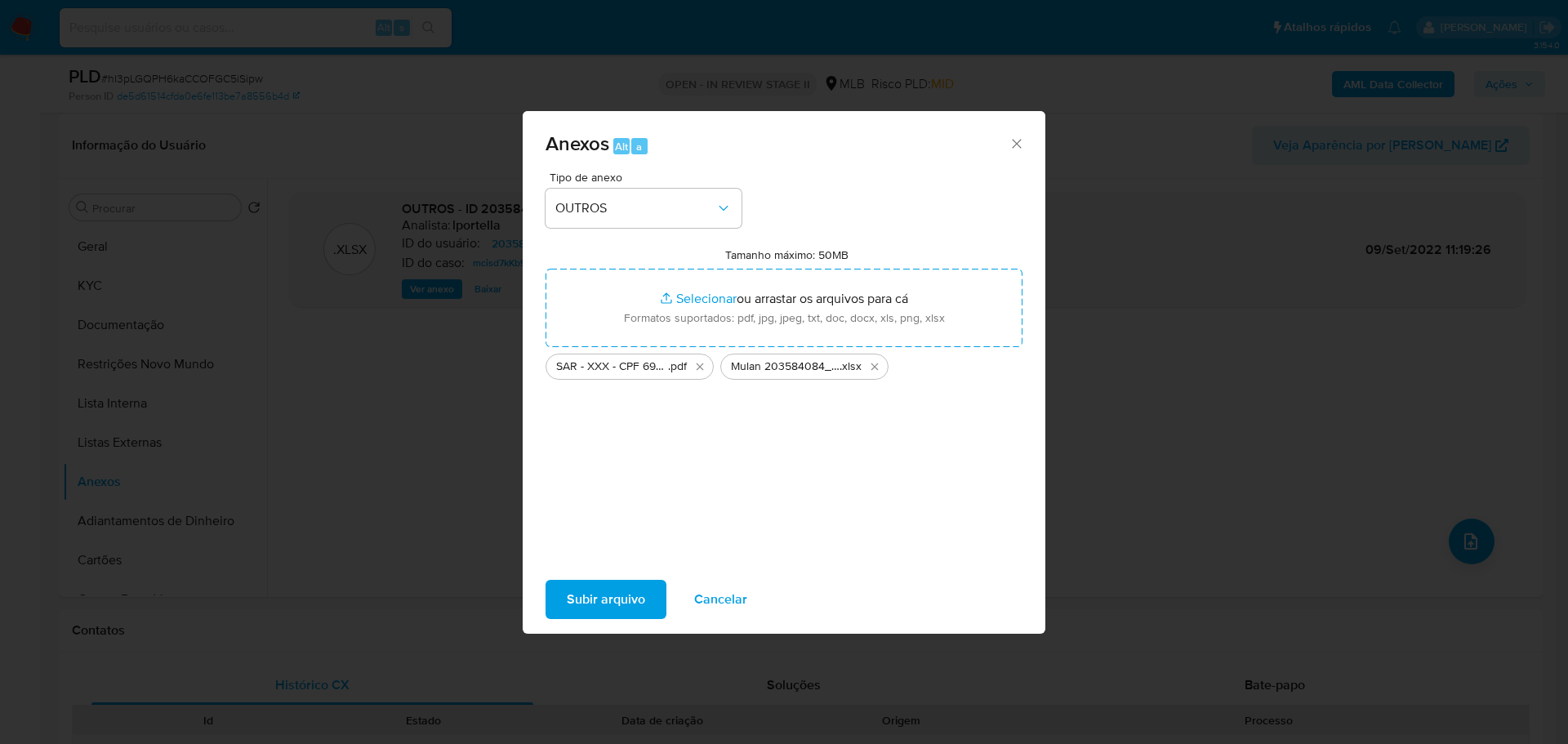
click at [622, 605] on span "Subir arquivo" at bounding box center [605, 600] width 78 height 36
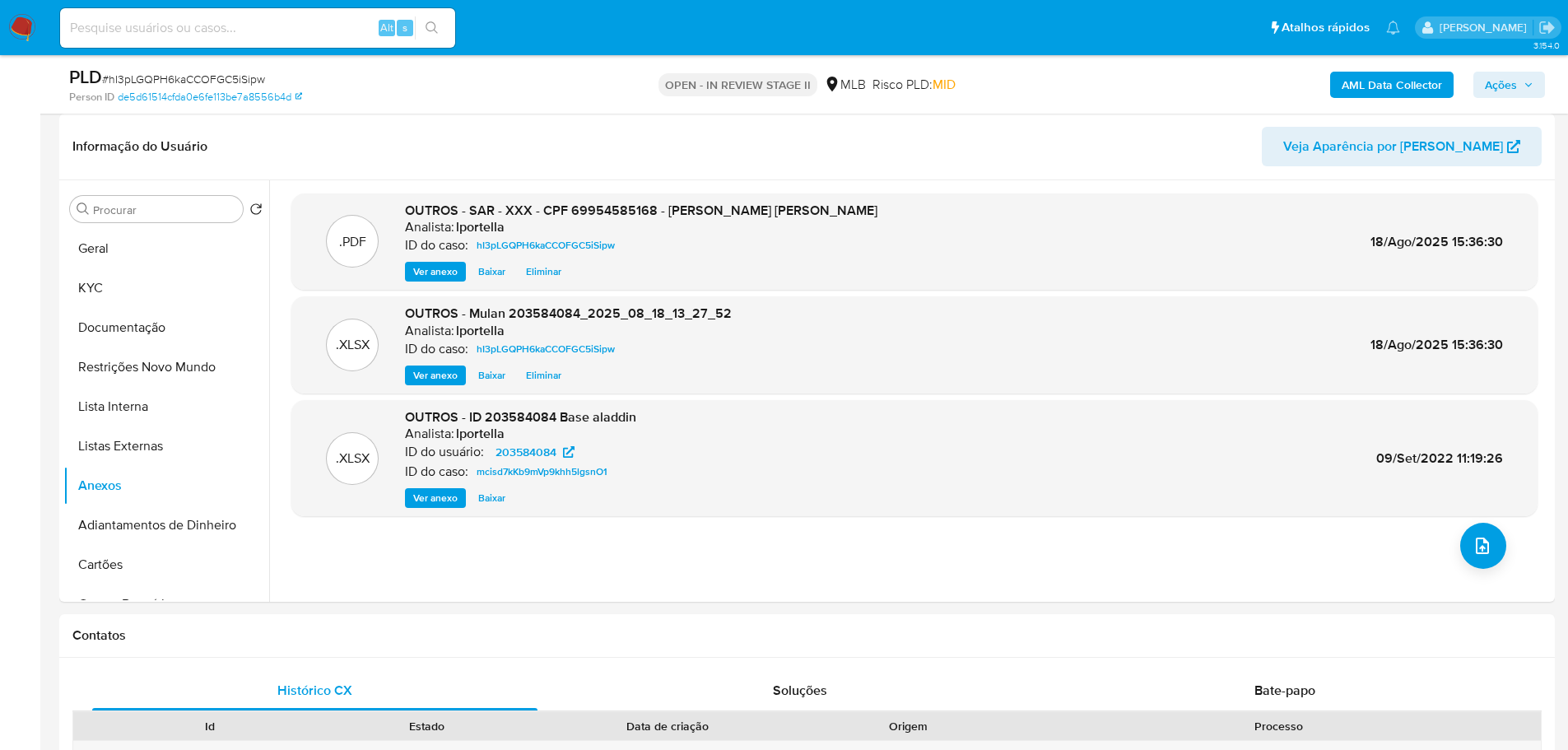
drag, startPoint x: 1525, startPoint y: 74, endPoint x: 1520, endPoint y: 80, distance: 7.8
click at [1525, 74] on span "Ações" at bounding box center [1509, 85] width 49 height 23
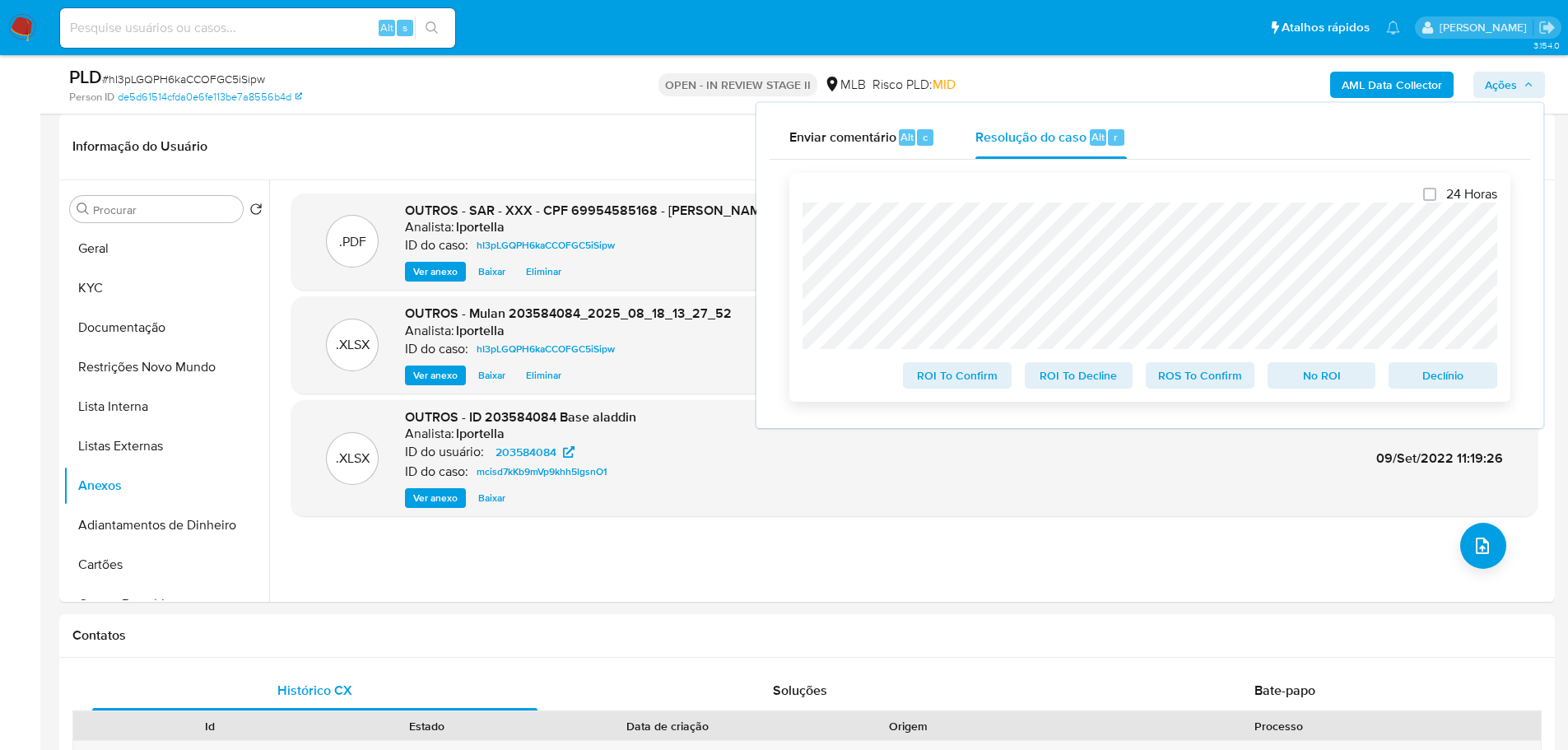
click at [987, 383] on span "ROI To Confirm" at bounding box center [958, 375] width 85 height 23
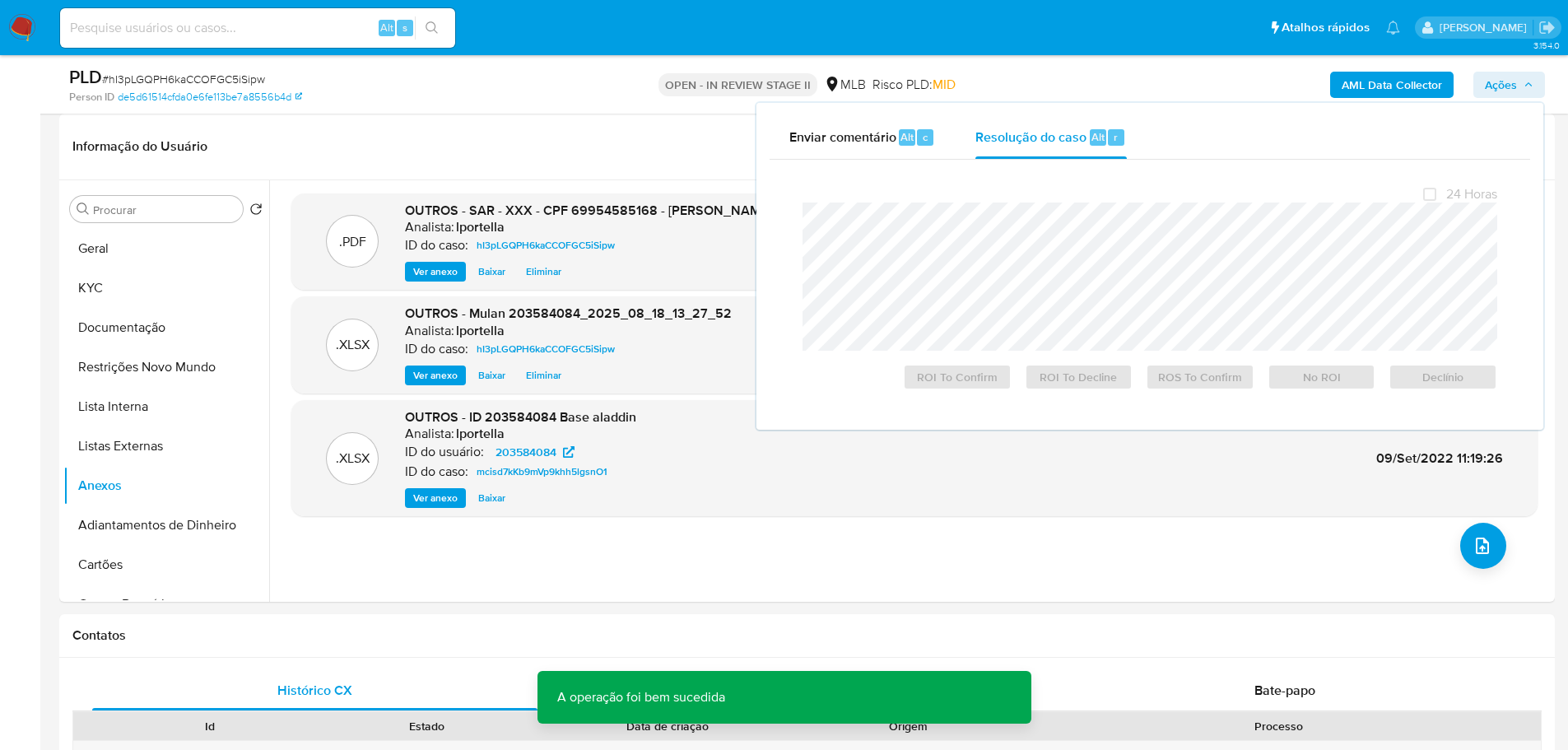
click at [207, 81] on span "# hI3pLGQPH6kaCCOFGC5iSipw" at bounding box center [183, 79] width 163 height 16
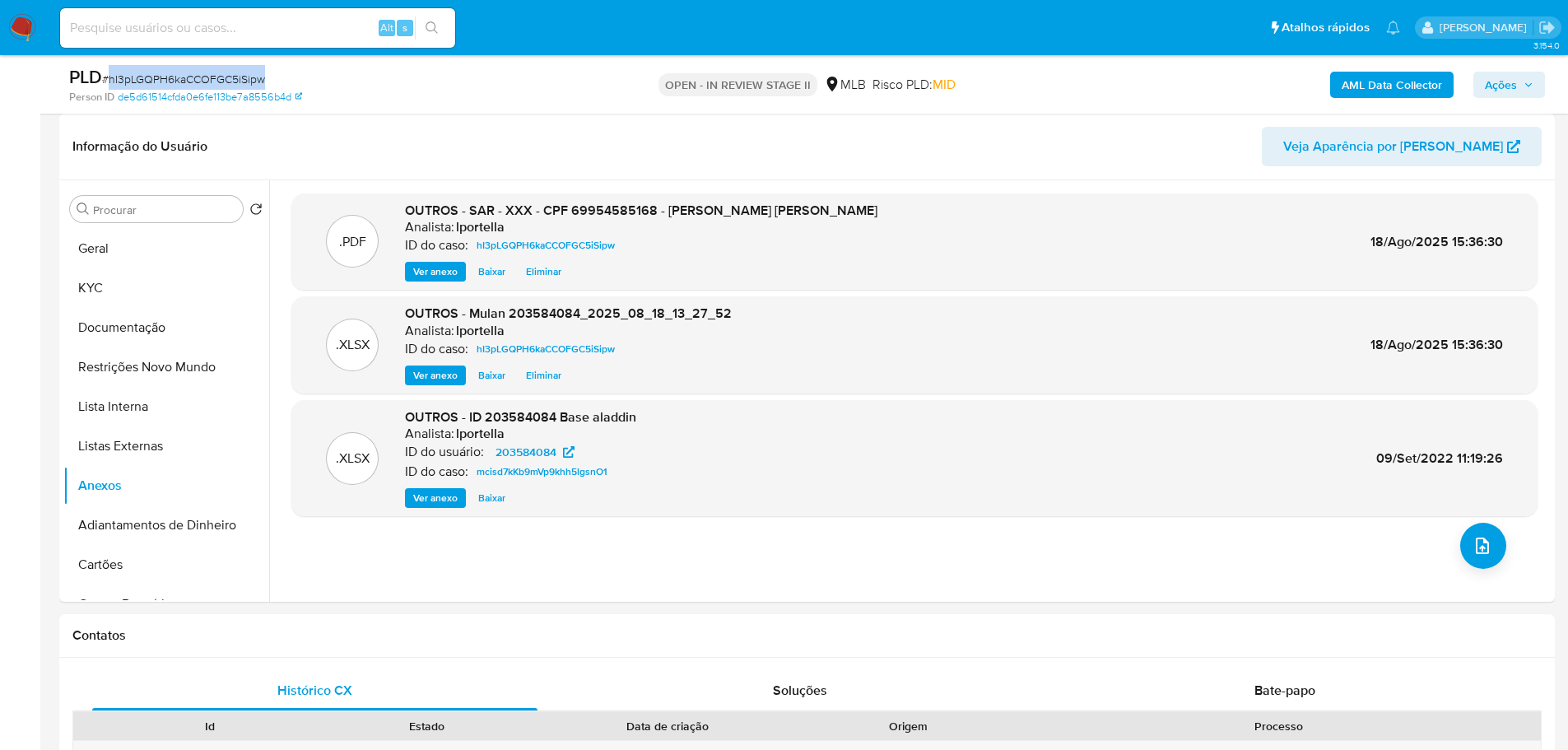
copy span "hI3pLGQPH6kaCCOFGC5iSipw"
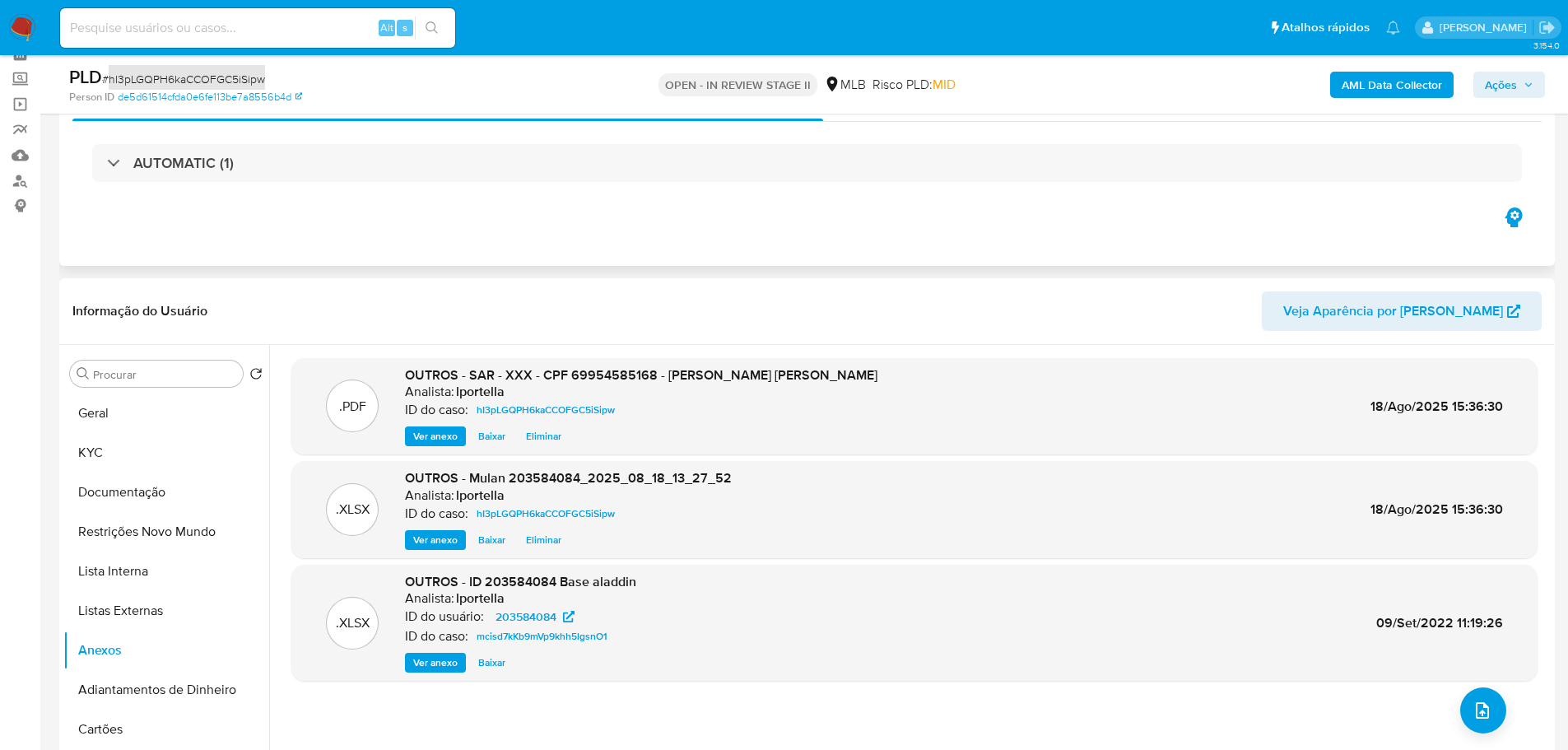
scroll to position [0, 0]
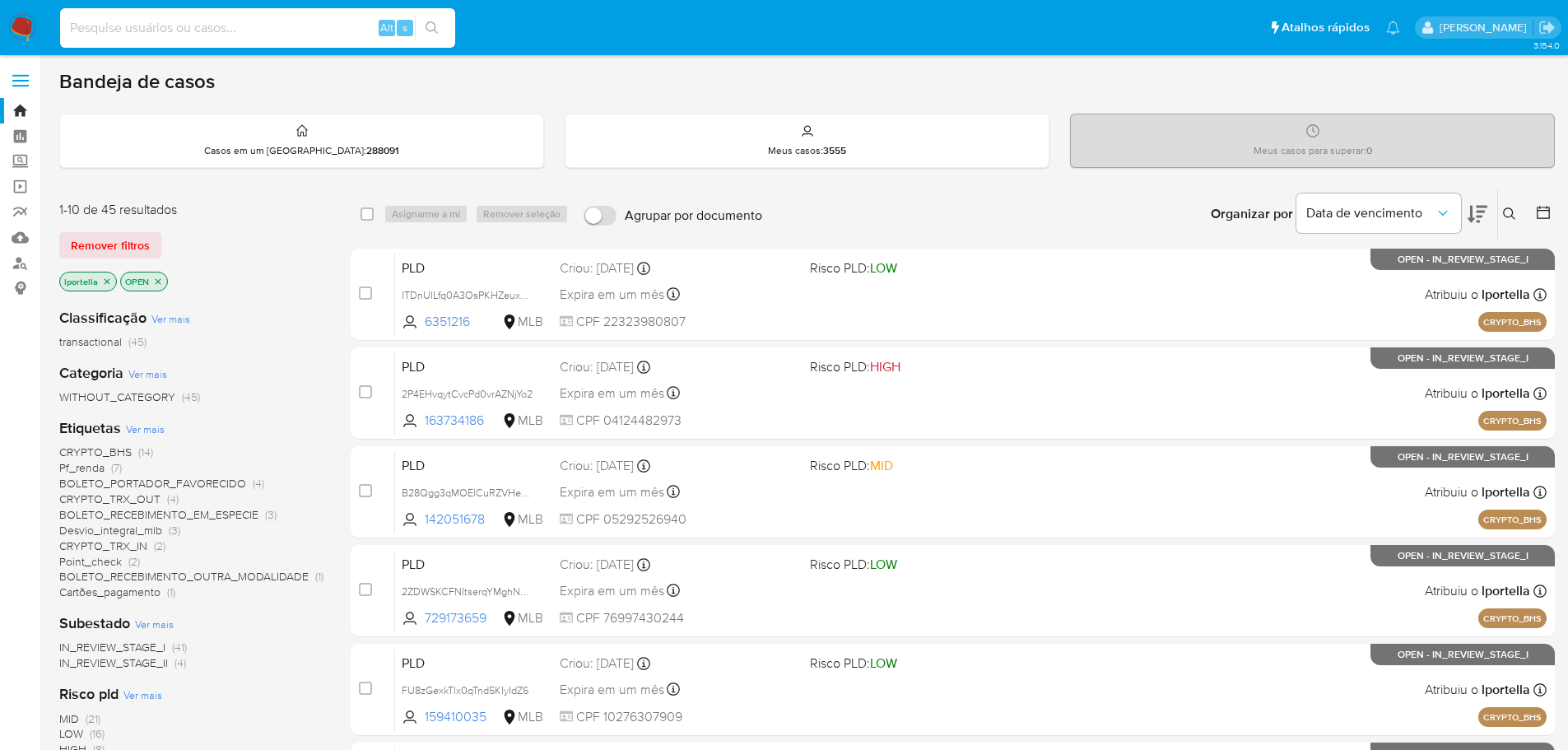
click at [255, 22] on input at bounding box center [257, 27] width 395 height 21
paste input "90270670"
type input "90270670"
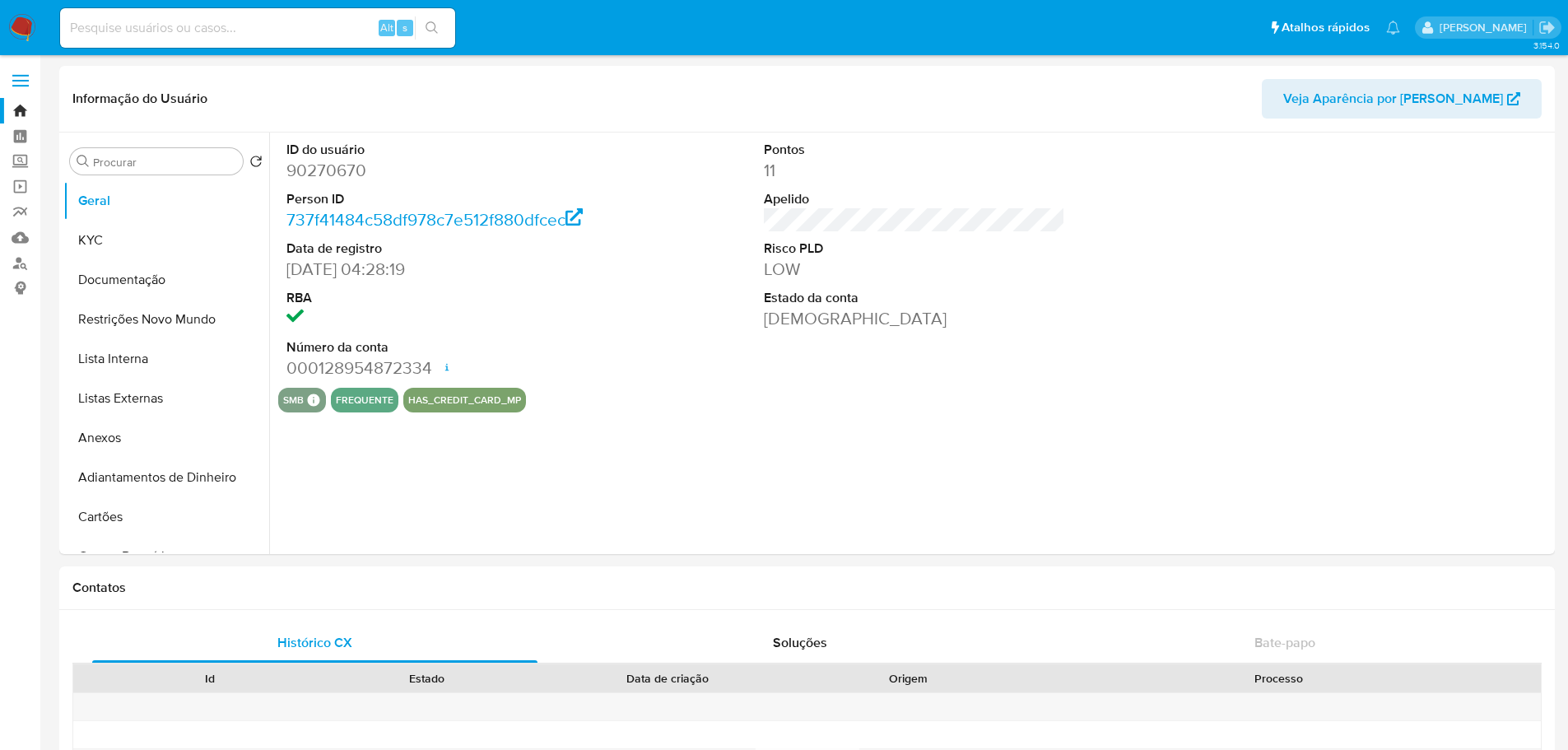
select select "10"
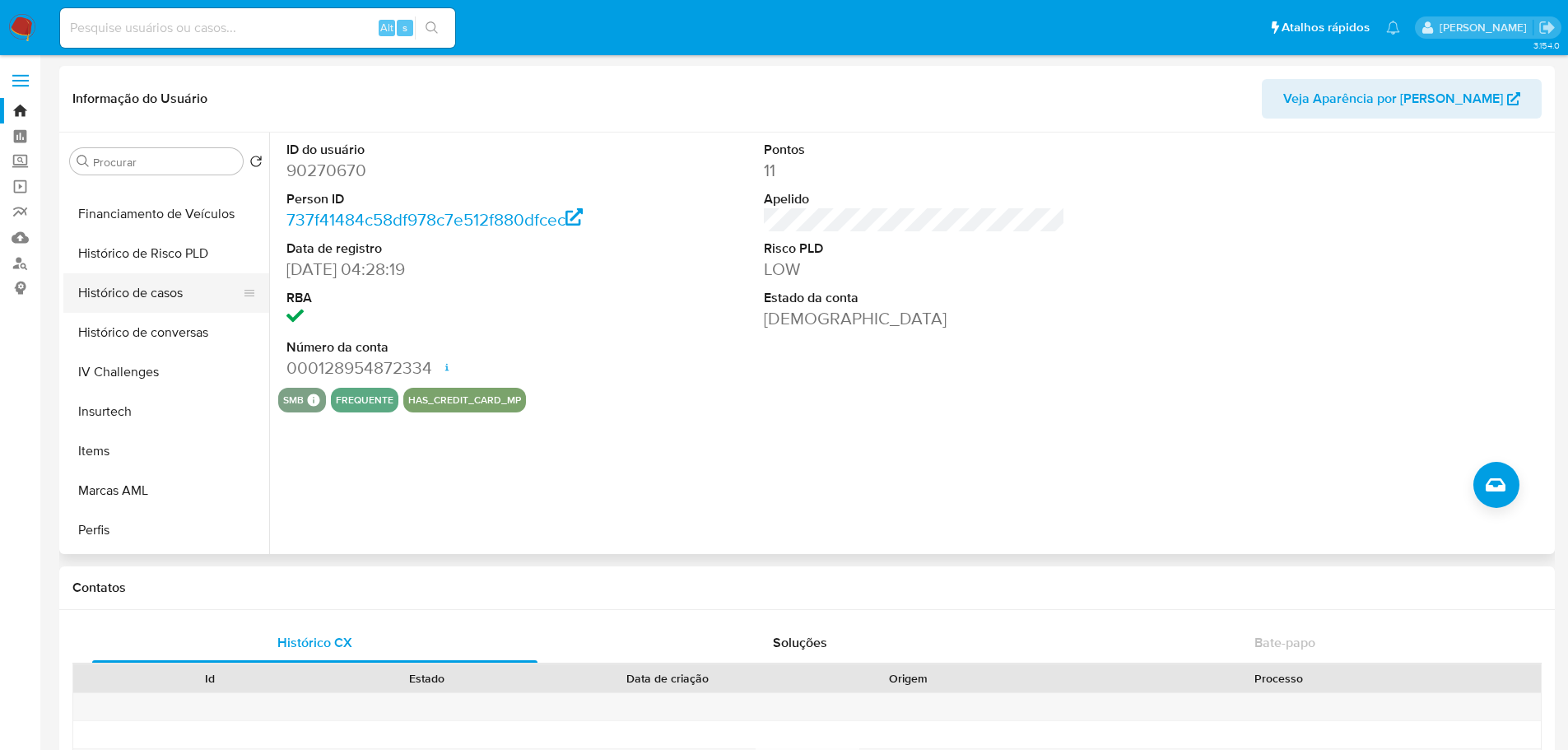
click at [130, 291] on button "Histórico de casos" at bounding box center [159, 293] width 192 height 39
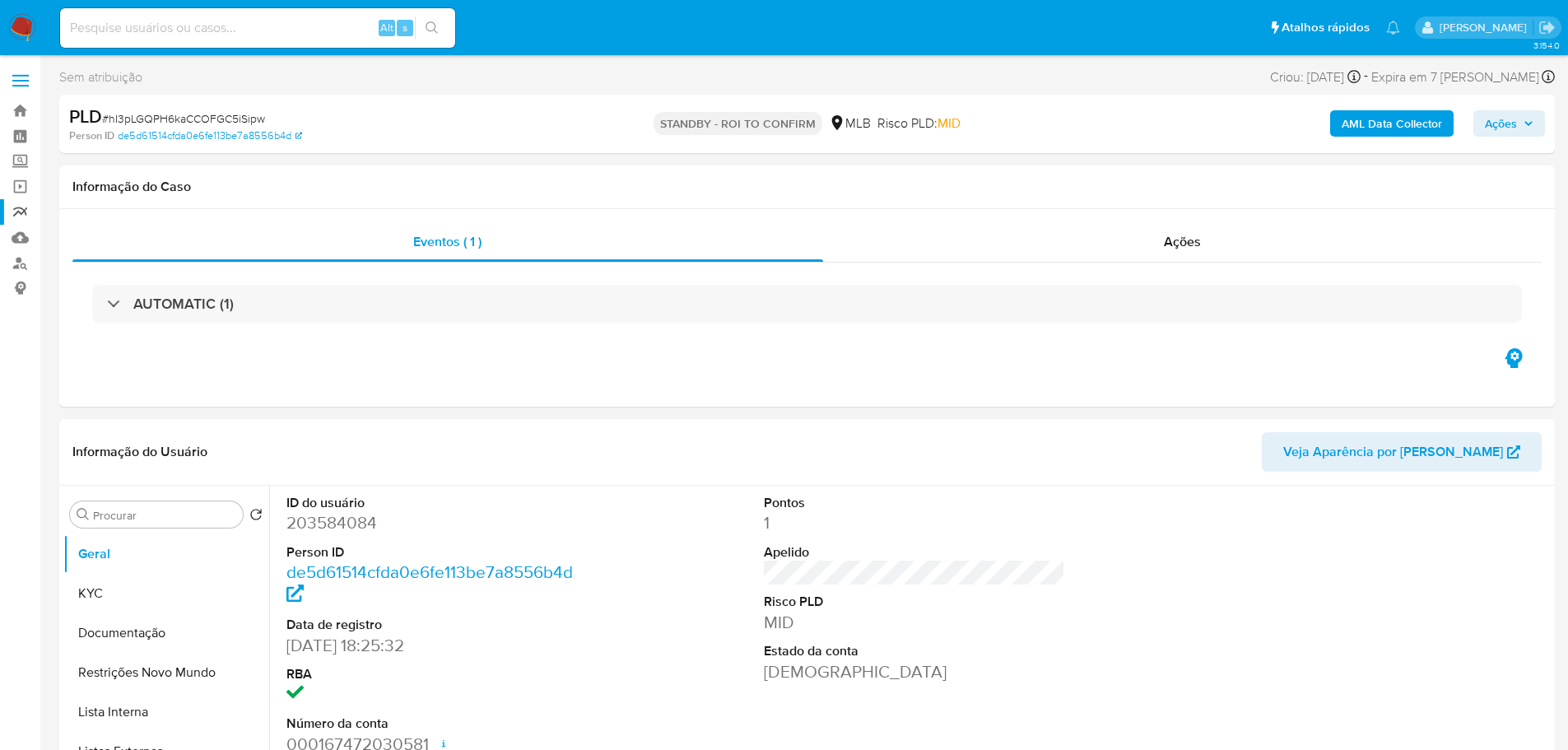
select select "10"
